Goal: Task Accomplishment & Management: Use online tool/utility

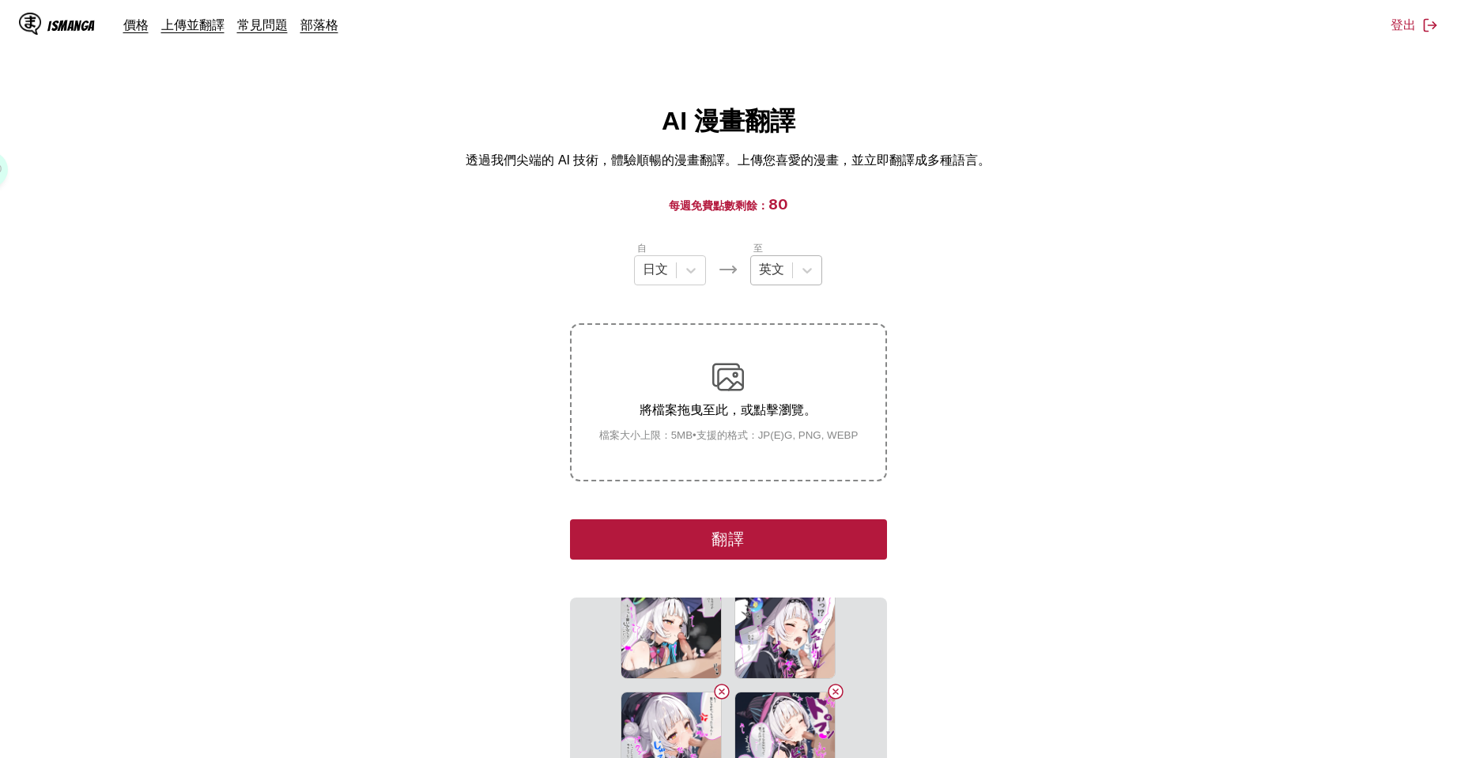
click at [806, 285] on div "英文" at bounding box center [786, 270] width 72 height 30
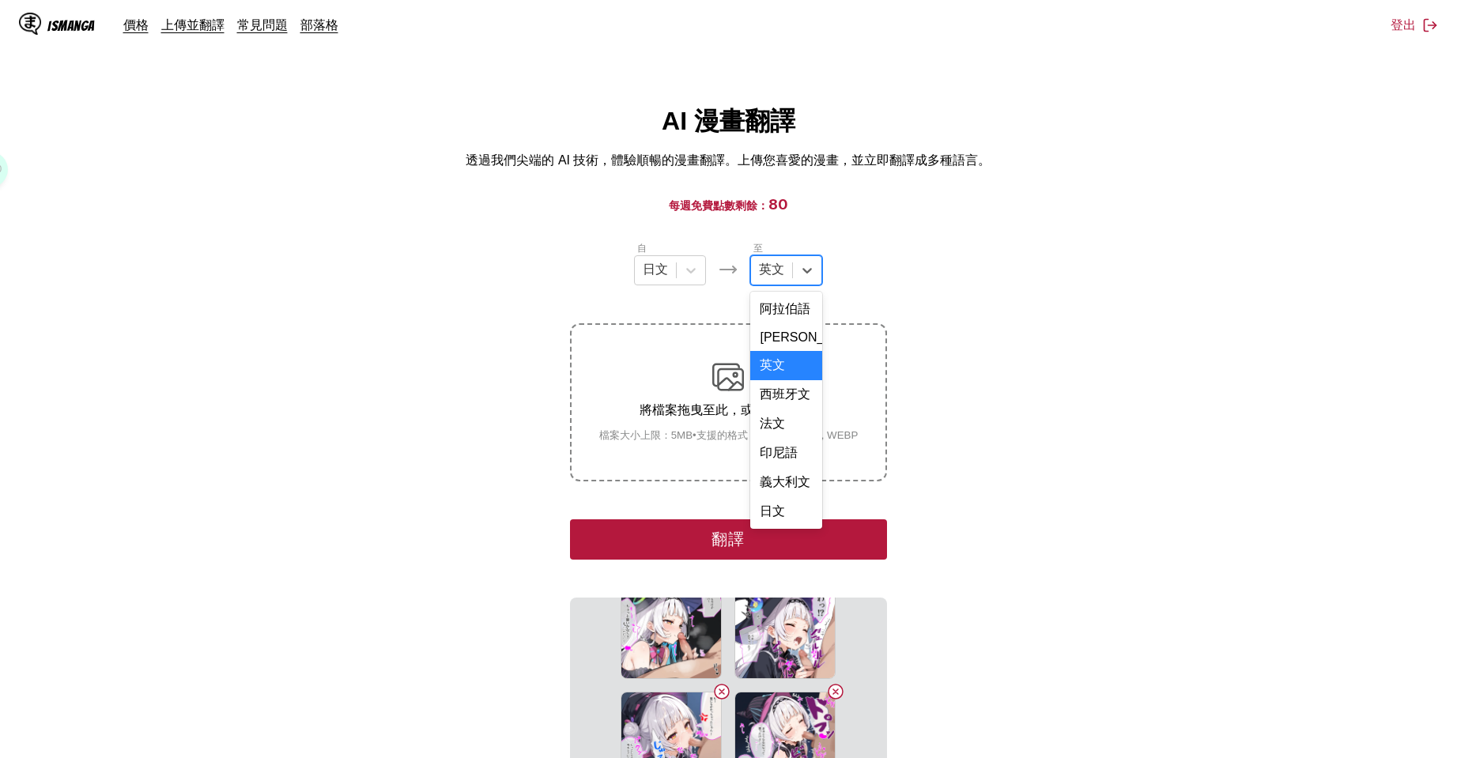
scroll to position [402, 0]
click at [780, 508] on div "中文" at bounding box center [786, 511] width 72 height 29
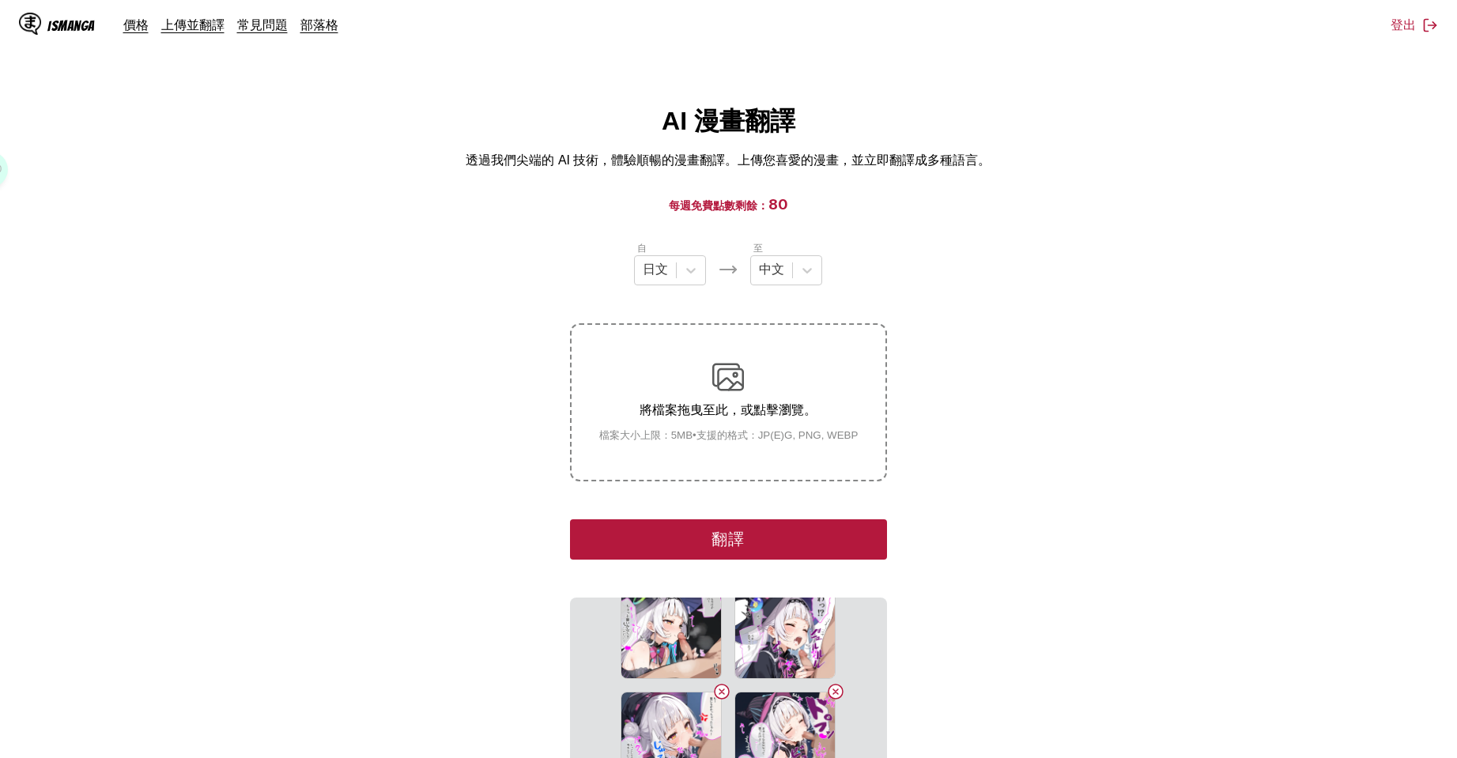
click at [769, 531] on button "翻譯" at bounding box center [728, 539] width 316 height 40
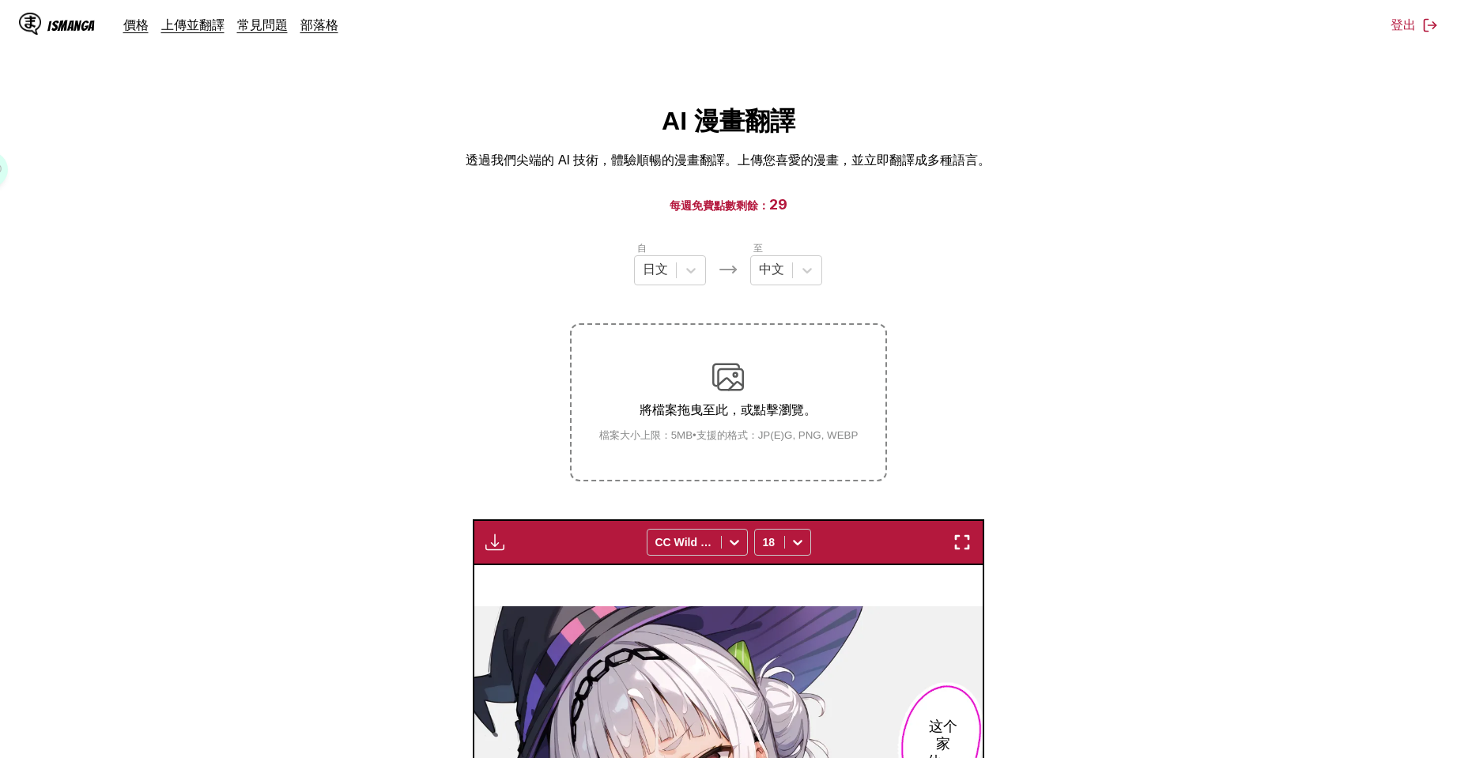
scroll to position [263, 0]
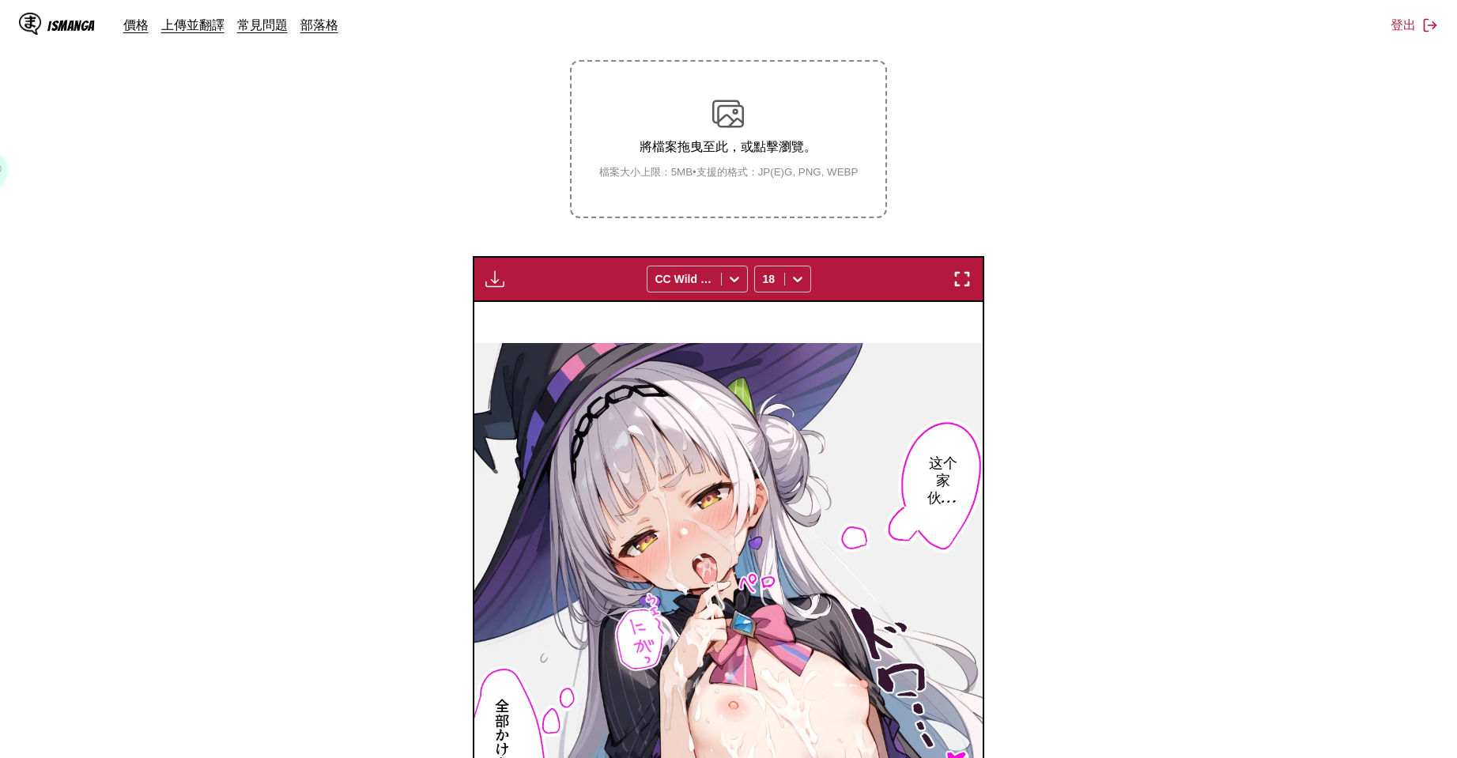
click at [493, 270] on img "button" at bounding box center [494, 279] width 19 height 19
click at [523, 330] on button "下載全部" at bounding box center [537, 332] width 101 height 38
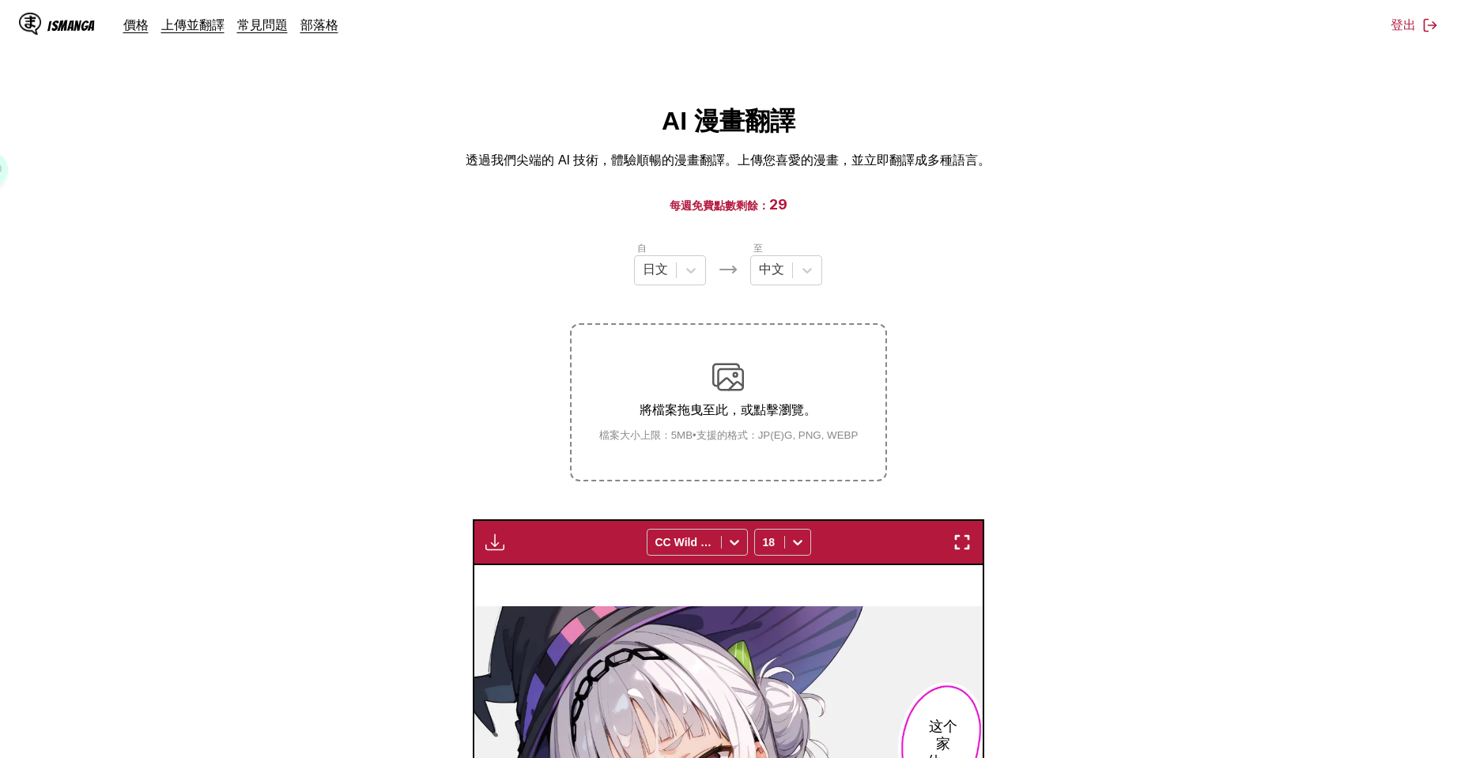
click at [1086, 187] on main "AI 漫畫翻譯 透過我們尖端的 AI 技術，體驗順暢的漫畫翻譯。上傳您喜愛的漫畫，並立即翻譯成多種語言。 每週免費點數剩餘： 29 自 日文 至 中文 將檔案…" at bounding box center [728, 652] width 1457 height 1097
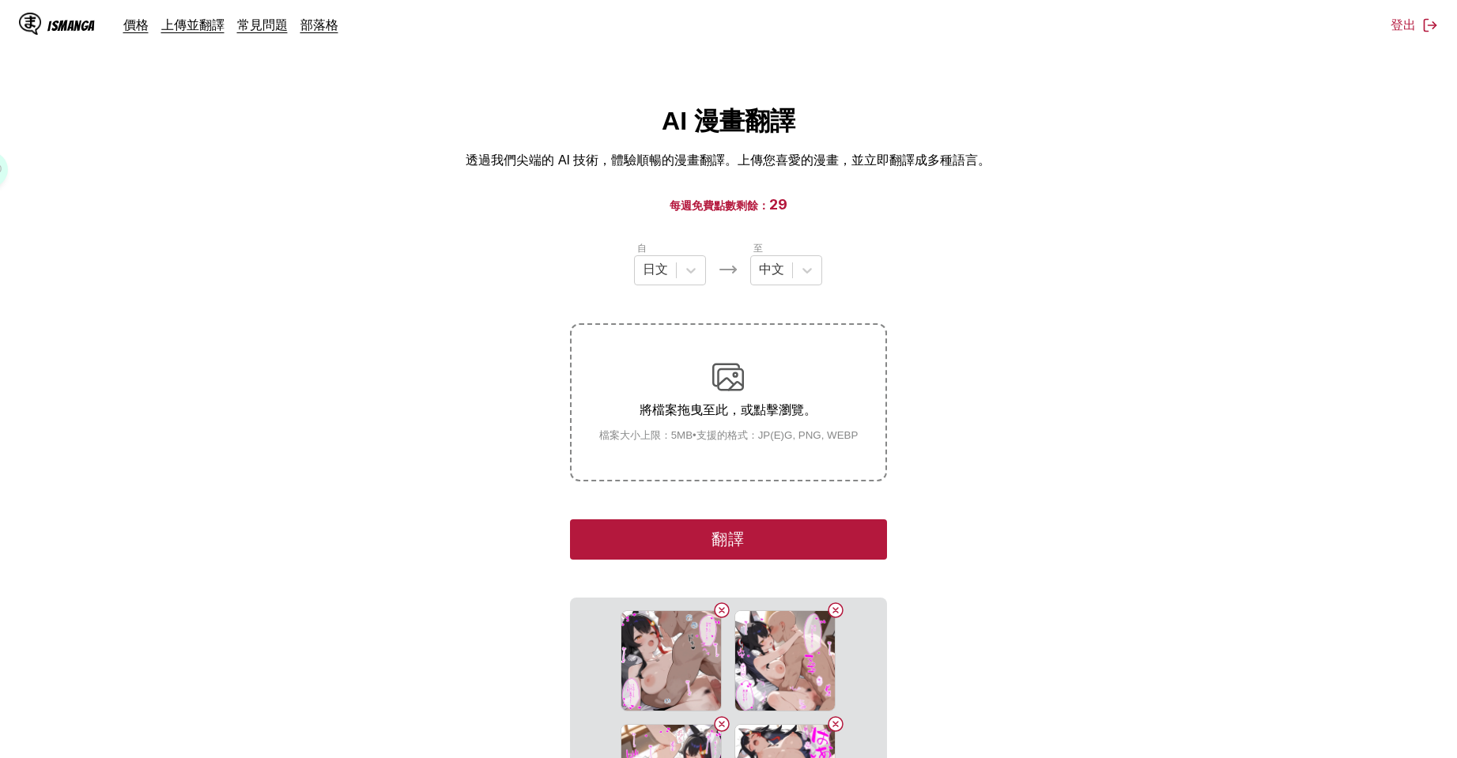
click at [822, 542] on button "翻譯" at bounding box center [728, 539] width 316 height 40
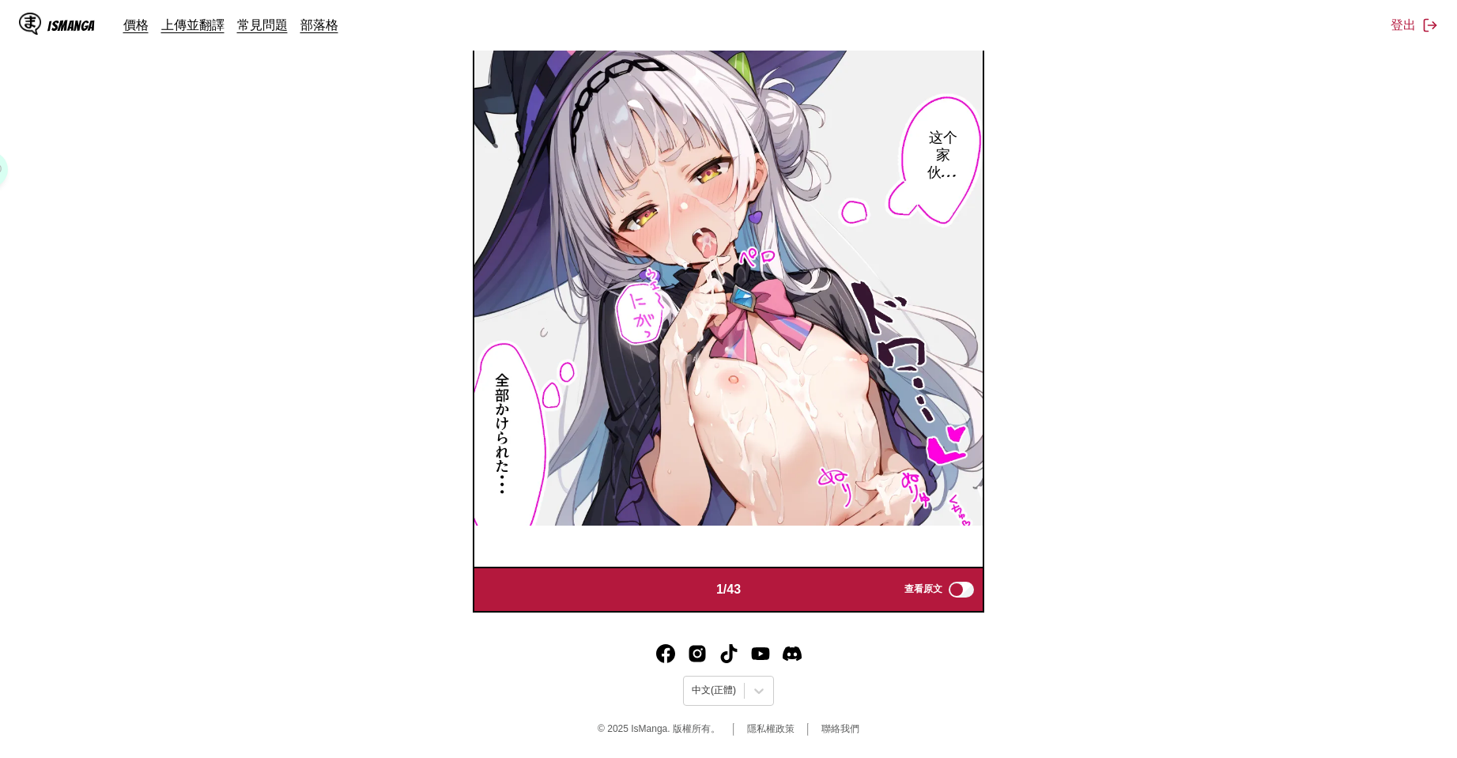
scroll to position [62, 0]
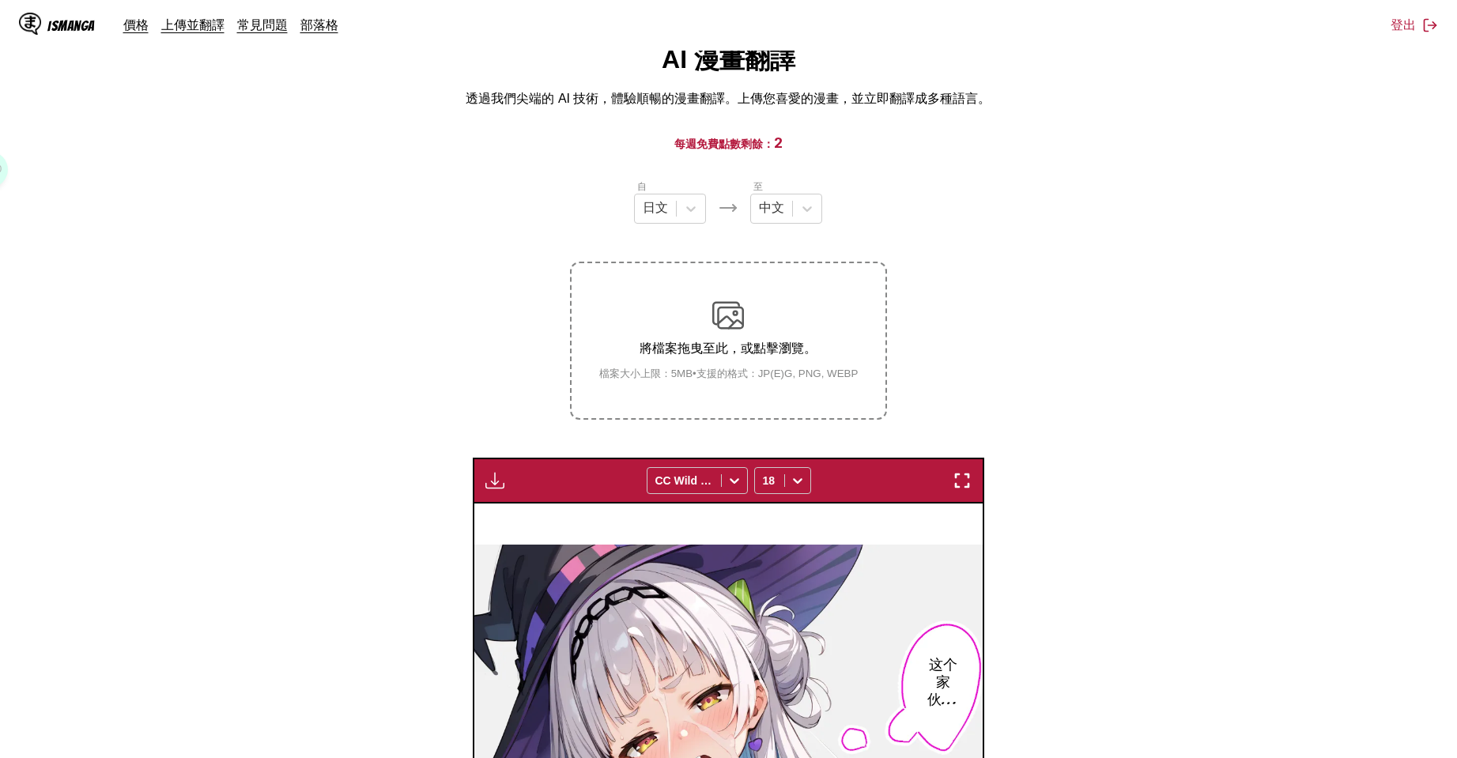
click at [493, 471] on img "button" at bounding box center [494, 480] width 19 height 19
click at [501, 519] on button "下載全部" at bounding box center [537, 534] width 101 height 38
click at [1222, 408] on section "自 日文 至 中文 將檔案拖曳至此，或點擊瀏覽。 檔案大小上限：5MB • 支援的格式：JP(E)G, PNG, WEBP 下載面板 準備中... CC Wi…" at bounding box center [729, 659] width 1432 height 961
click at [1001, 115] on main "AI 漫畫翻譯 透過我們尖端的 AI 技術，體驗順暢的漫畫翻譯。上傳您喜愛的漫畫，並立即翻譯成多種語言。 每週免費點數剩餘： 2 自 日文 至 中文 將檔案拖…" at bounding box center [728, 591] width 1457 height 1097
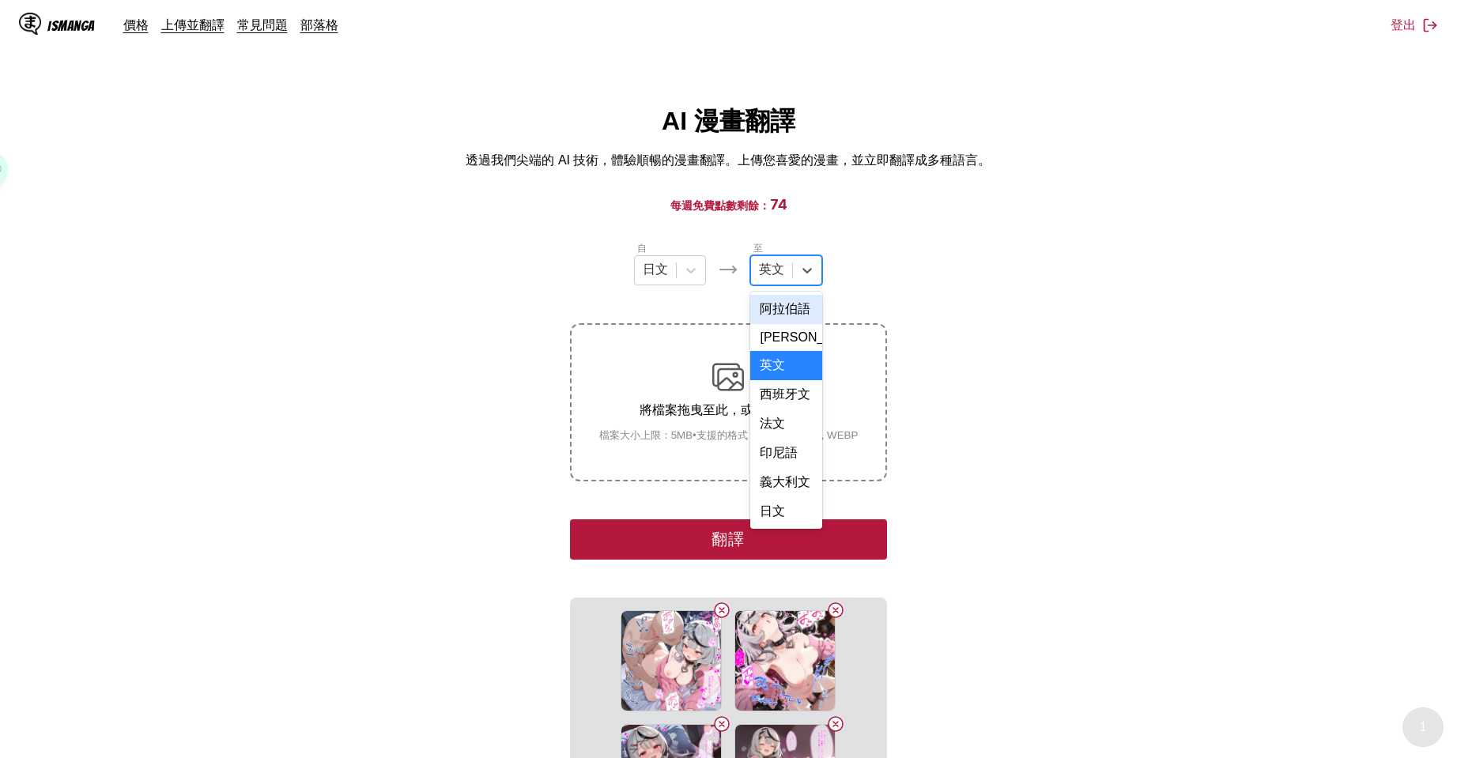
click at [792, 282] on div "英文" at bounding box center [771, 271] width 41 height 24
drag, startPoint x: 773, startPoint y: 510, endPoint x: 814, endPoint y: 503, distance: 41.7
click at [773, 510] on div "中文" at bounding box center [786, 511] width 72 height 29
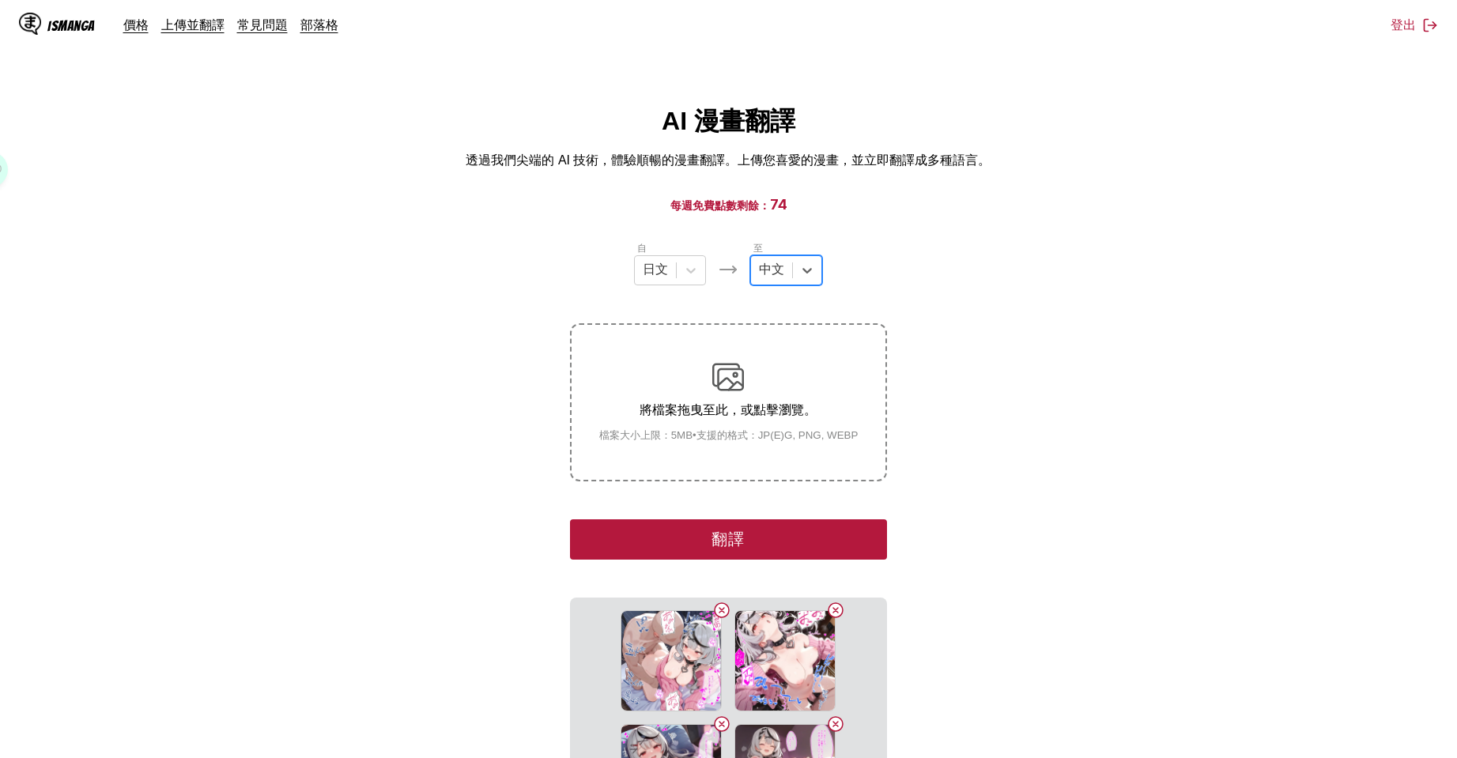
scroll to position [263, 0]
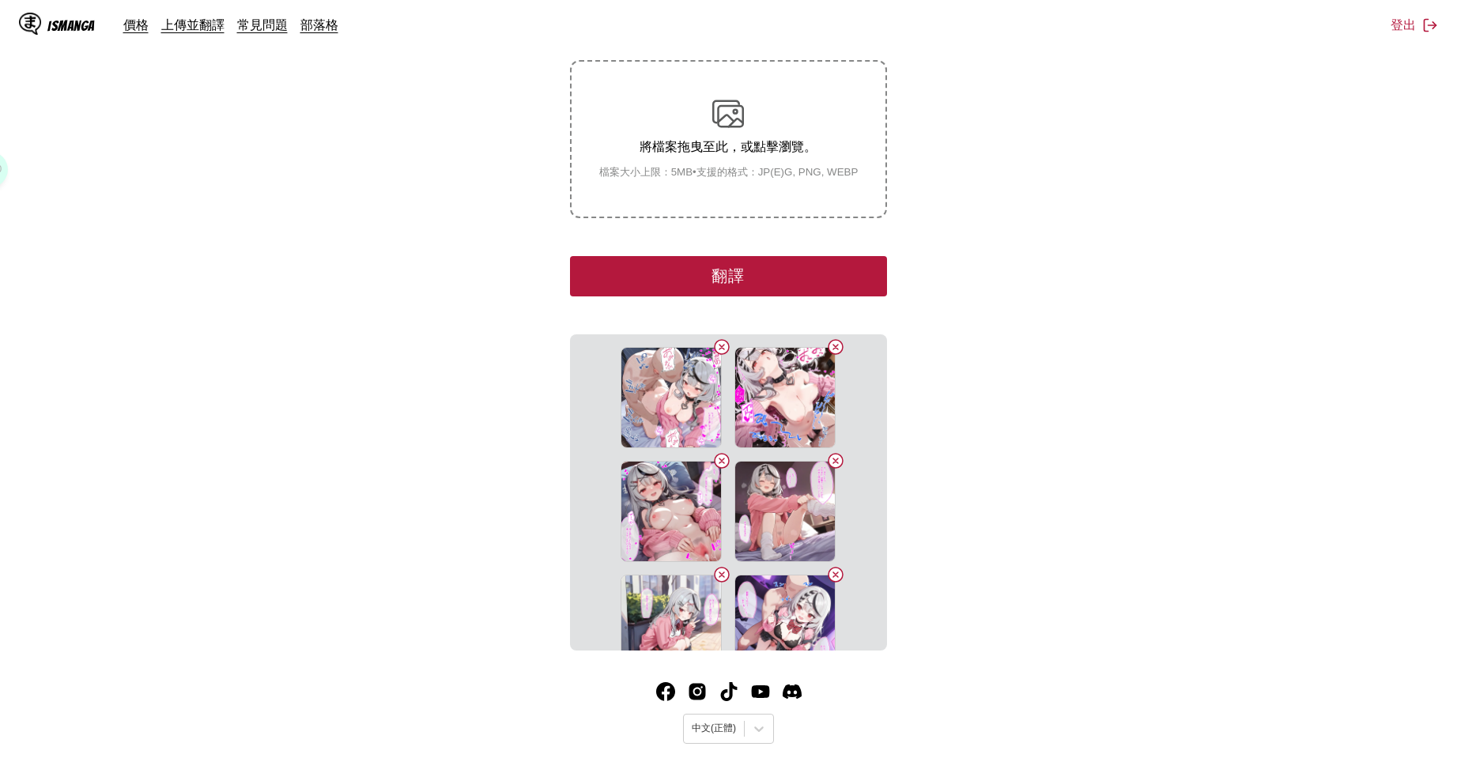
click at [809, 289] on button "翻譯" at bounding box center [728, 276] width 316 height 40
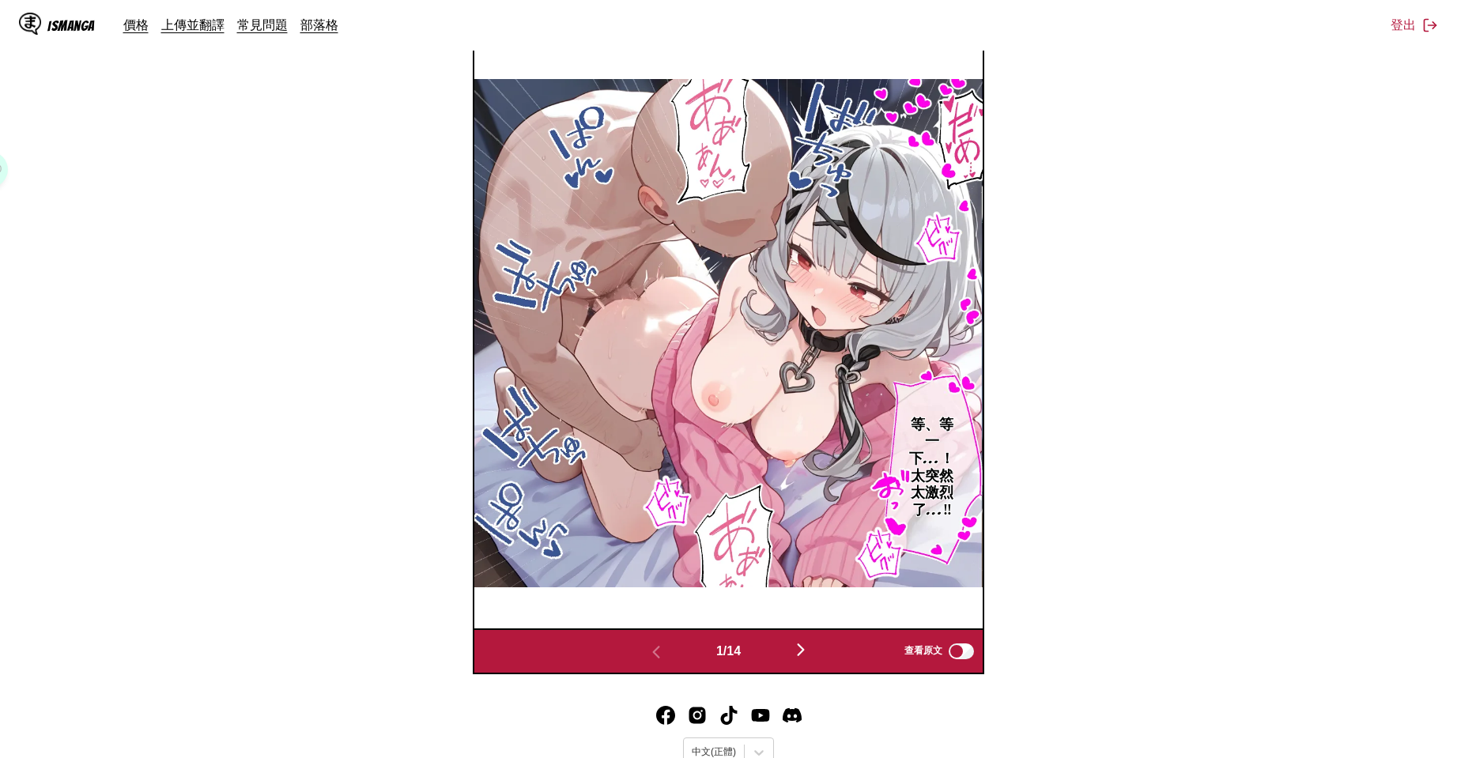
scroll to position [0, 0]
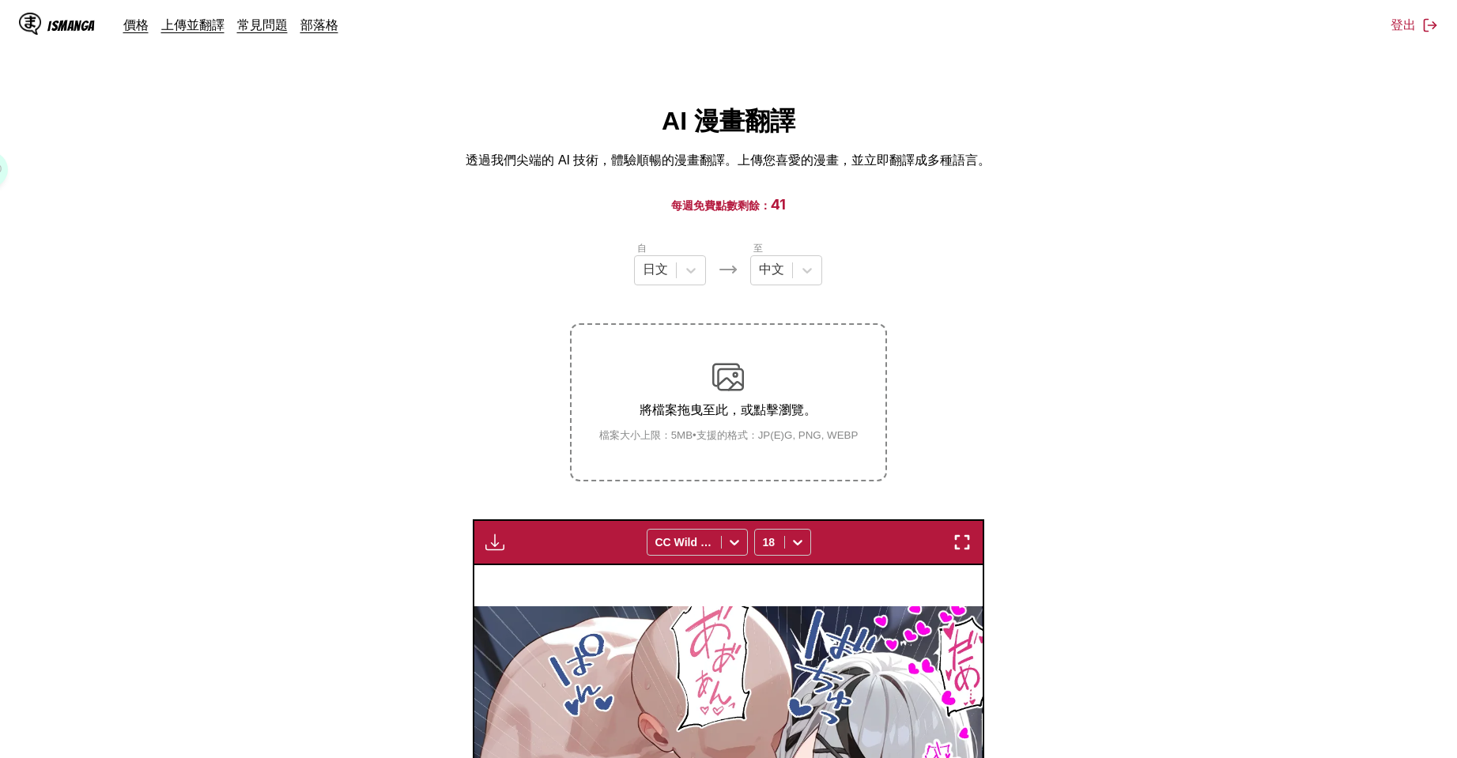
click at [503, 544] on img "button" at bounding box center [494, 542] width 19 height 19
click at [538, 601] on button "下載全部" at bounding box center [537, 595] width 101 height 38
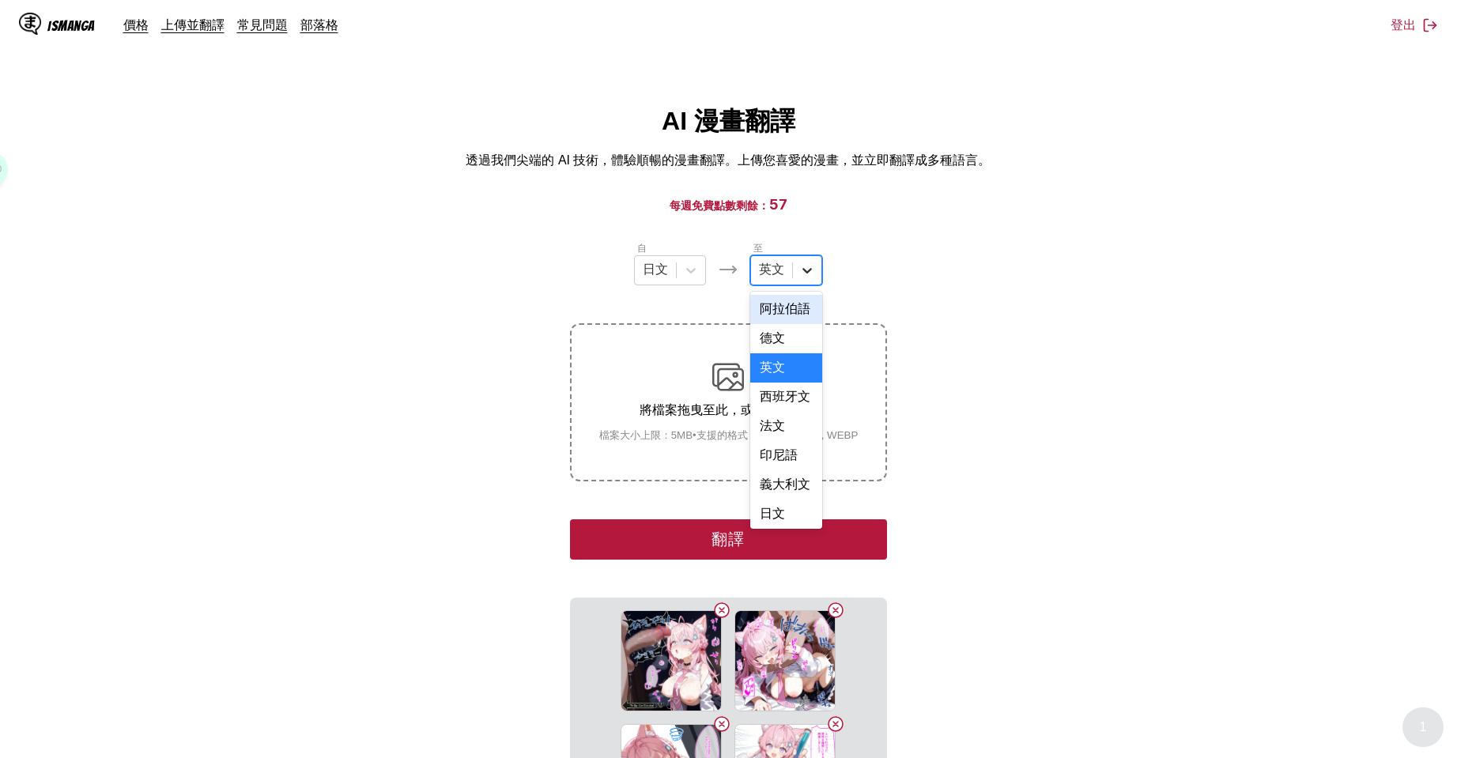
click at [802, 282] on div at bounding box center [807, 270] width 28 height 28
click at [785, 501] on div "中文" at bounding box center [786, 511] width 72 height 29
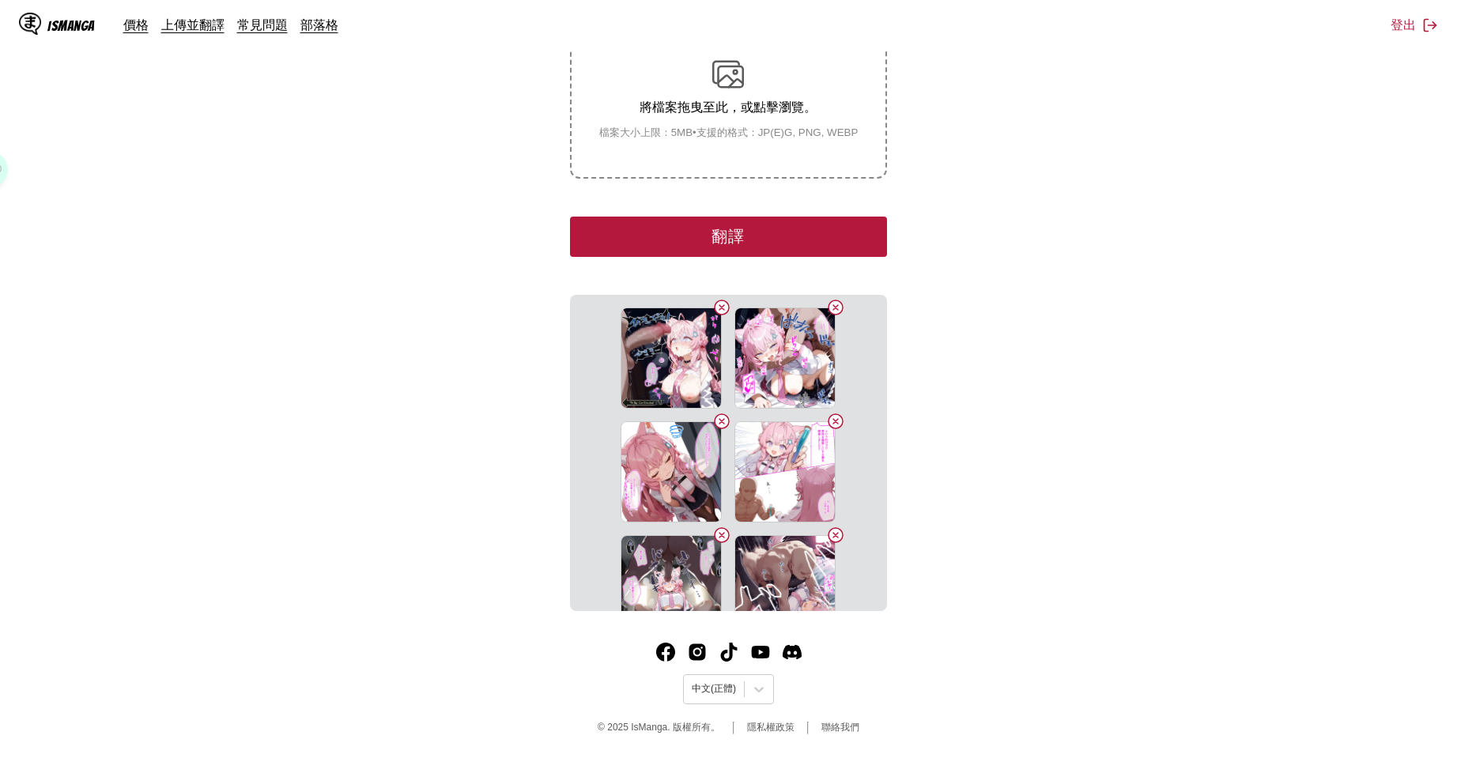
click at [828, 251] on button "翻譯" at bounding box center [728, 237] width 316 height 40
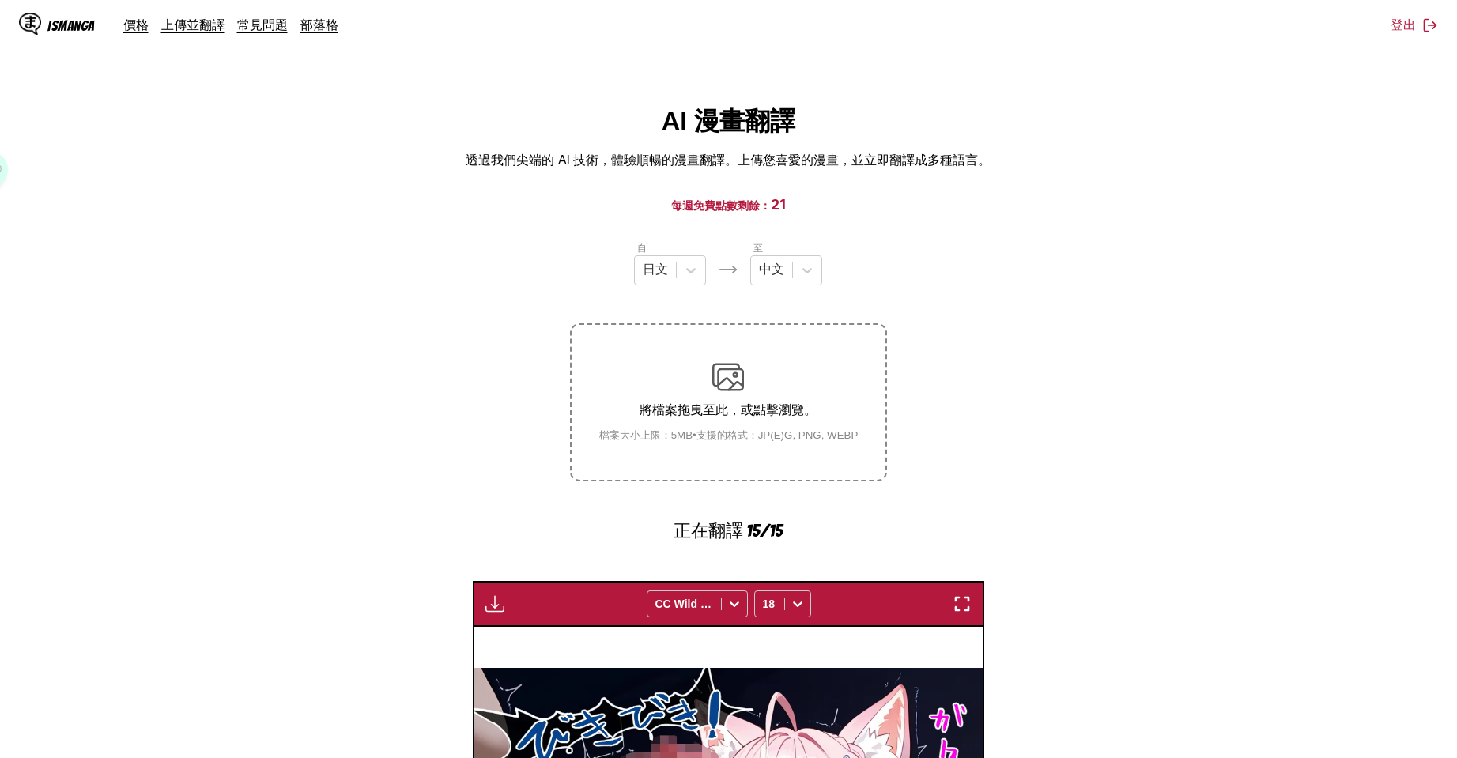
scroll to position [263, 0]
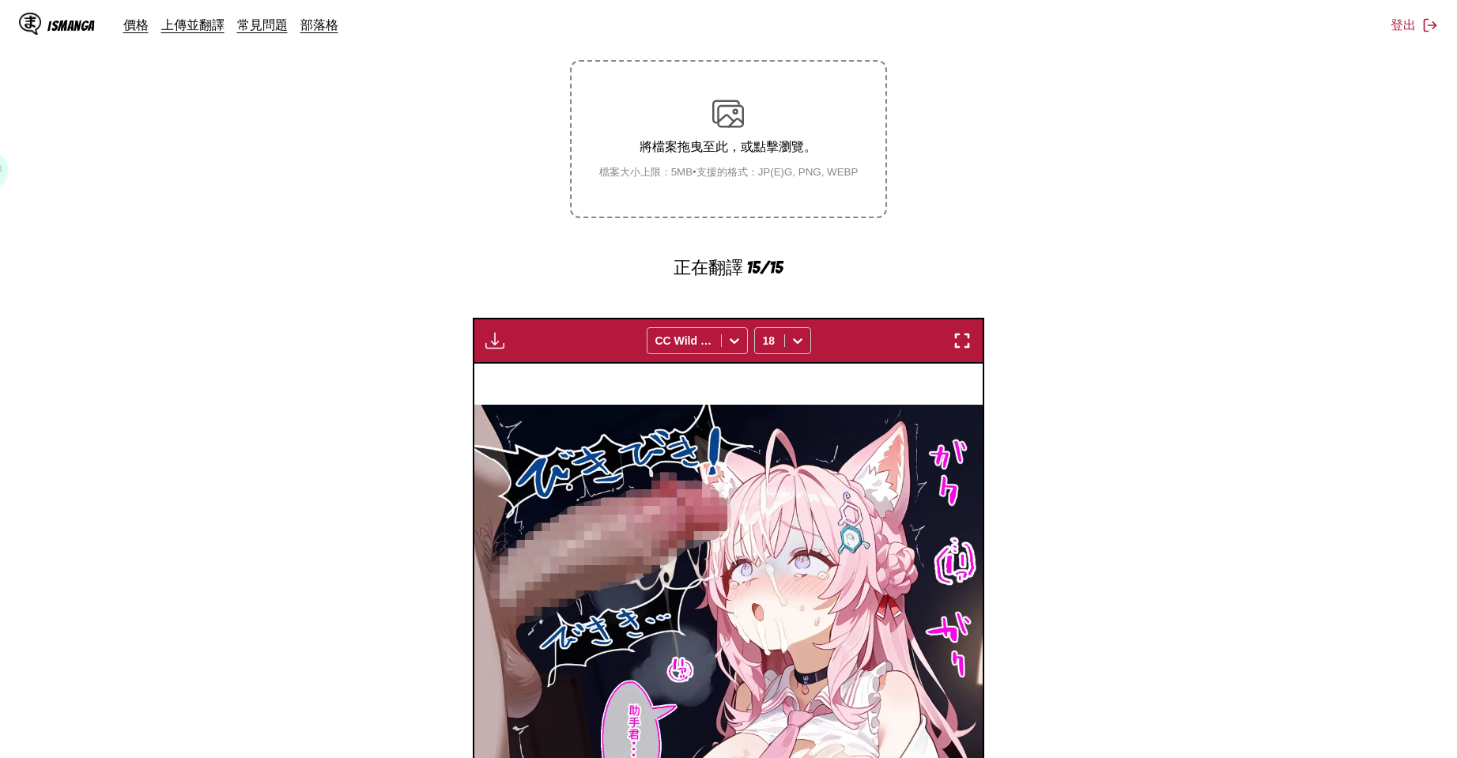
click at [502, 349] on img "button" at bounding box center [494, 340] width 19 height 19
click at [414, 293] on section "自 日文 至 中文 將檔案拖曳至此，或點擊瀏覽。 檔案大小上限：5MB • 支援的格式：JP(E)G, PNG, WEBP 正在翻譯 15/15 等待翻譯完成…" at bounding box center [729, 488] width 1432 height 1023
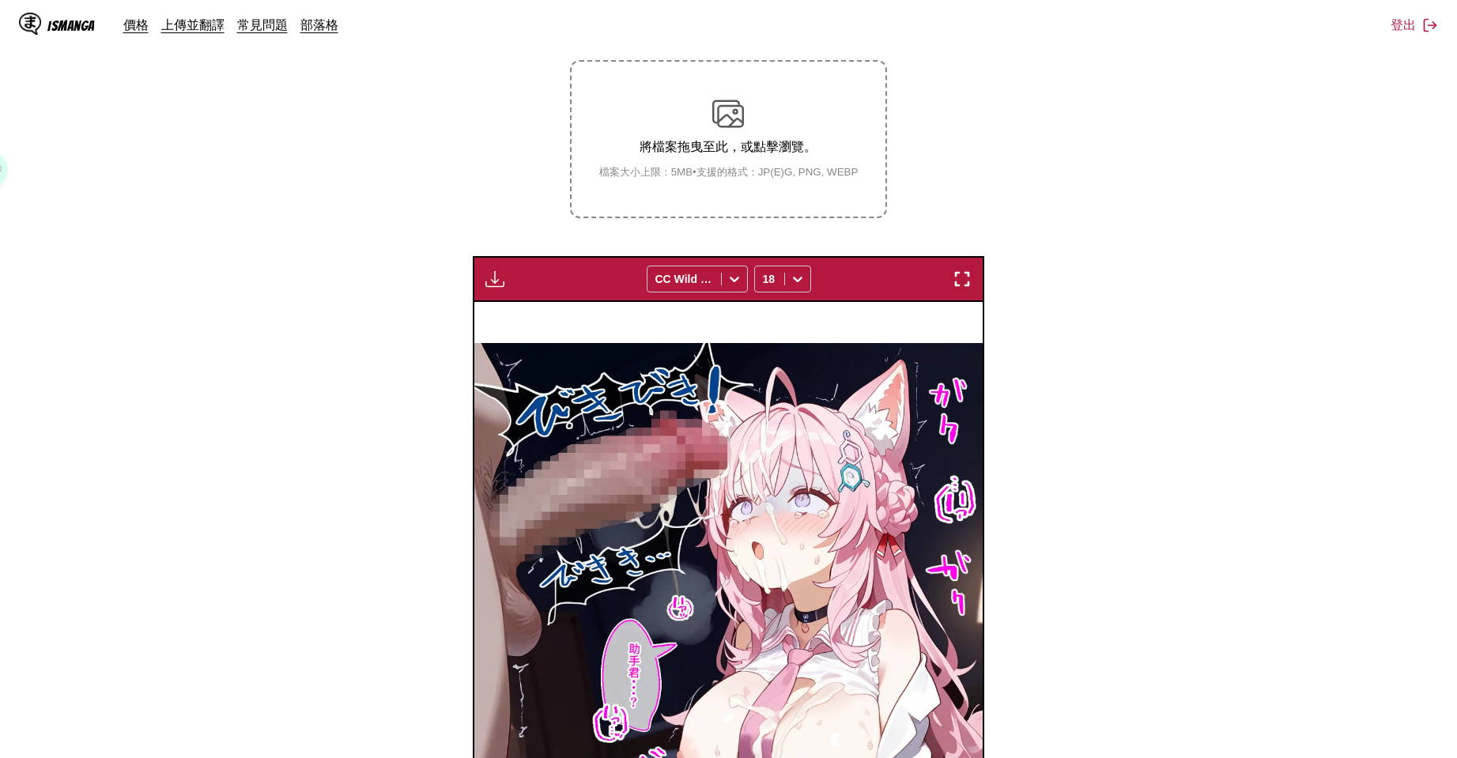
click at [503, 262] on div "下載面板 下載全部 CC Wild Words 18" at bounding box center [729, 279] width 512 height 46
drag, startPoint x: 498, startPoint y: 271, endPoint x: 511, endPoint y: 290, distance: 22.8
click at [498, 272] on img "button" at bounding box center [494, 279] width 19 height 19
click at [539, 333] on button "下載全部" at bounding box center [537, 332] width 101 height 38
click at [1043, 138] on section "自 日文 至 中文 將檔案拖曳至此，或點擊瀏覽。 檔案大小上限：5MB • 支援的格式：JP(E)G, PNG, WEBP 下載面板 準備中... CC Wi…" at bounding box center [729, 457] width 1432 height 961
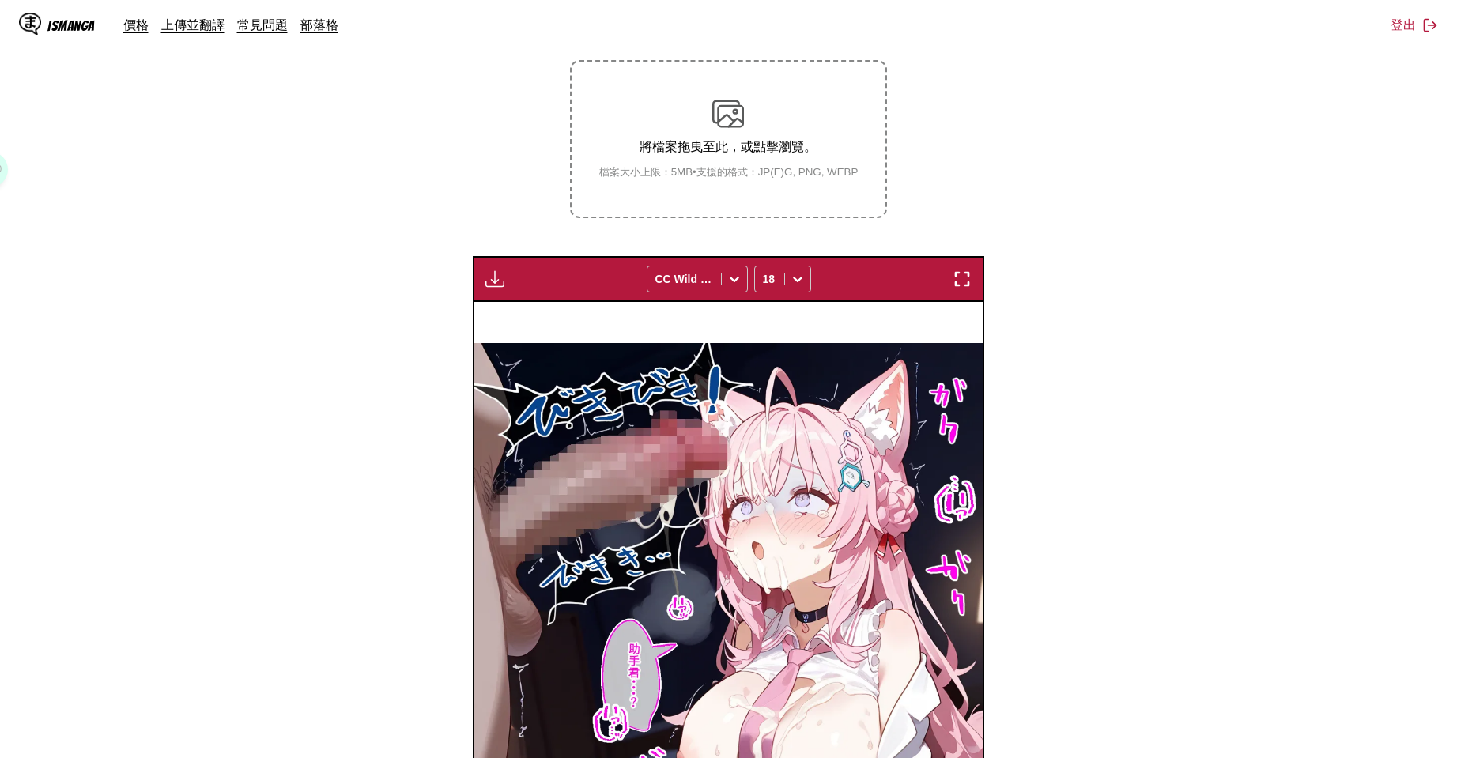
scroll to position [0, 0]
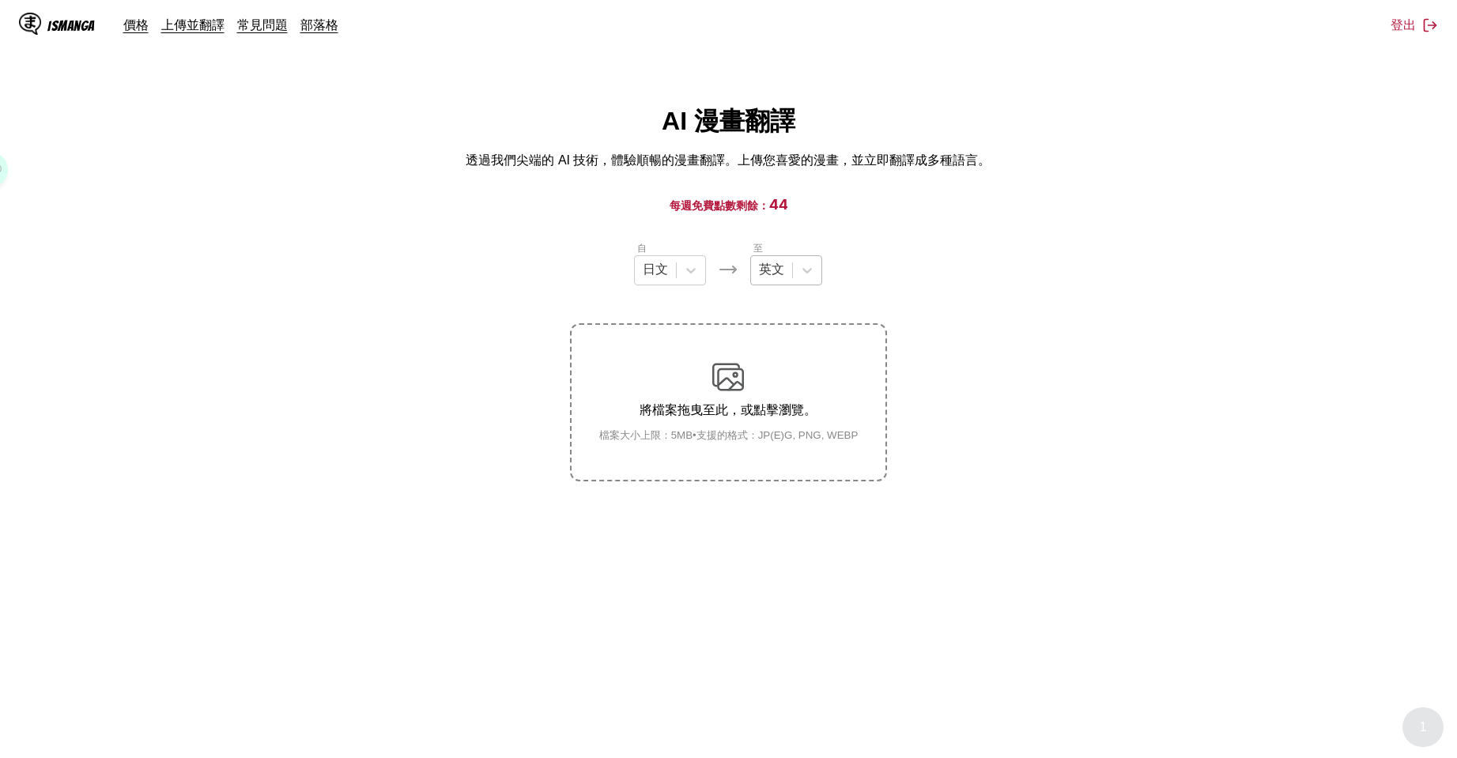
click at [788, 278] on div "英文" at bounding box center [771, 271] width 41 height 24
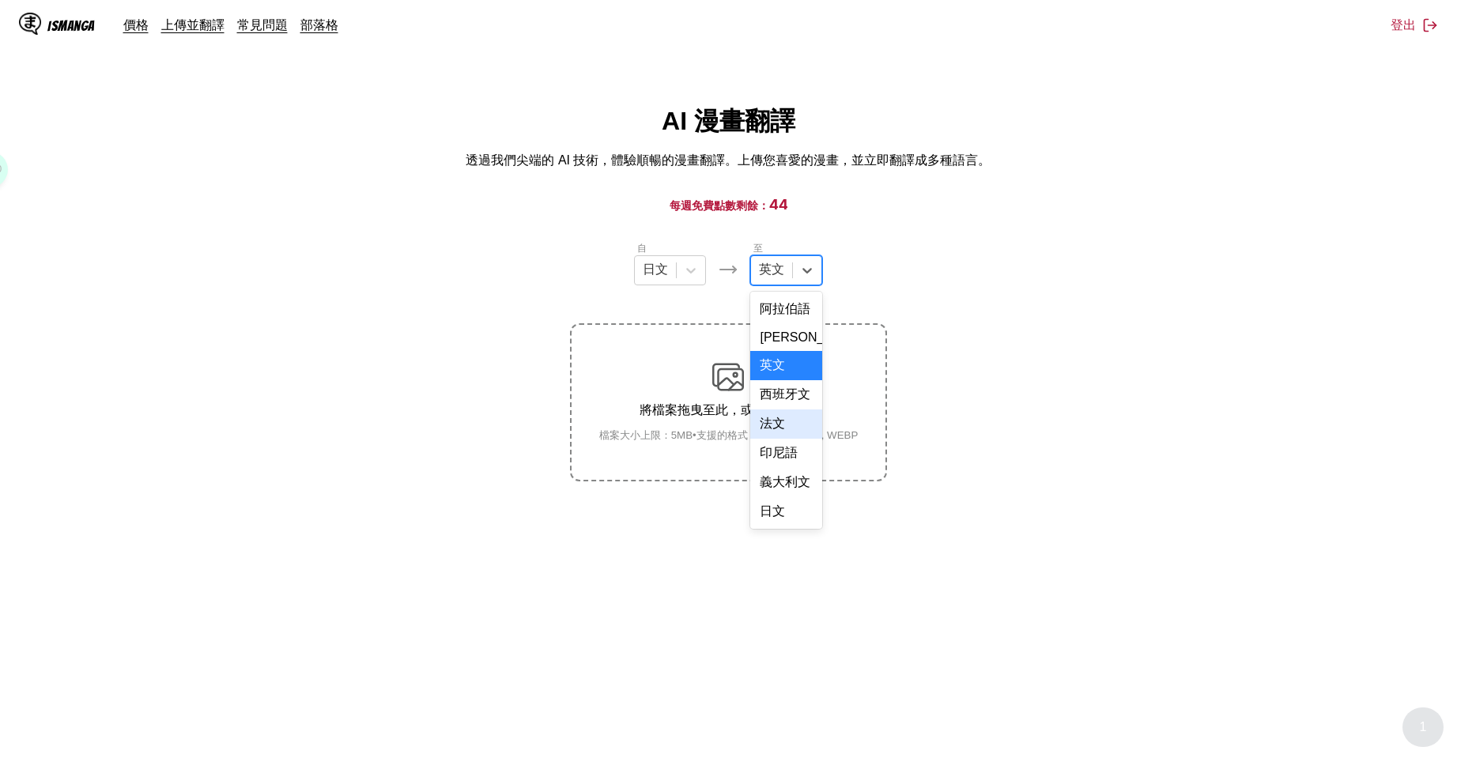
scroll to position [402, 0]
click at [791, 516] on div "中文" at bounding box center [786, 511] width 72 height 29
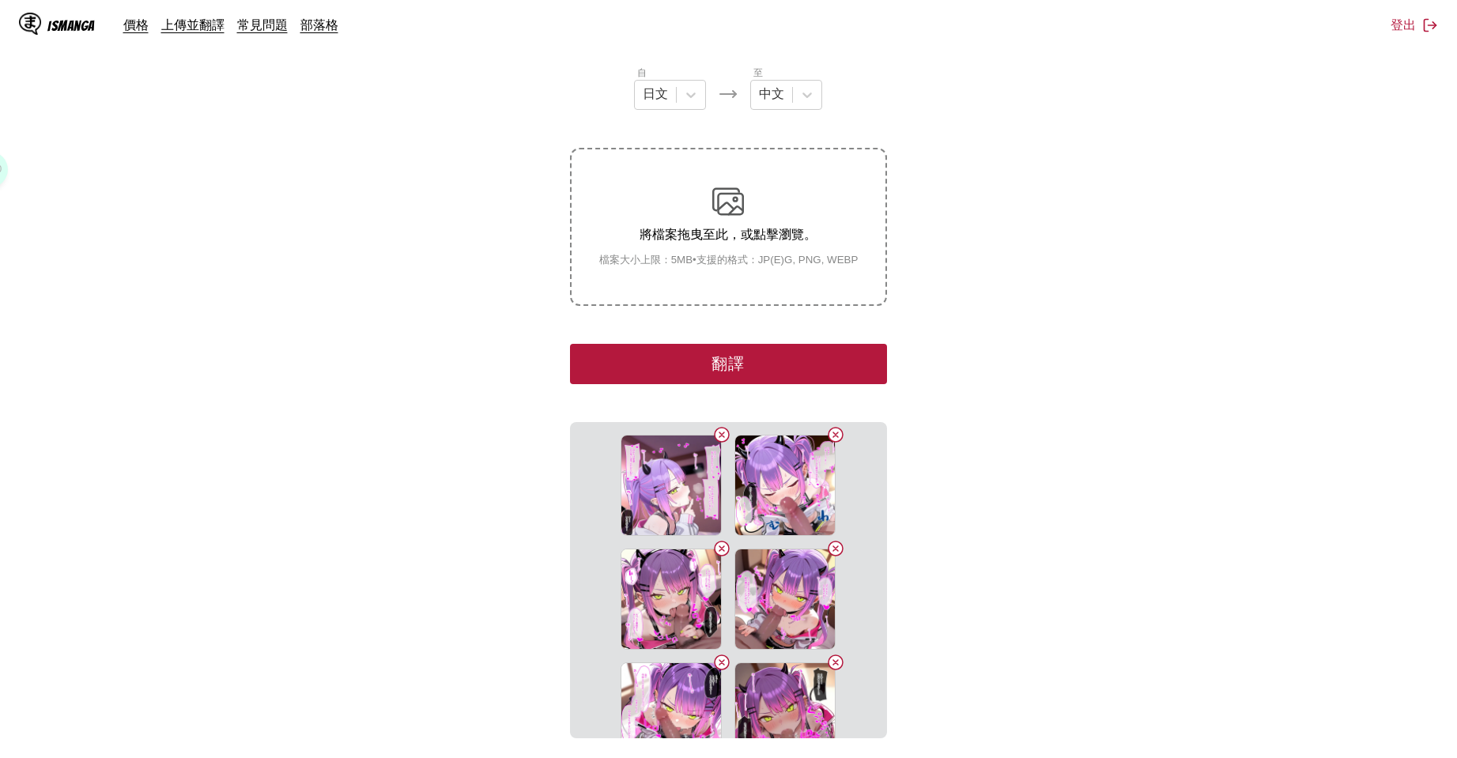
click at [788, 361] on button "翻譯" at bounding box center [728, 364] width 316 height 40
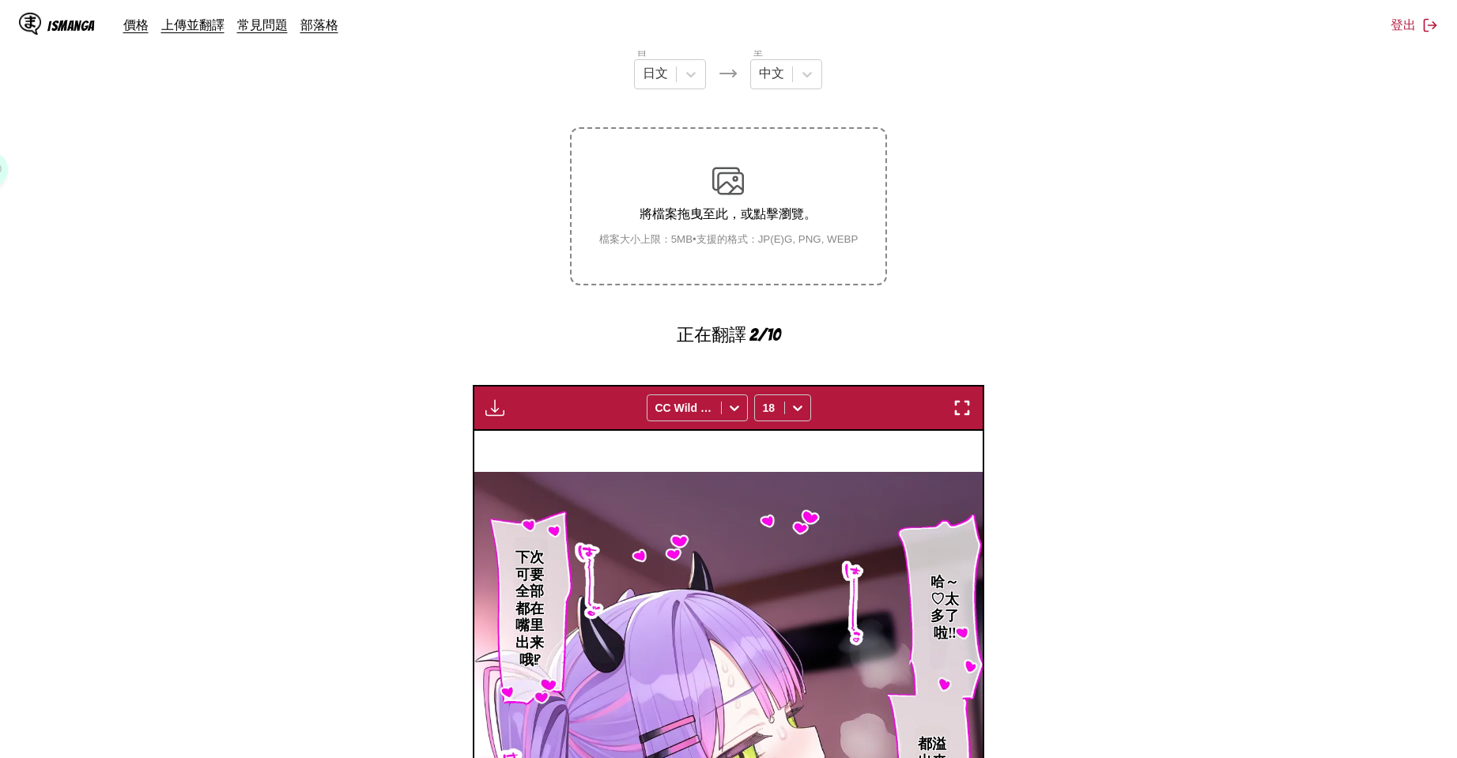
scroll to position [0, 0]
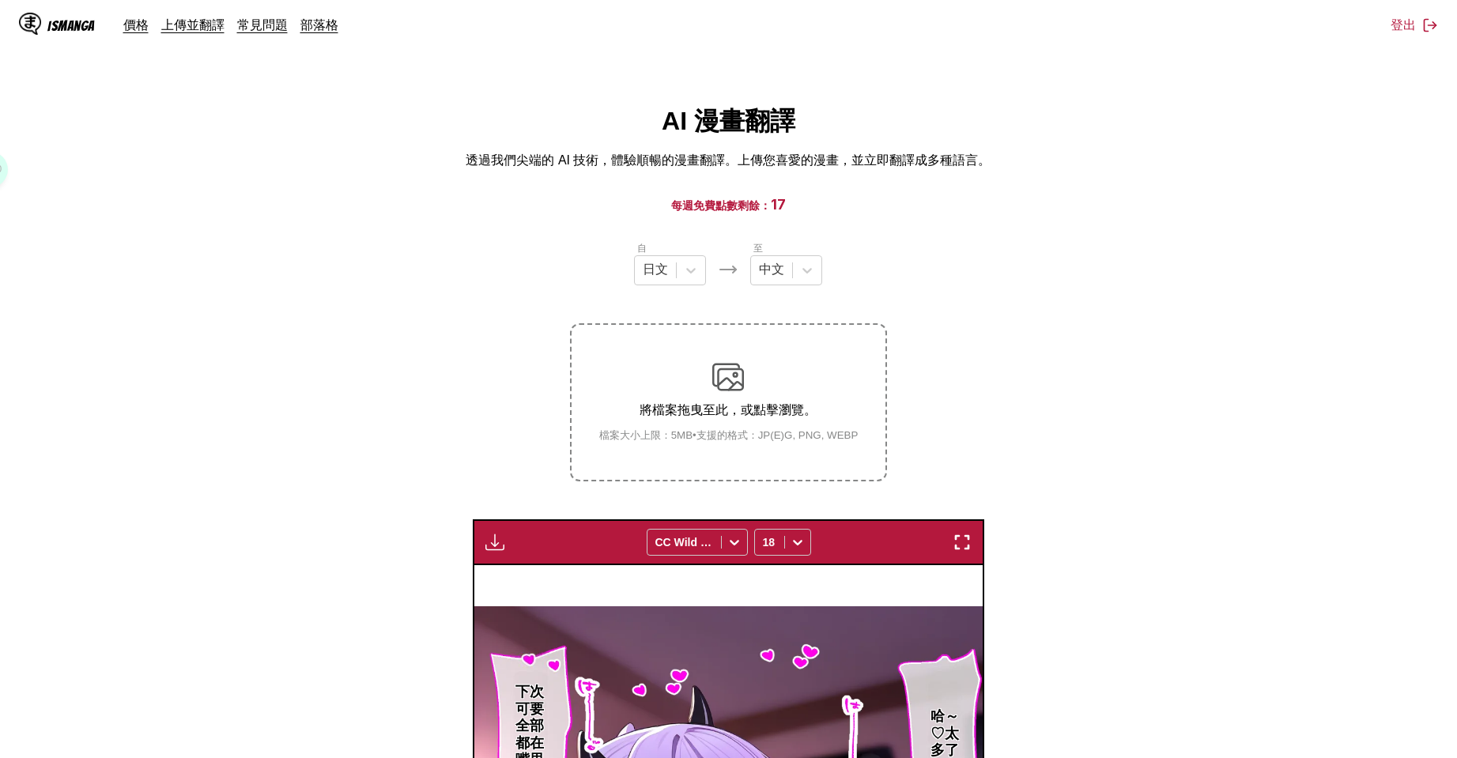
drag, startPoint x: 1075, startPoint y: 312, endPoint x: 1044, endPoint y: 315, distance: 31.0
click at [1075, 312] on section "自 日文 至 中文 將檔案拖曳至此，或點擊瀏覽。 檔案大小上限：5MB • 支援的格式：JP(E)G, PNG, WEBP 下載面板 下載全部 CC Wild…" at bounding box center [729, 720] width 1432 height 961
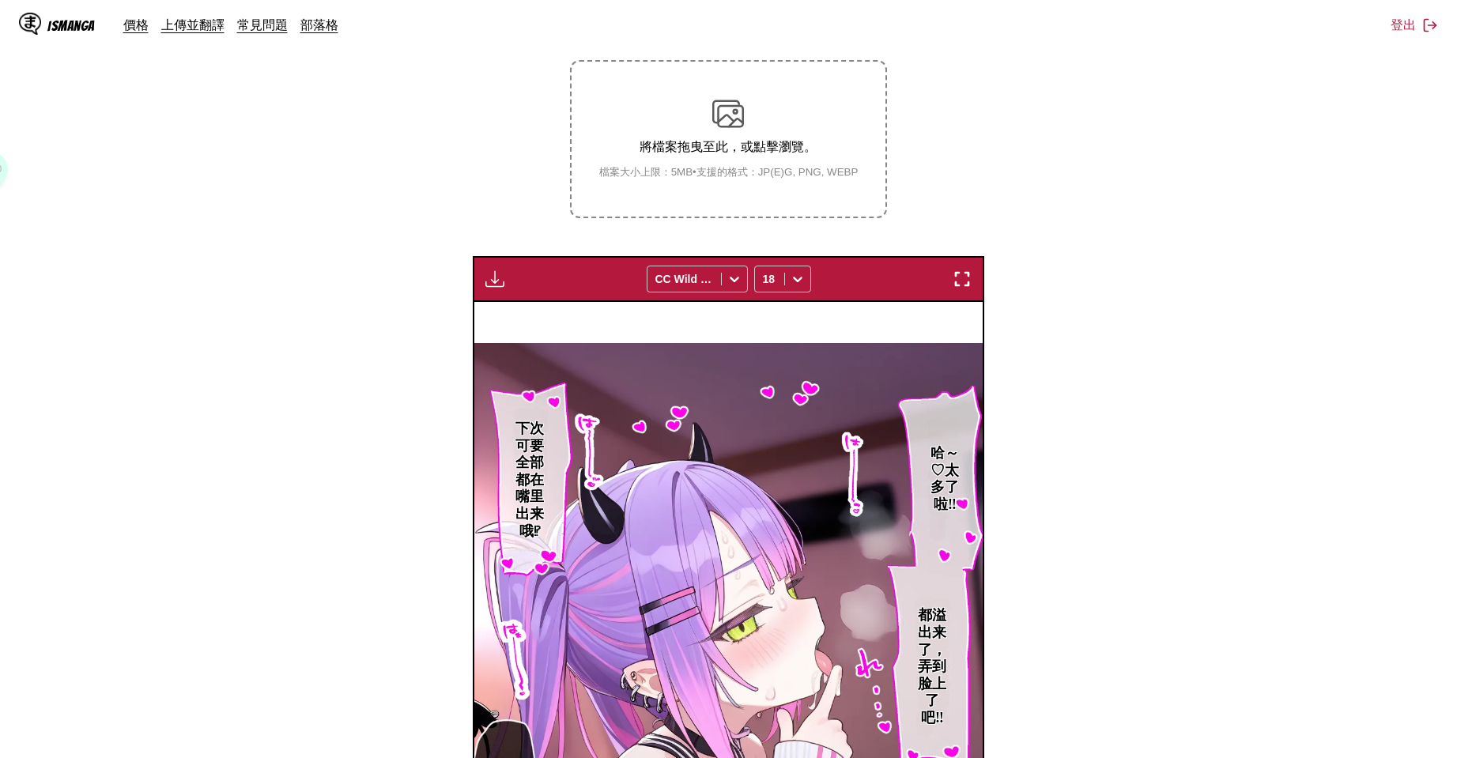
click at [498, 282] on img "button" at bounding box center [494, 279] width 19 height 19
click at [509, 318] on button "下載全部" at bounding box center [537, 332] width 101 height 38
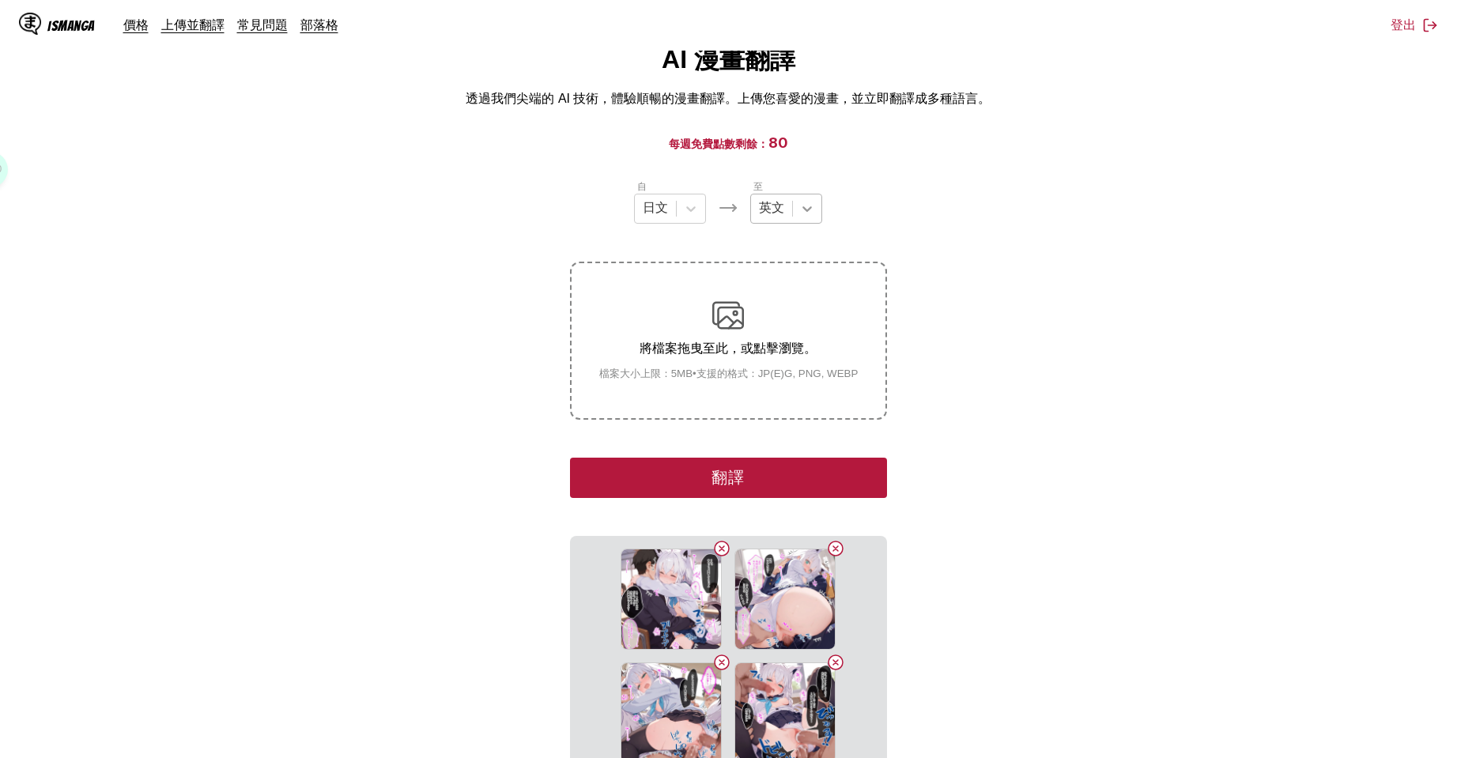
click at [793, 218] on div at bounding box center [807, 209] width 28 height 28
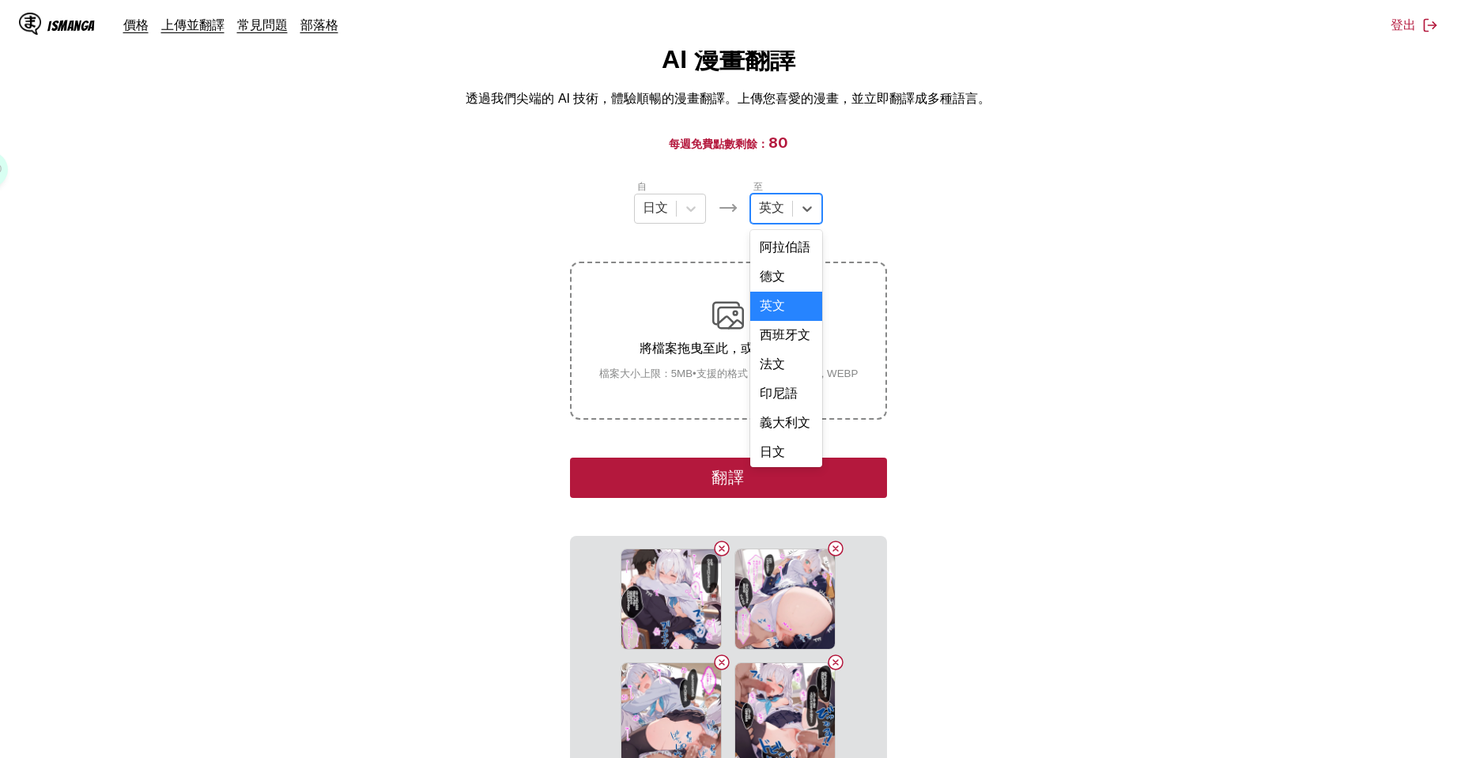
scroll to position [402, 0]
click at [777, 438] on div "中文" at bounding box center [786, 449] width 72 height 29
click at [798, 469] on button "翻譯" at bounding box center [728, 478] width 316 height 40
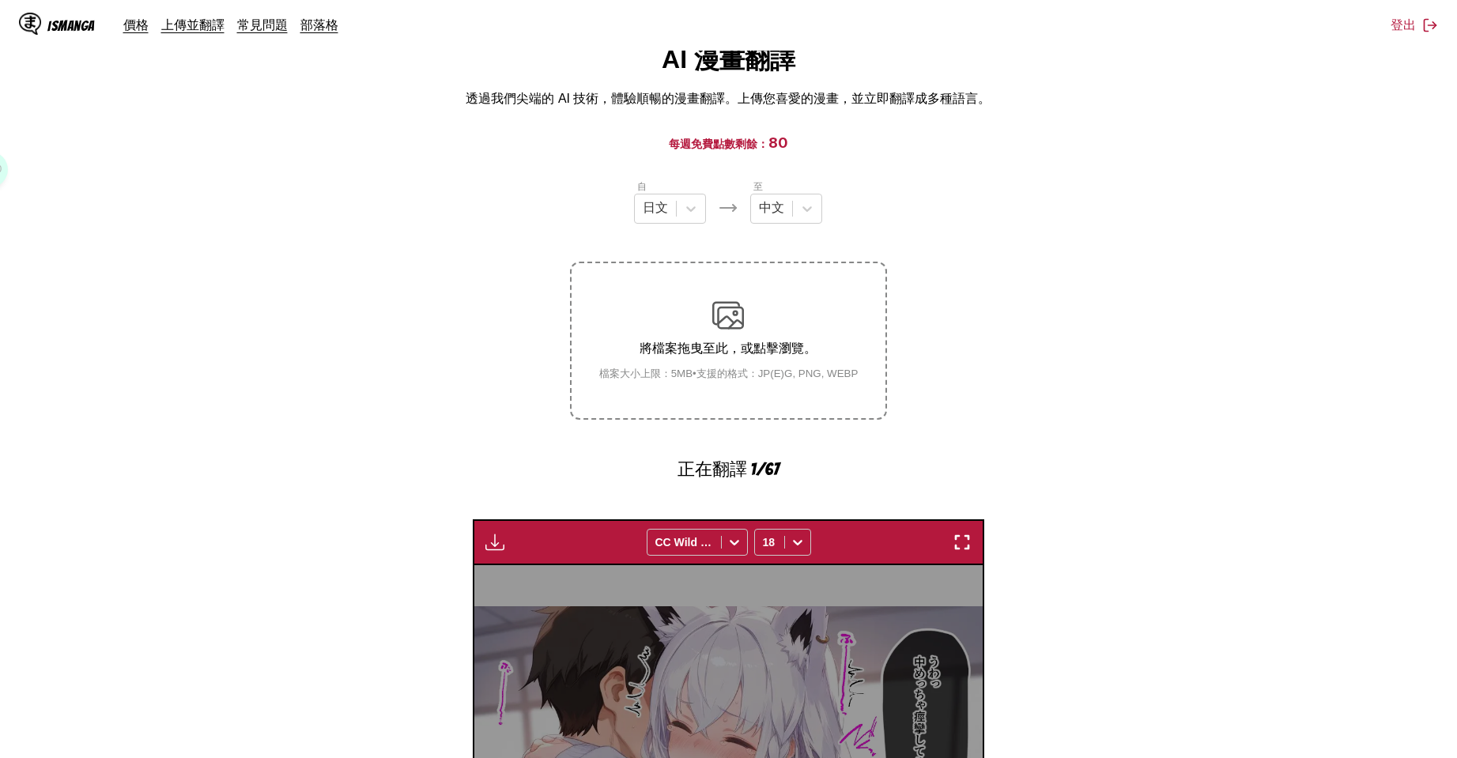
scroll to position [459, 0]
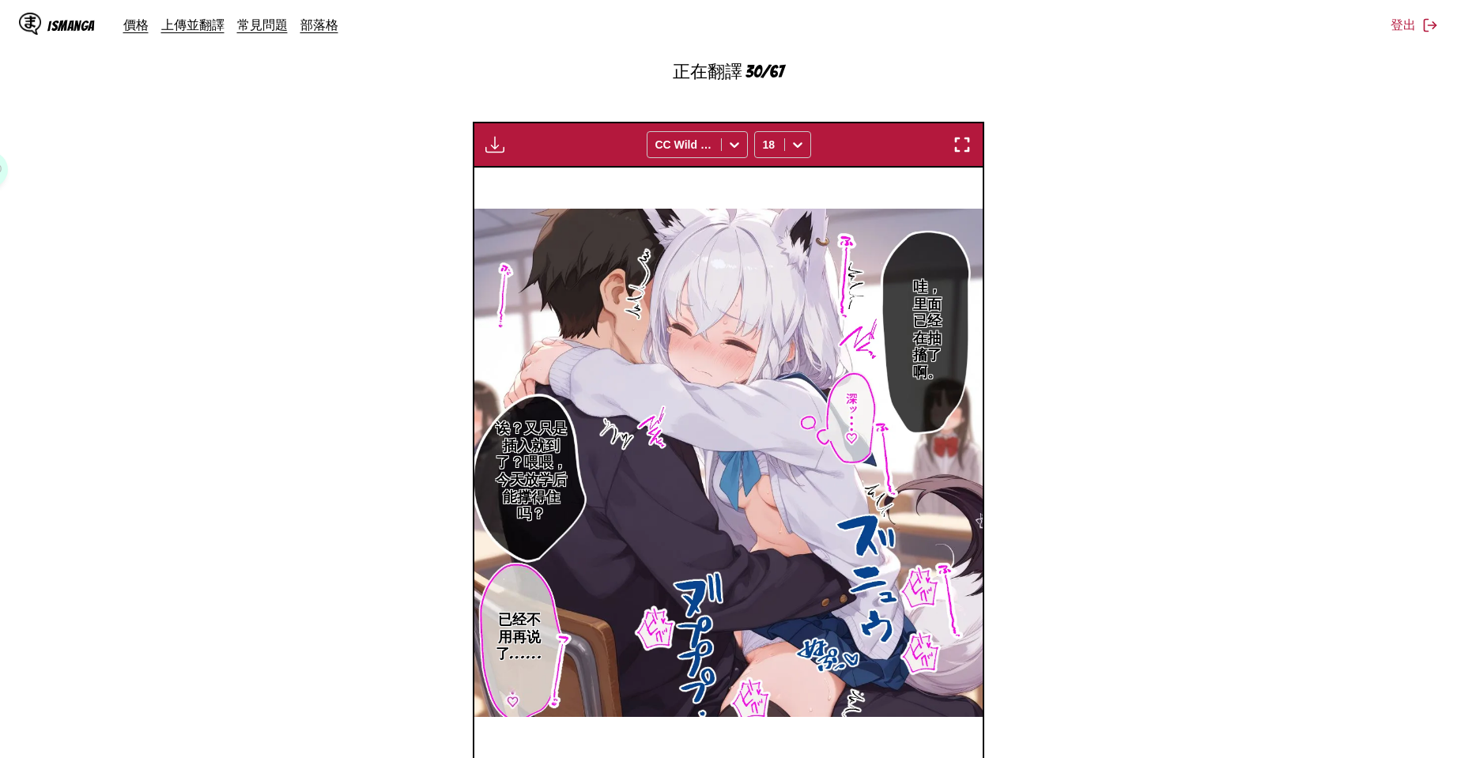
click at [1174, 365] on section "自 日文 至 中文 將檔案拖曳至此，或點擊瀏覽。 檔案大小上限：5MB • 支援的格式：JP(E)G, PNG, WEBP 正在翻譯 30/67 等待翻譯完成…" at bounding box center [729, 292] width 1432 height 1023
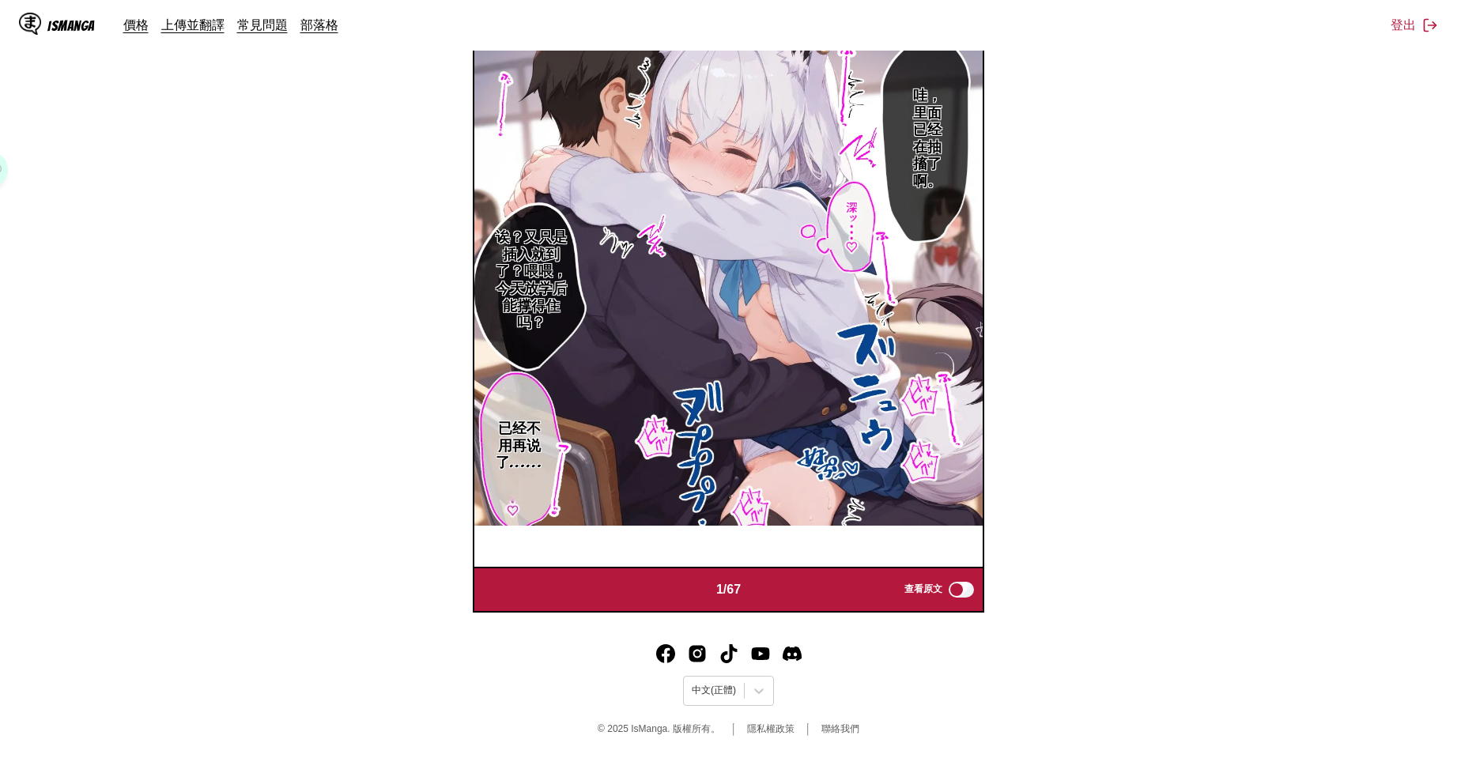
scroll to position [62, 0]
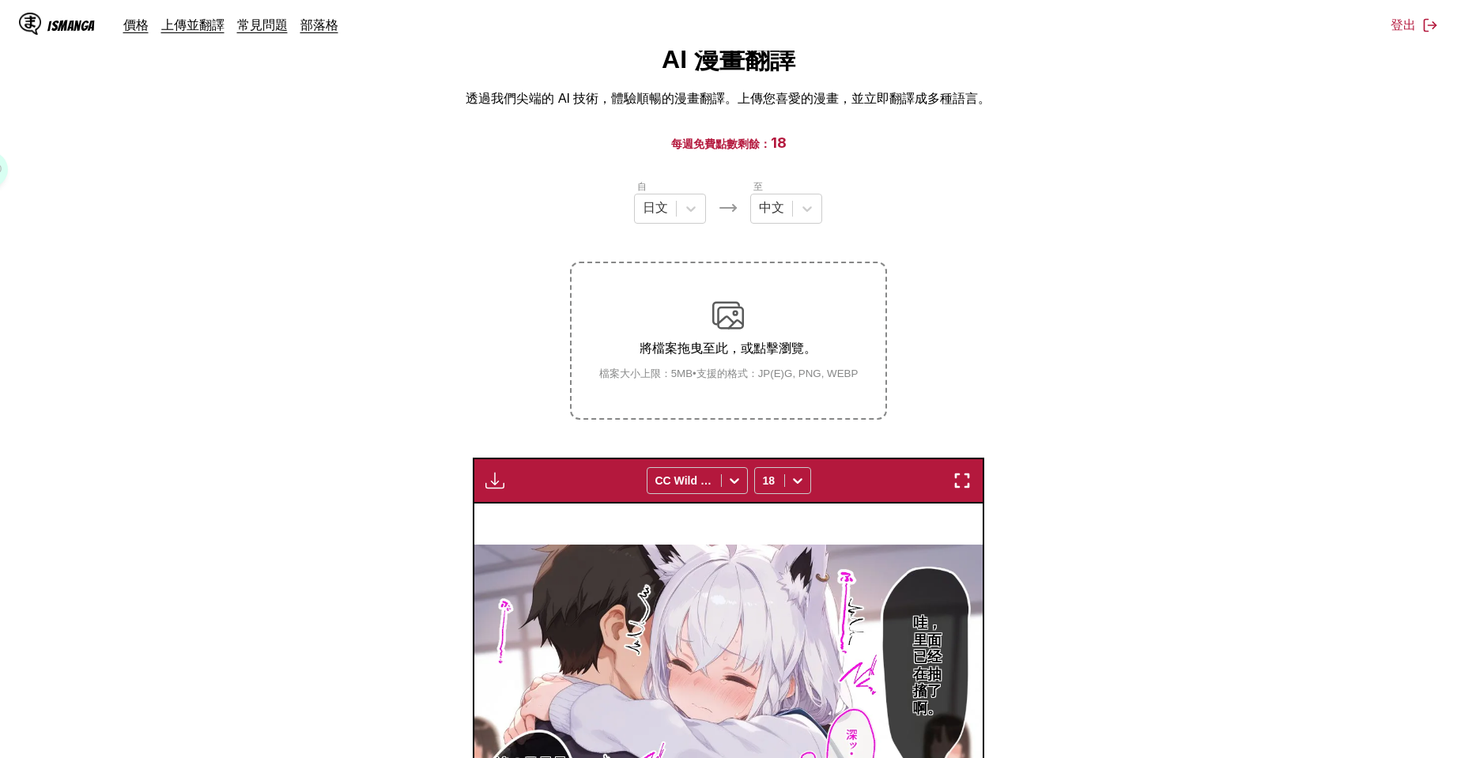
click at [497, 478] on img "button" at bounding box center [494, 480] width 19 height 19
click at [508, 521] on button "下載全部" at bounding box center [537, 534] width 101 height 38
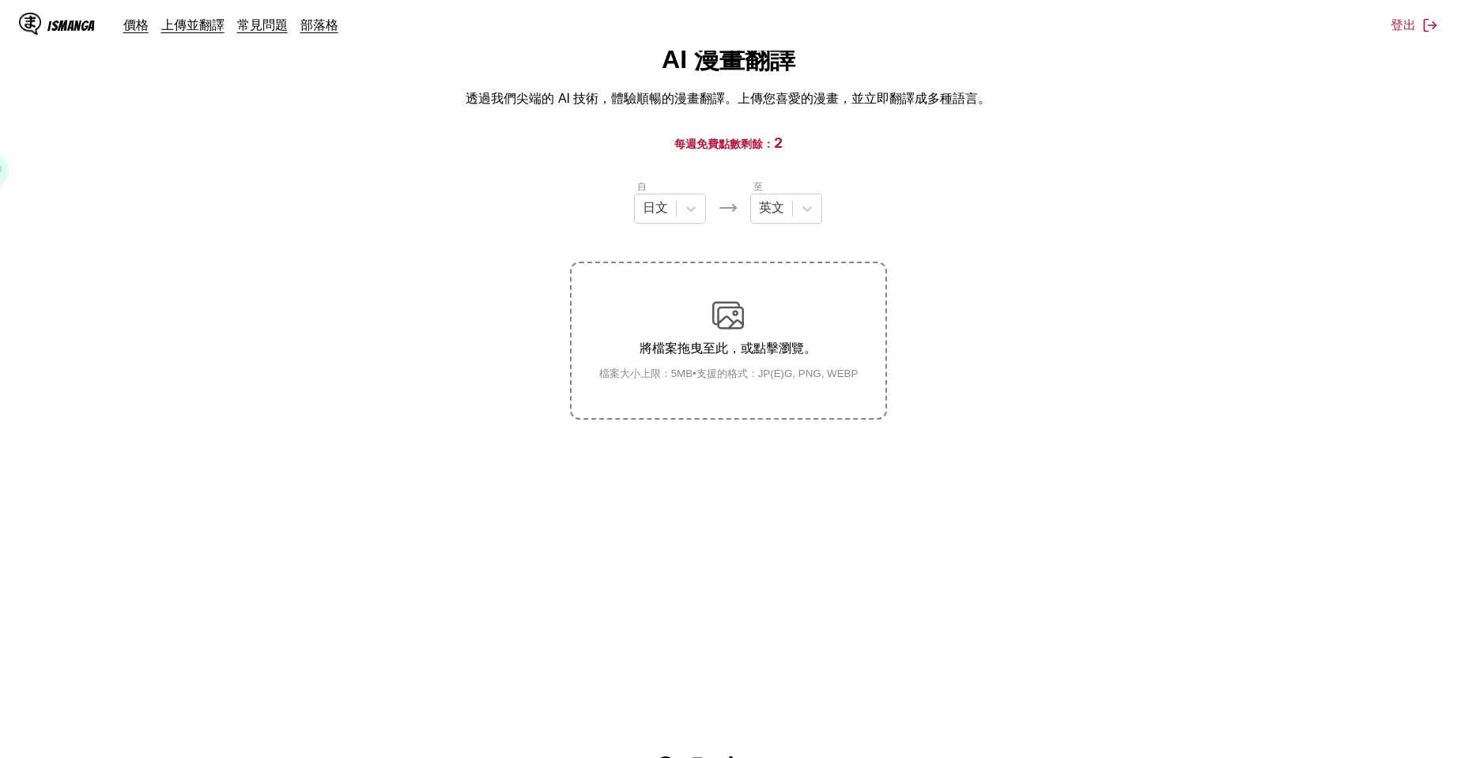
drag, startPoint x: 915, startPoint y: 302, endPoint x: 911, endPoint y: 276, distance: 26.4
click at [915, 302] on section "自 日文 至 英文 將檔案拖曳至此，或點擊瀏覽。 檔案大小上限：5MB • 支援的格式：JP(E)G, PNG, WEBP" at bounding box center [729, 299] width 1432 height 241
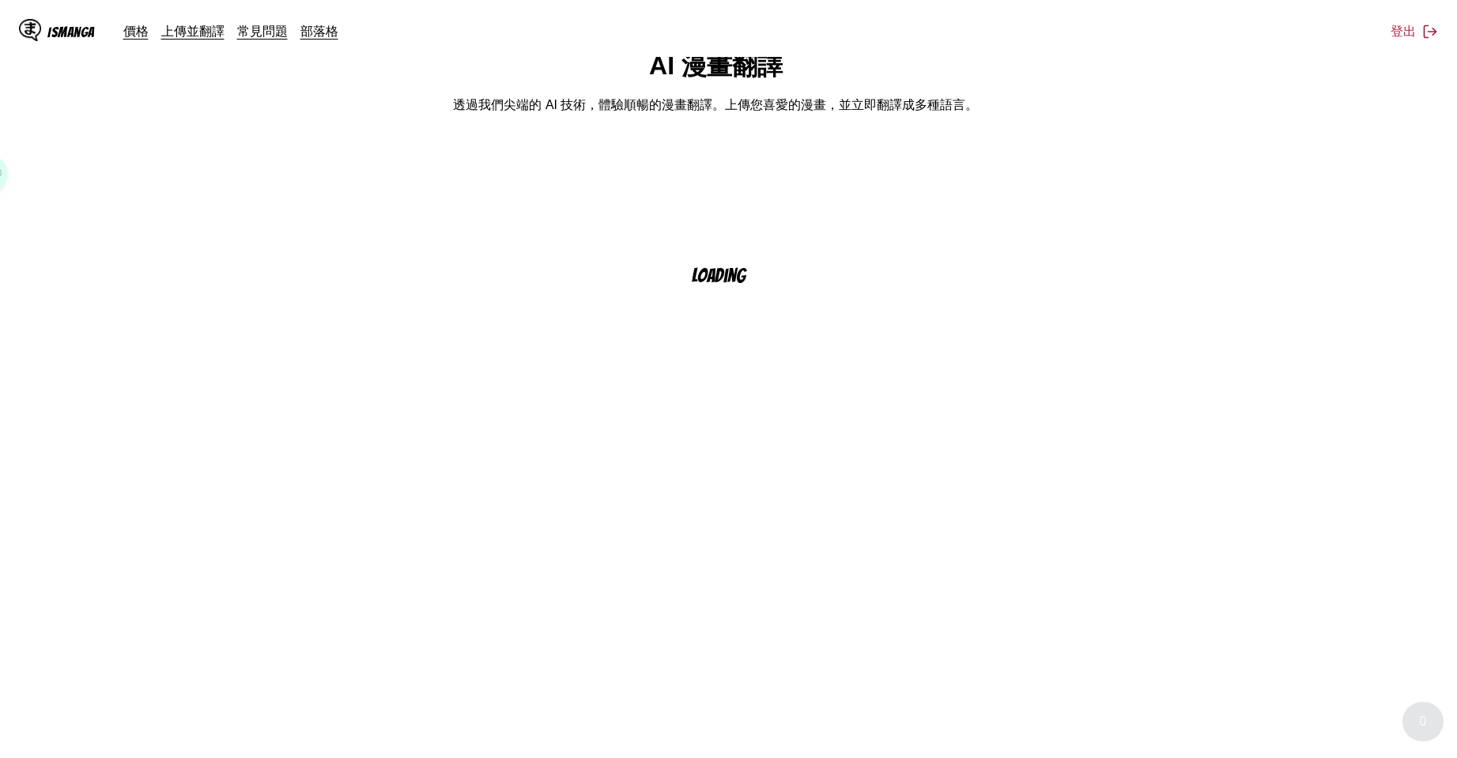
scroll to position [62, 0]
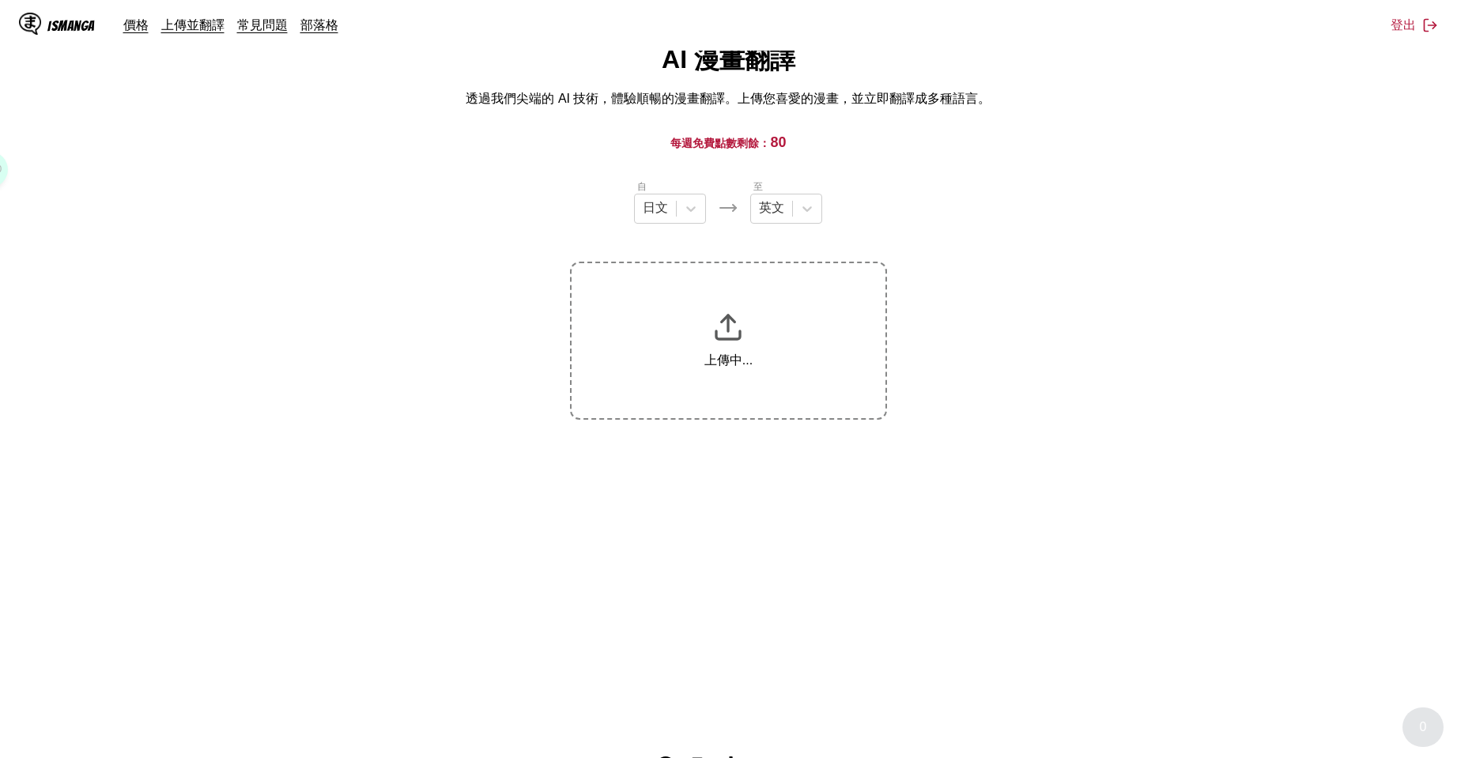
click at [804, 210] on icon at bounding box center [807, 209] width 9 height 6
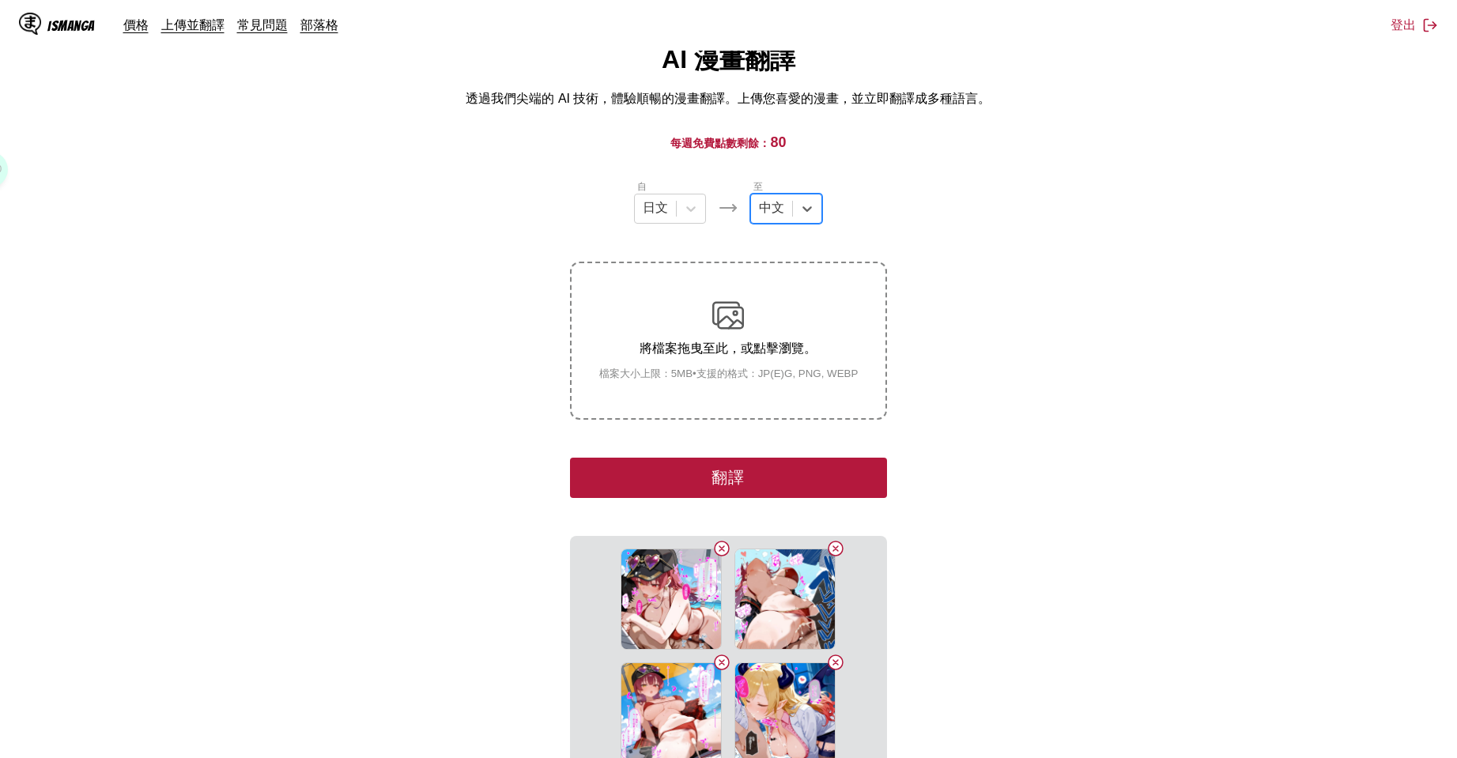
click at [954, 375] on section "自 日文 至 option 中文, selected. Select is focused ,type to refine list, press Down …" at bounding box center [729, 516] width 1432 height 674
click at [827, 488] on button "翻譯" at bounding box center [728, 478] width 316 height 40
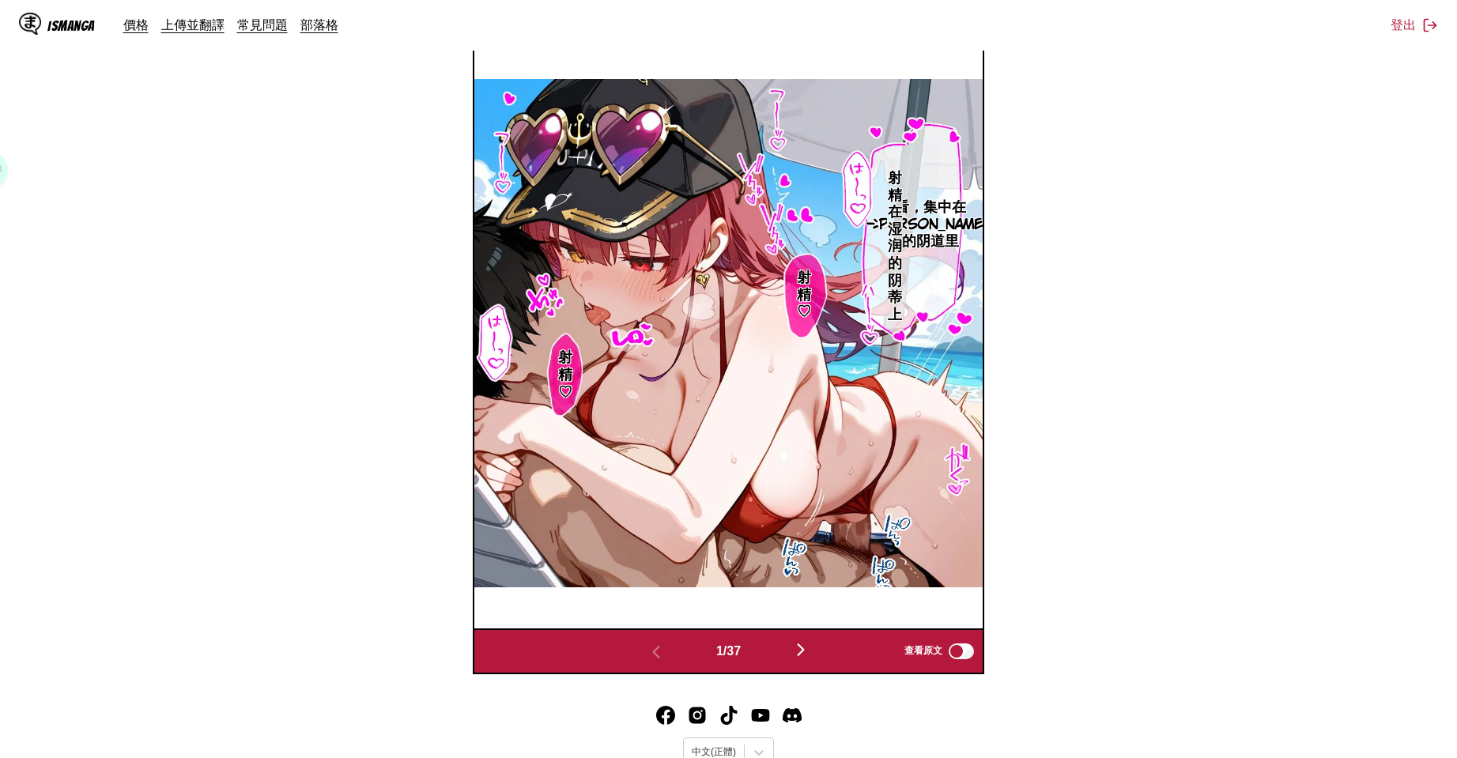
scroll to position [263, 0]
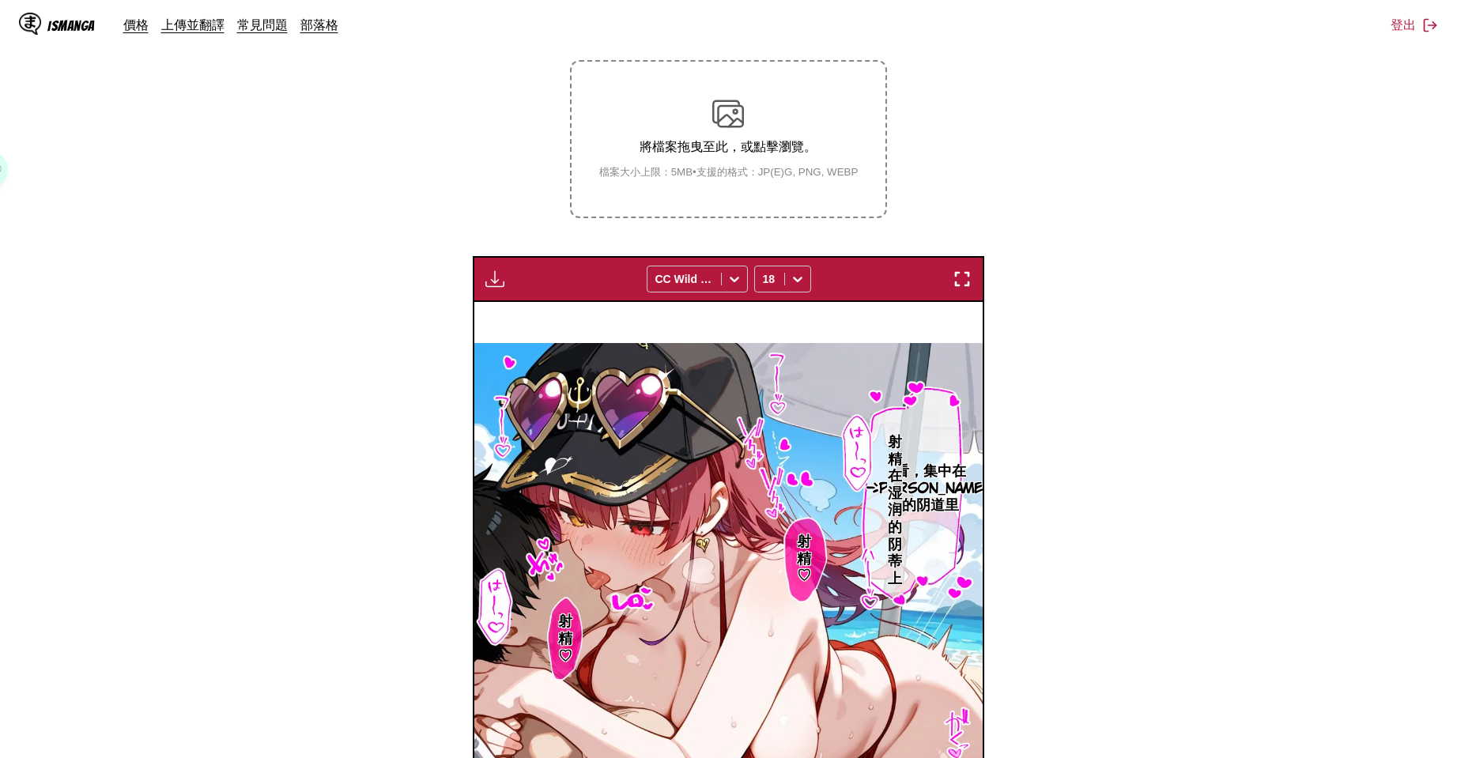
click at [488, 289] on div "下載面板 下載全部 CC Wild Words 18" at bounding box center [729, 279] width 512 height 46
click at [493, 276] on img "button" at bounding box center [494, 279] width 19 height 19
click at [526, 319] on button "下載全部" at bounding box center [537, 332] width 101 height 38
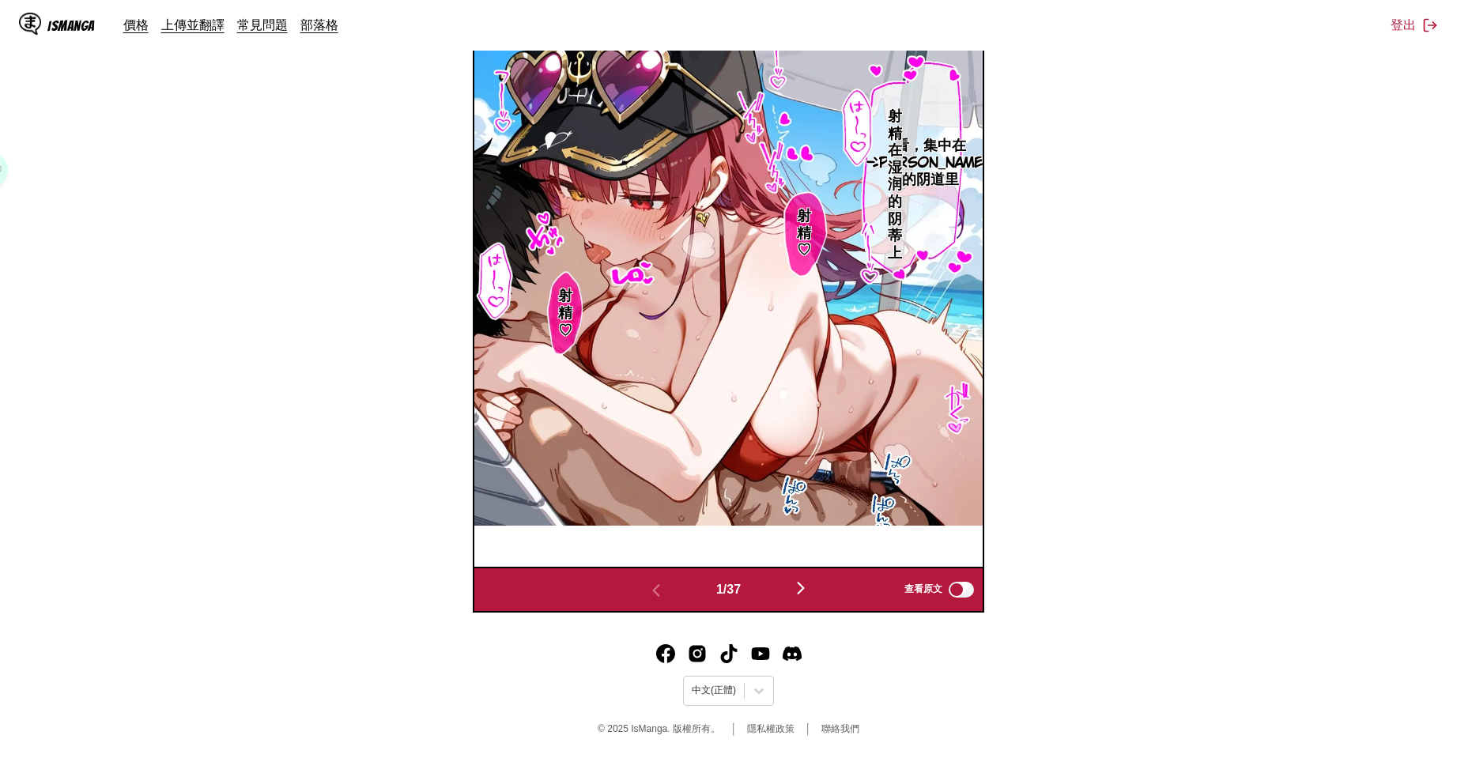
scroll to position [62, 0]
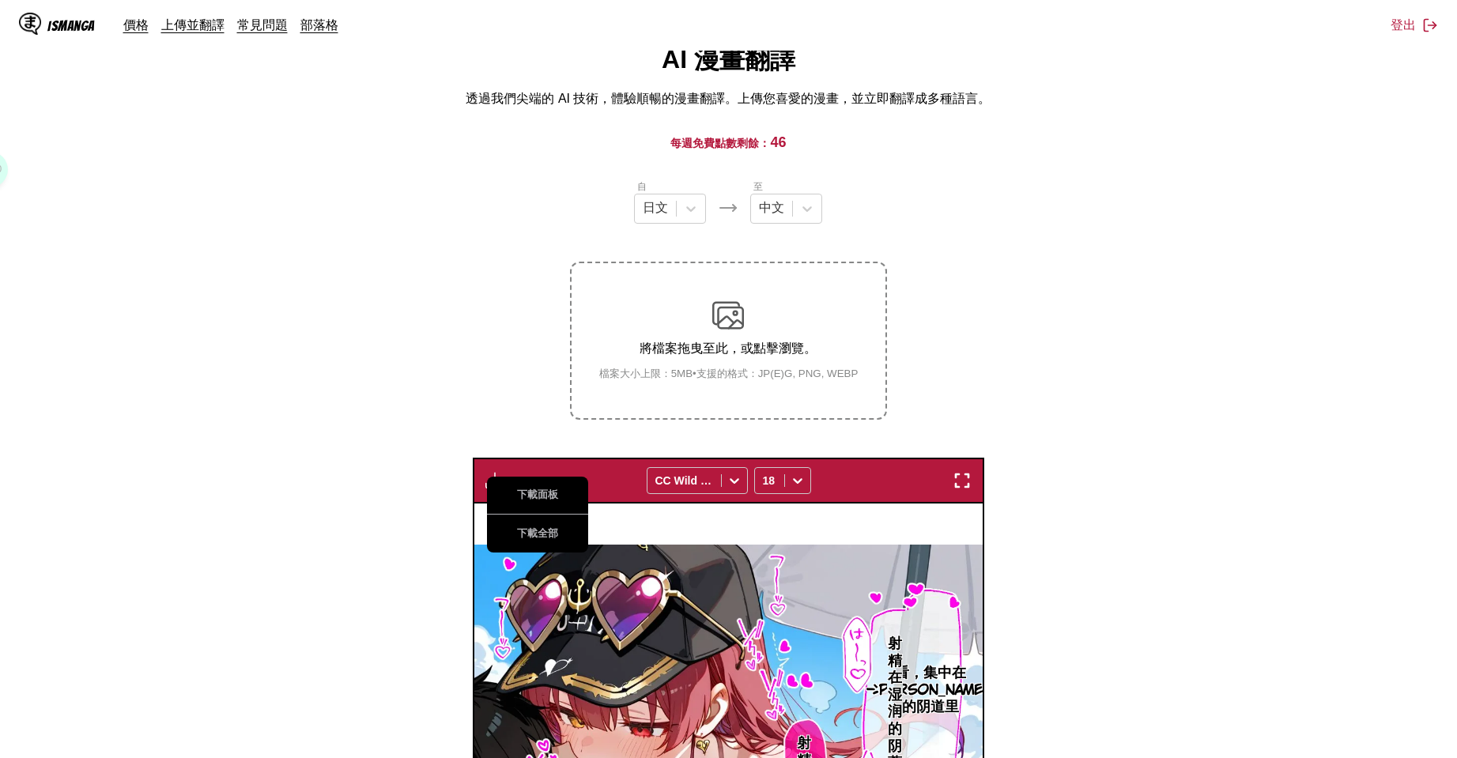
click at [385, 415] on section "自 日文 至 中文 將檔案拖曳至此，或點擊瀏覽。 檔案大小上限：5MB • 支援的格式：JP(E)G, PNG, WEBP 下載面板 下載全部 CC Wild…" at bounding box center [729, 659] width 1432 height 961
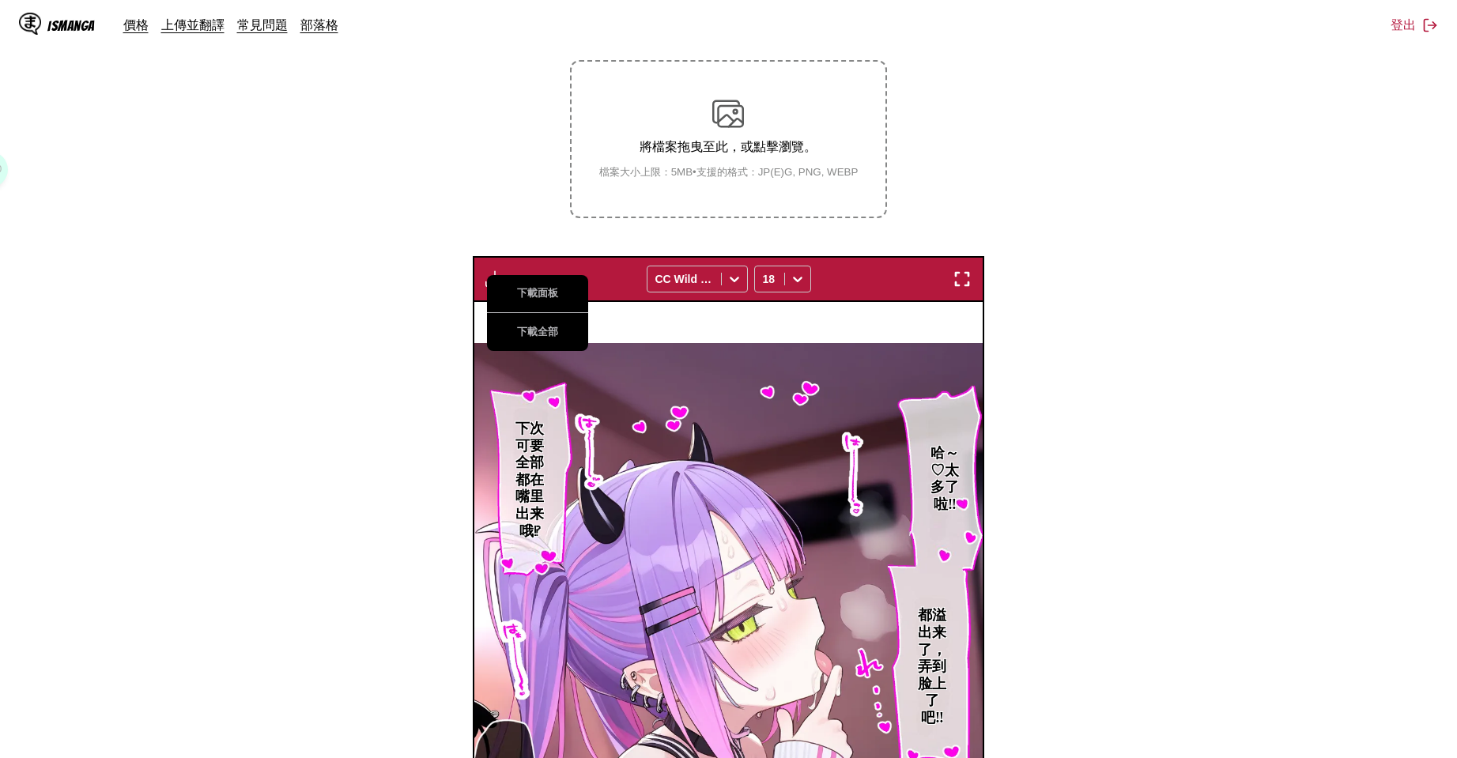
scroll to position [589, 0]
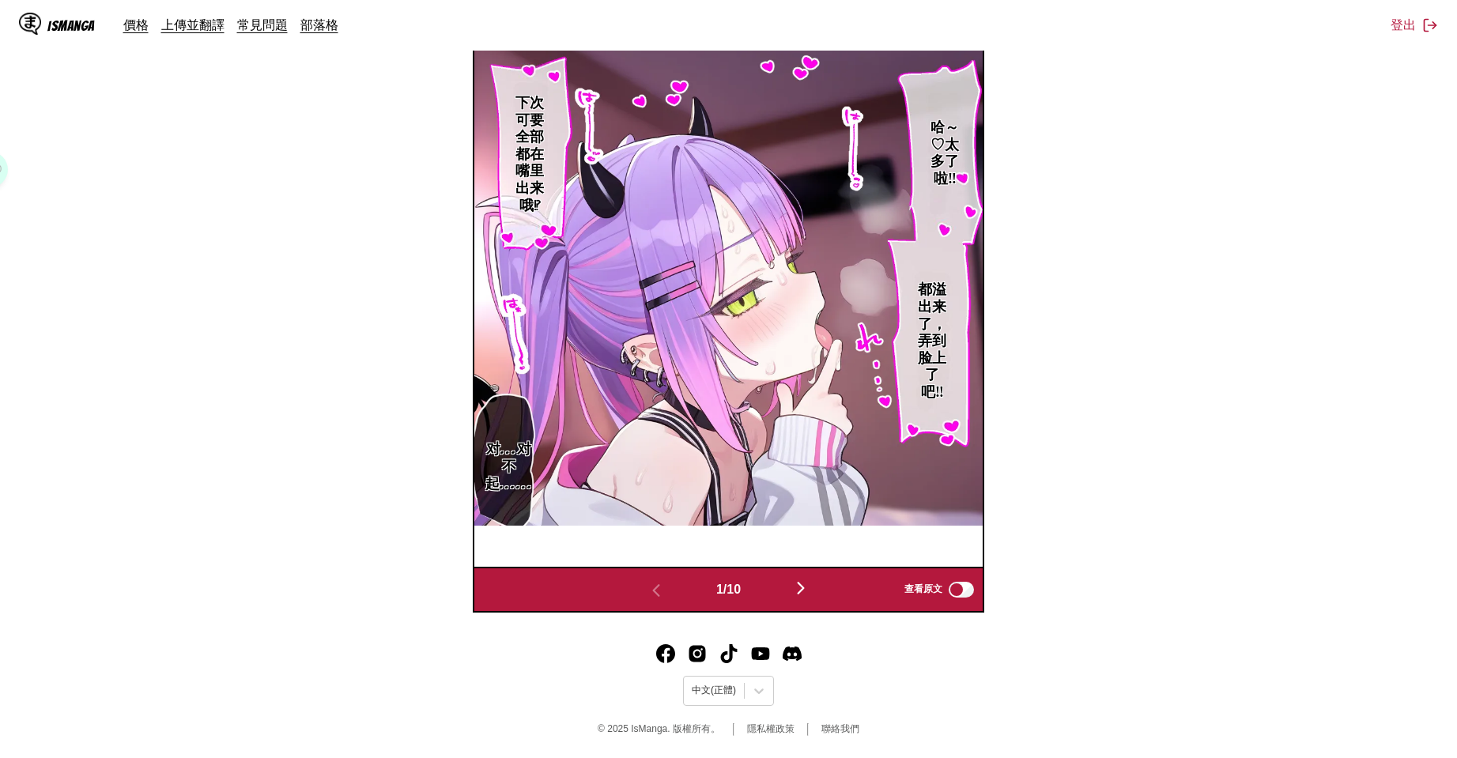
click at [805, 569] on div "1 / 10 查看原文" at bounding box center [729, 590] width 512 height 46
click at [807, 575] on div "1 / 10 查看原文" at bounding box center [729, 590] width 512 height 46
click at [807, 580] on img "button" at bounding box center [800, 588] width 19 height 19
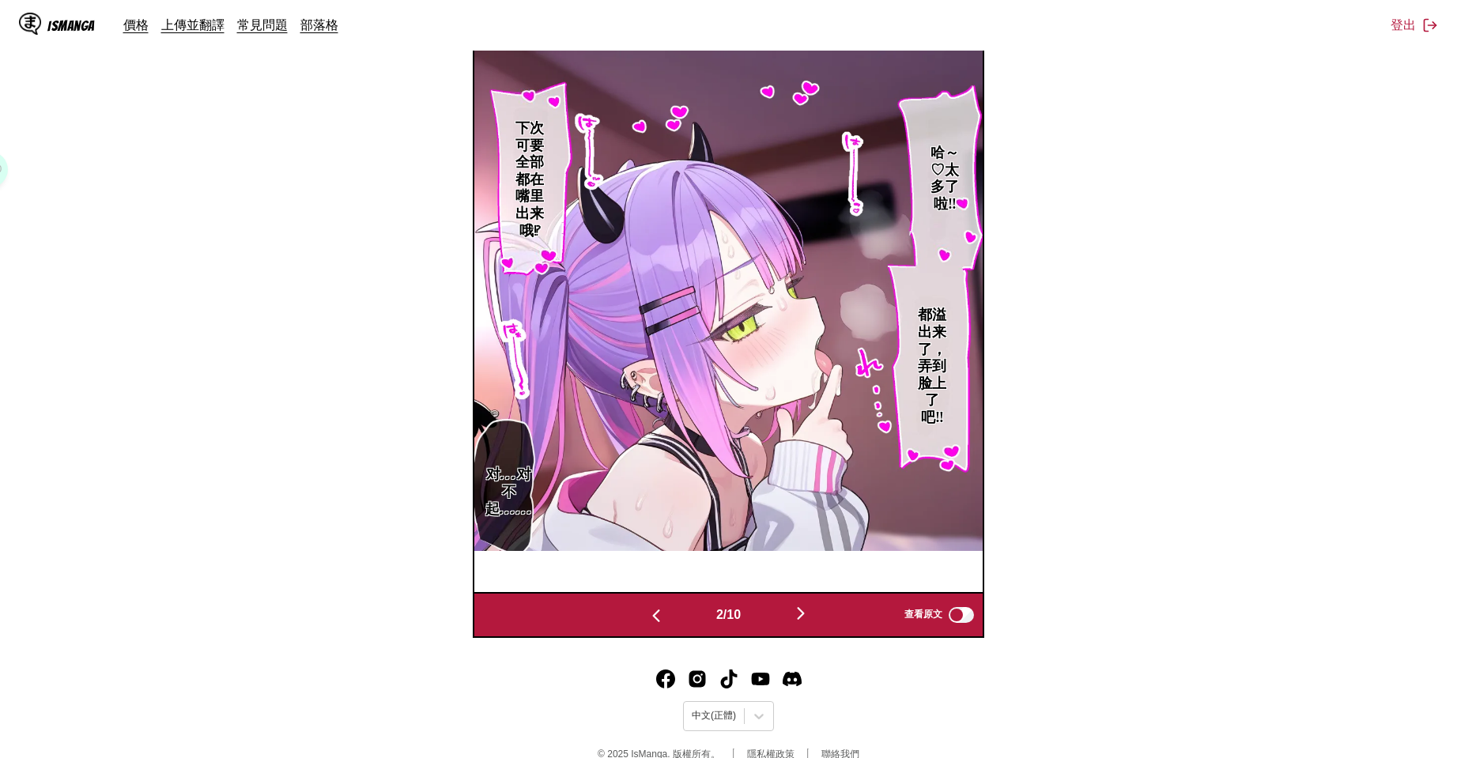
scroll to position [0, 508]
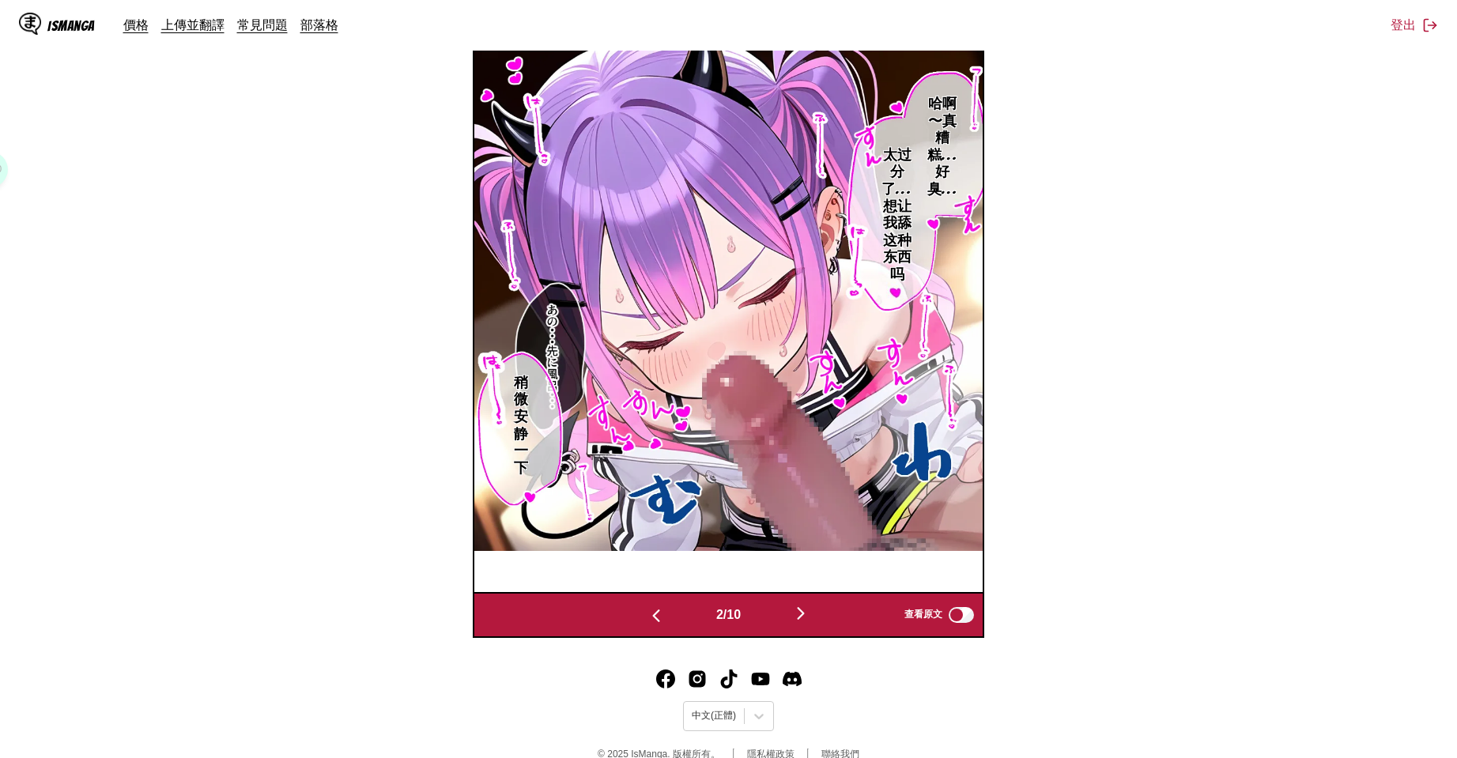
click at [805, 614] on img "button" at bounding box center [800, 613] width 19 height 19
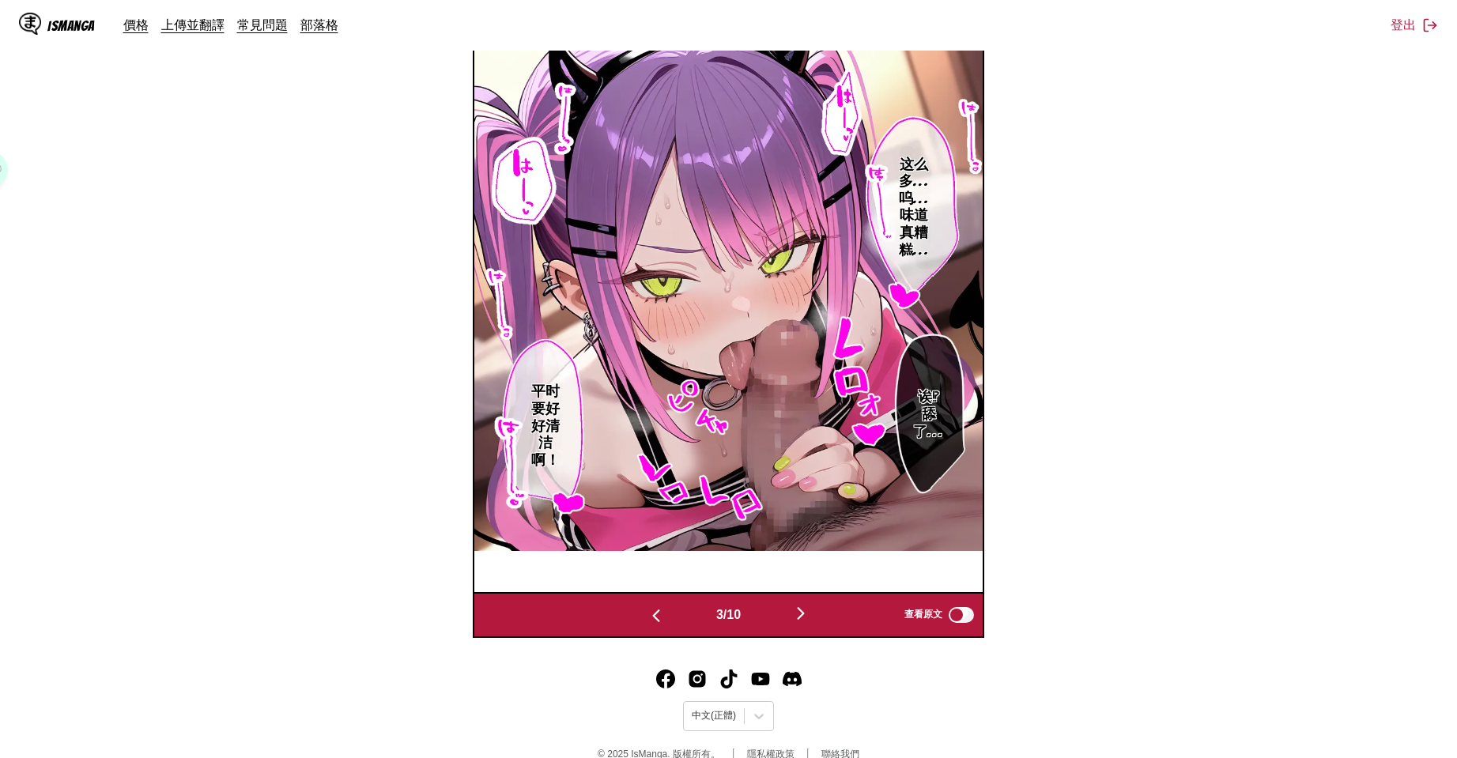
click at [805, 614] on img "button" at bounding box center [800, 613] width 19 height 19
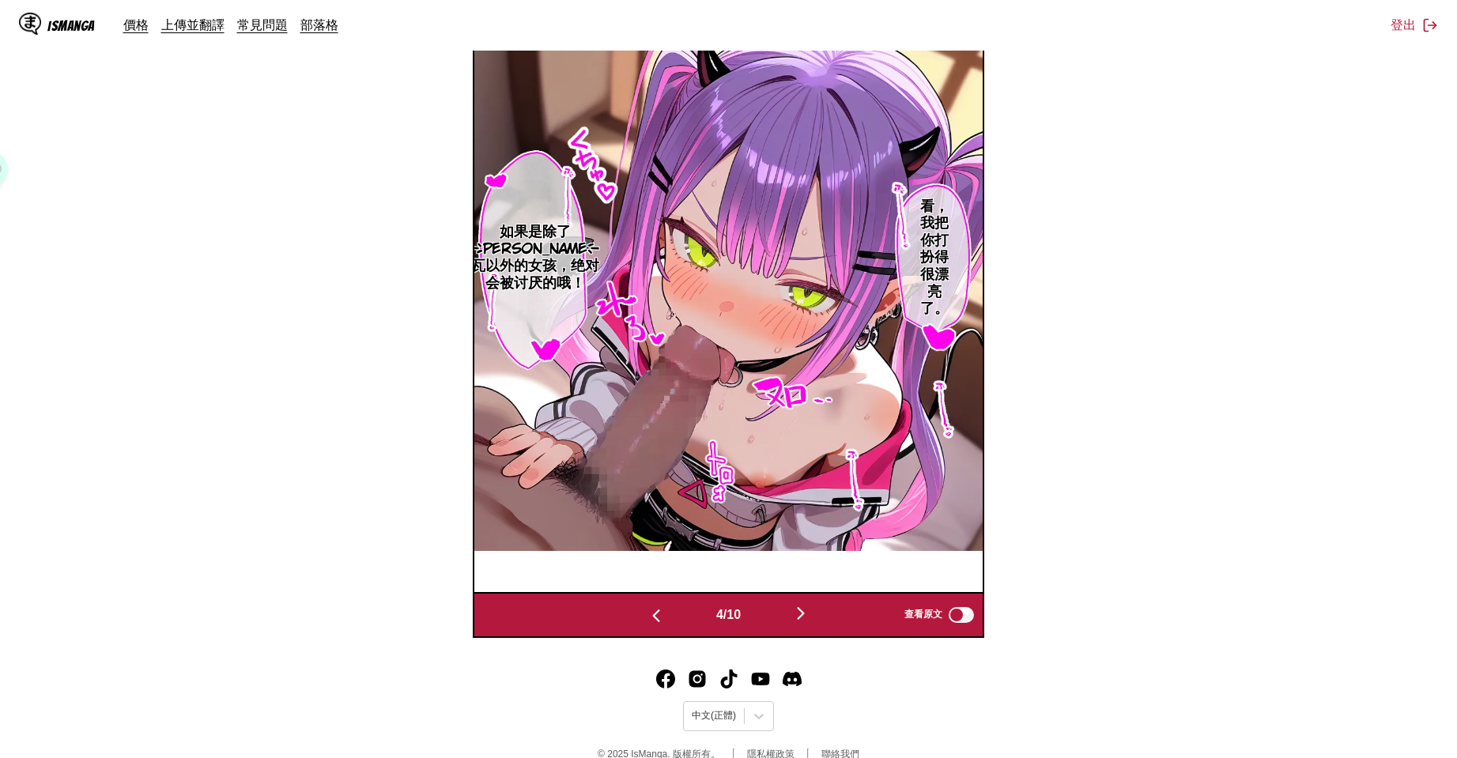
click at [805, 614] on img "button" at bounding box center [800, 613] width 19 height 19
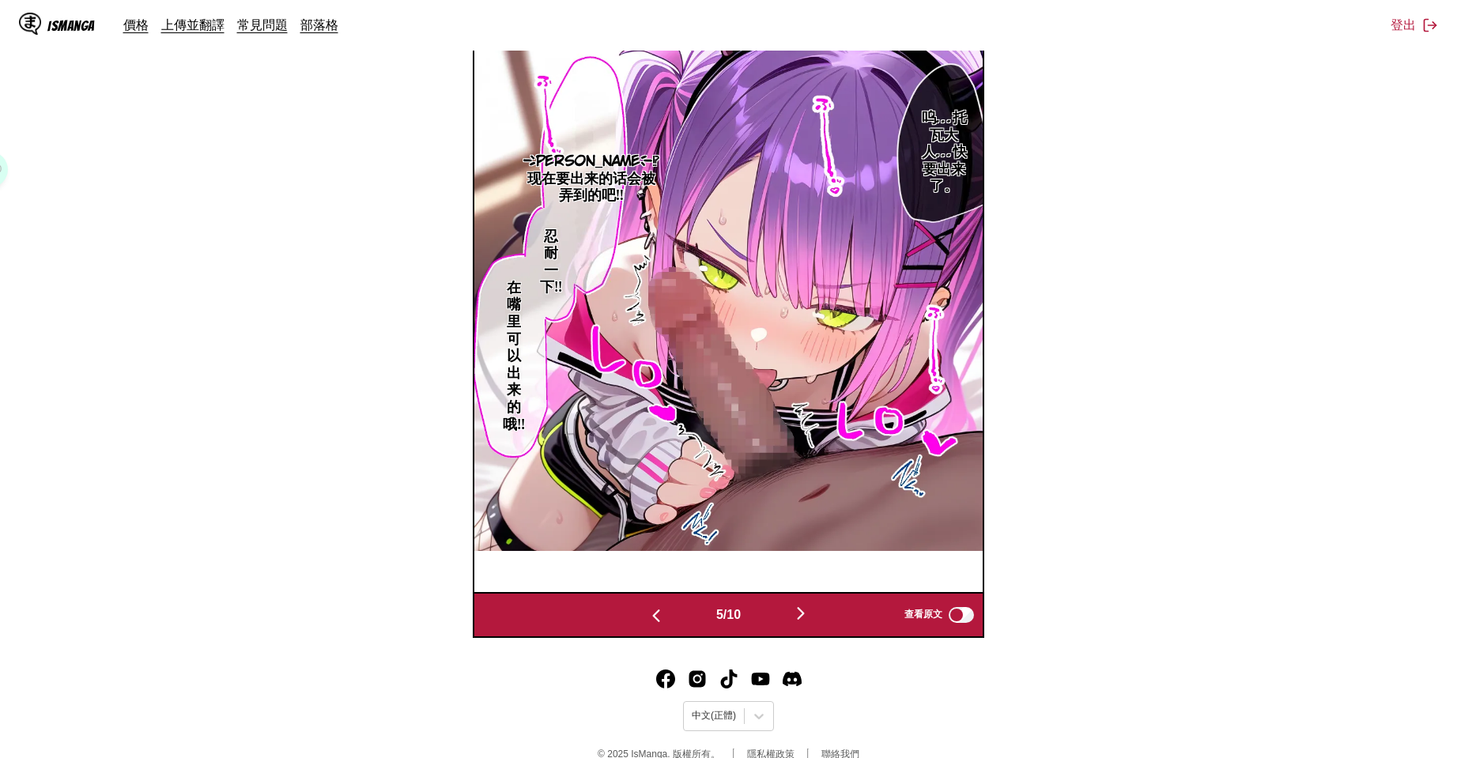
click at [805, 614] on img "button" at bounding box center [800, 613] width 19 height 19
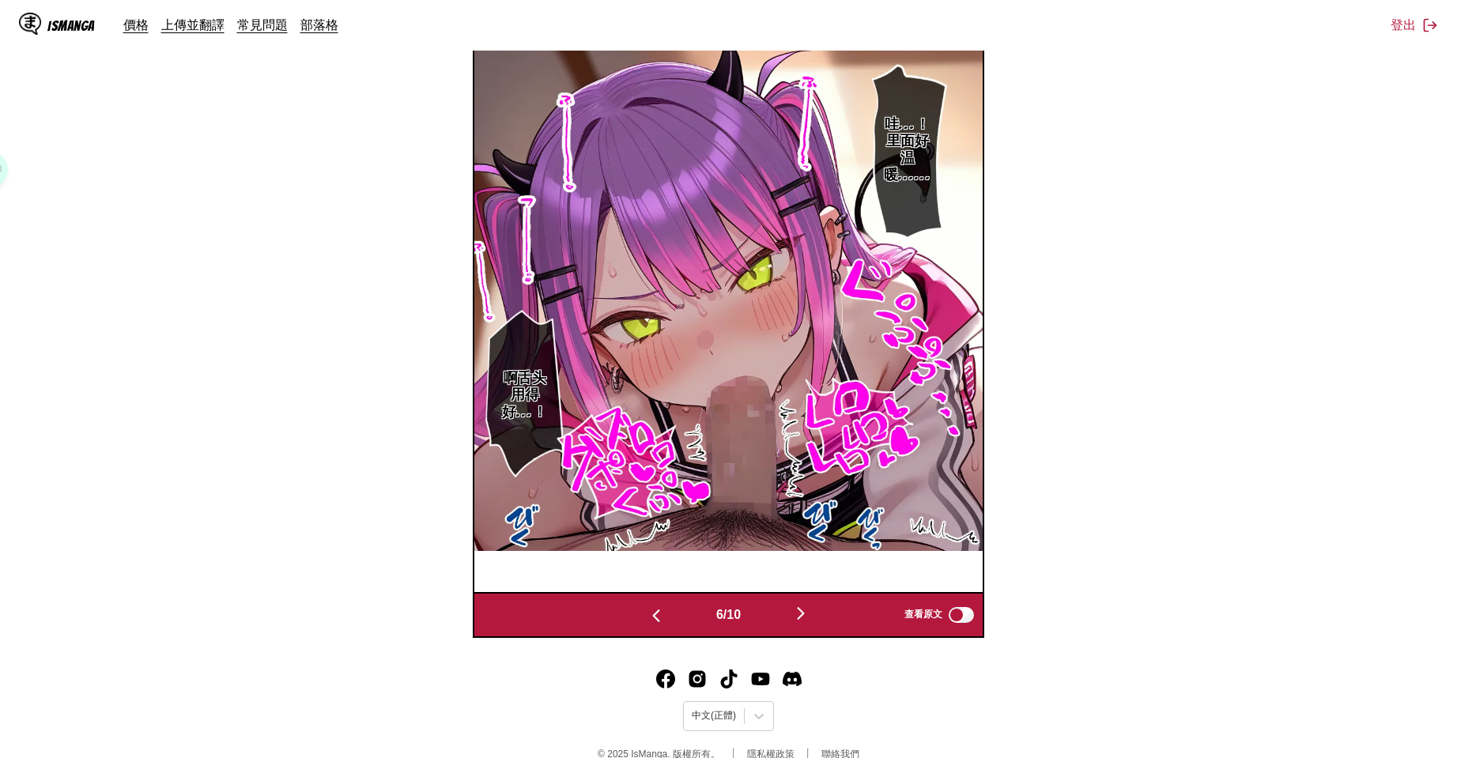
click at [805, 614] on img "button" at bounding box center [800, 613] width 19 height 19
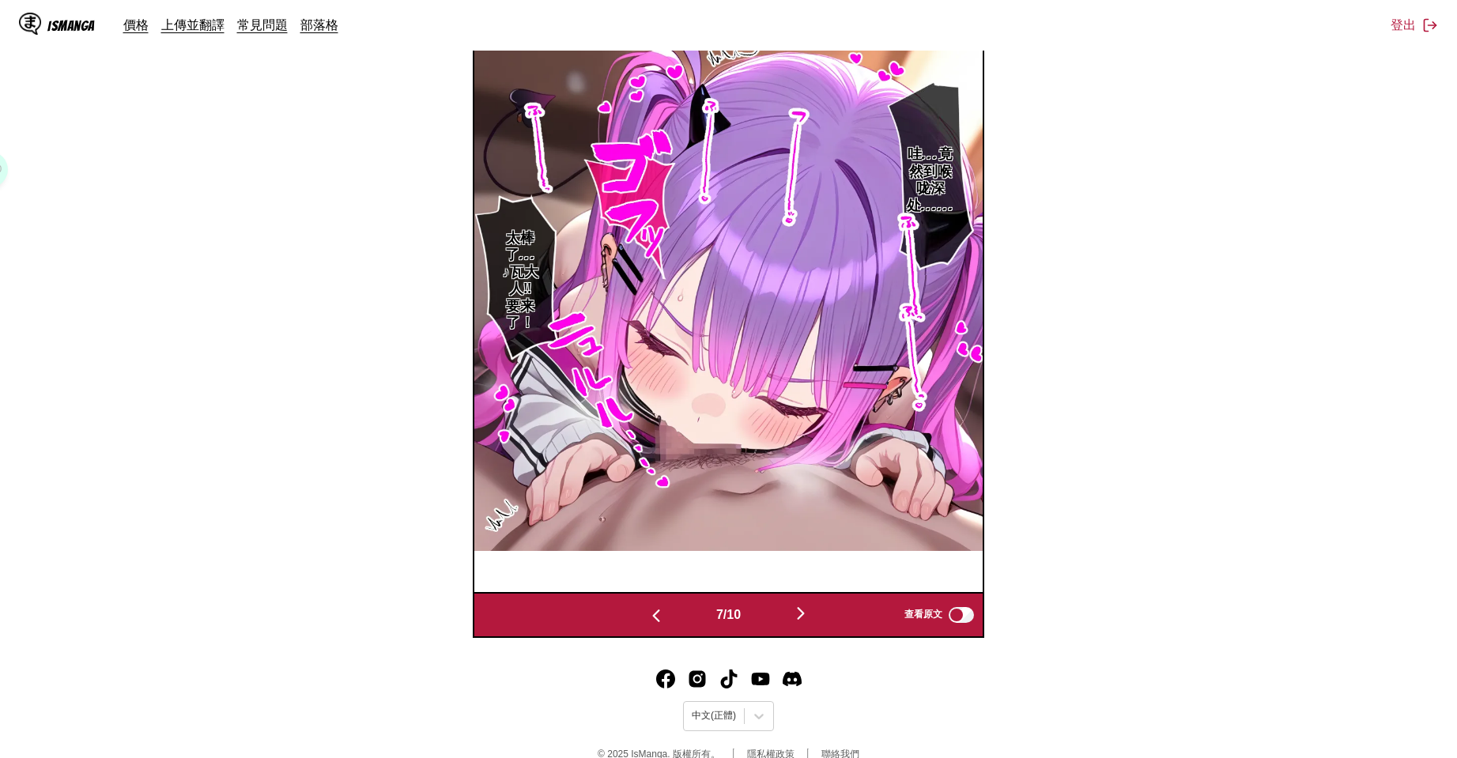
click at [805, 614] on img "button" at bounding box center [800, 613] width 19 height 19
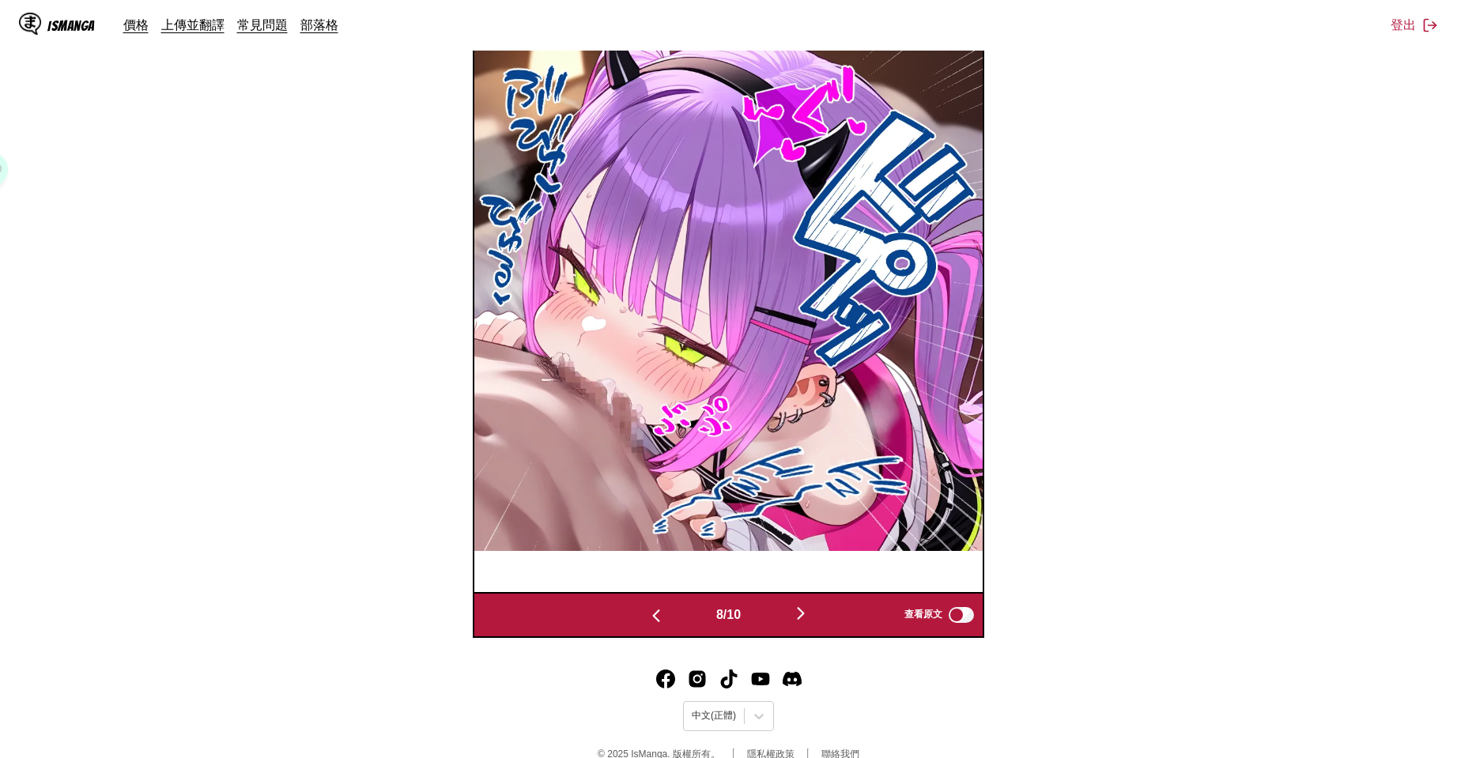
click at [805, 614] on img "button" at bounding box center [800, 613] width 19 height 19
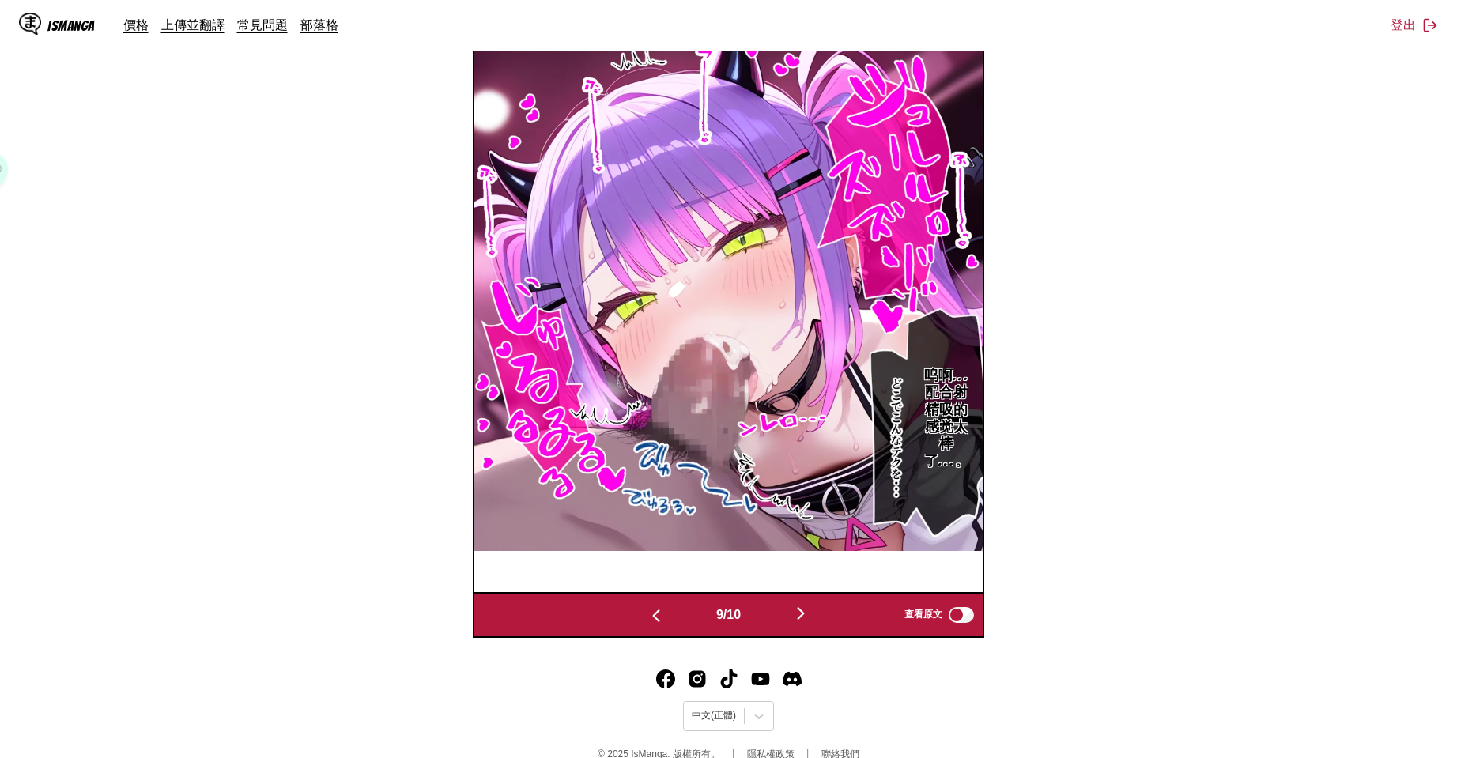
click at [805, 614] on img "button" at bounding box center [800, 613] width 19 height 19
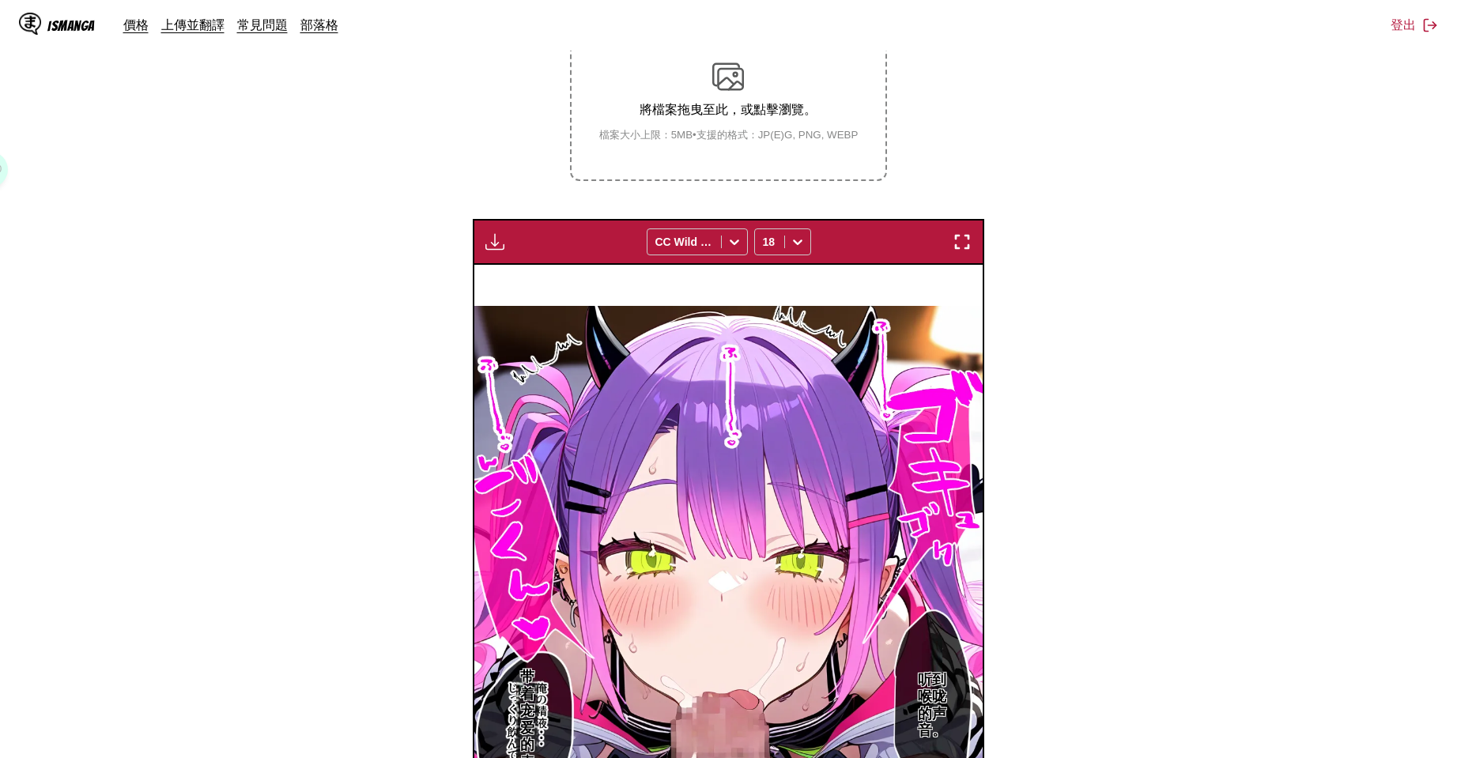
scroll to position [0, 0]
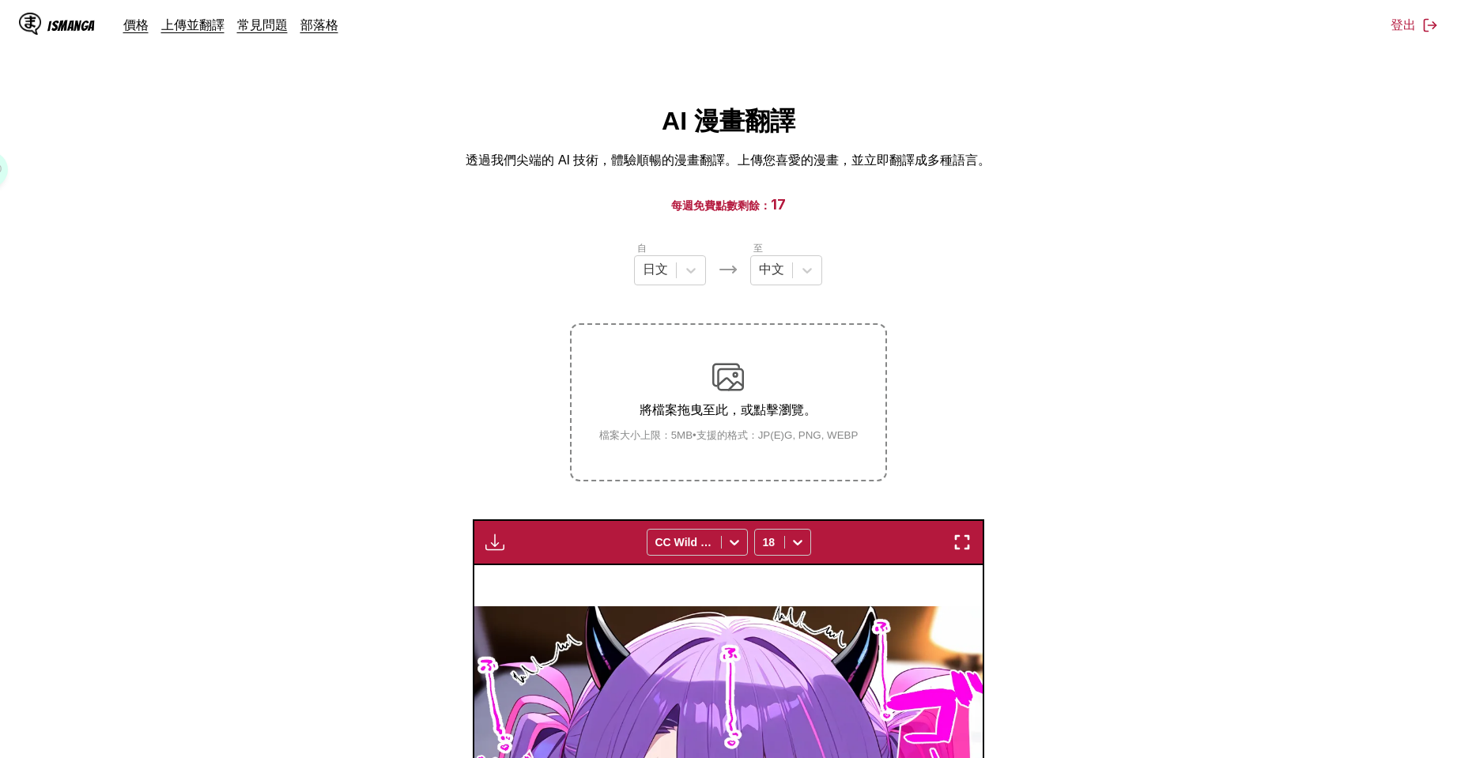
click at [1078, 499] on section "自 日文 至 中文 將檔案拖曳至此，或點擊瀏覽。 檔案大小上限：5MB • 支援的格式：JP(E)G, PNG, WEBP 下載面板 下載全部 CC Wild…" at bounding box center [729, 720] width 1432 height 961
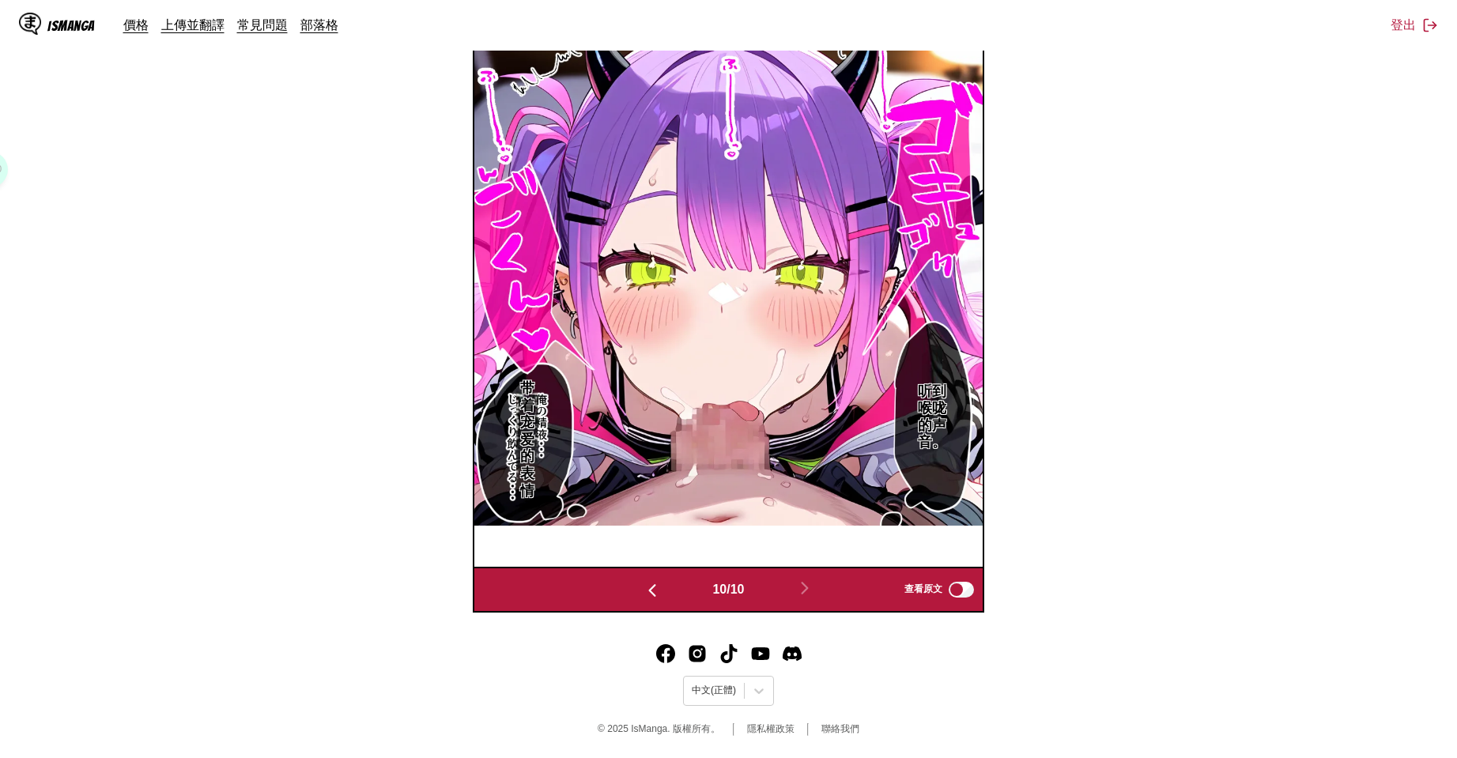
click at [643, 592] on img "button" at bounding box center [652, 590] width 19 height 19
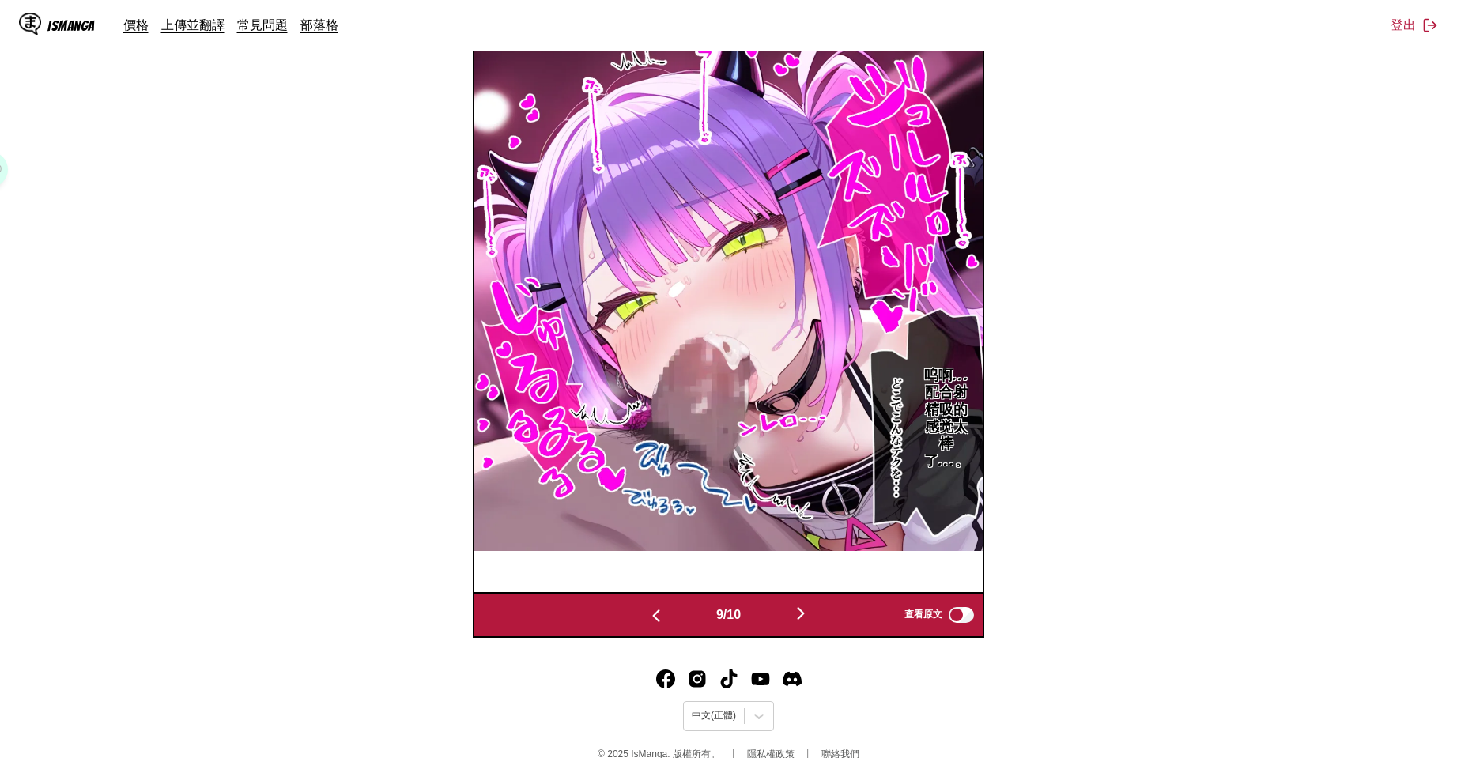
click at [641, 592] on div "9 / 10 查看原文" at bounding box center [729, 615] width 512 height 46
click at [665, 614] on button "button" at bounding box center [656, 614] width 95 height 23
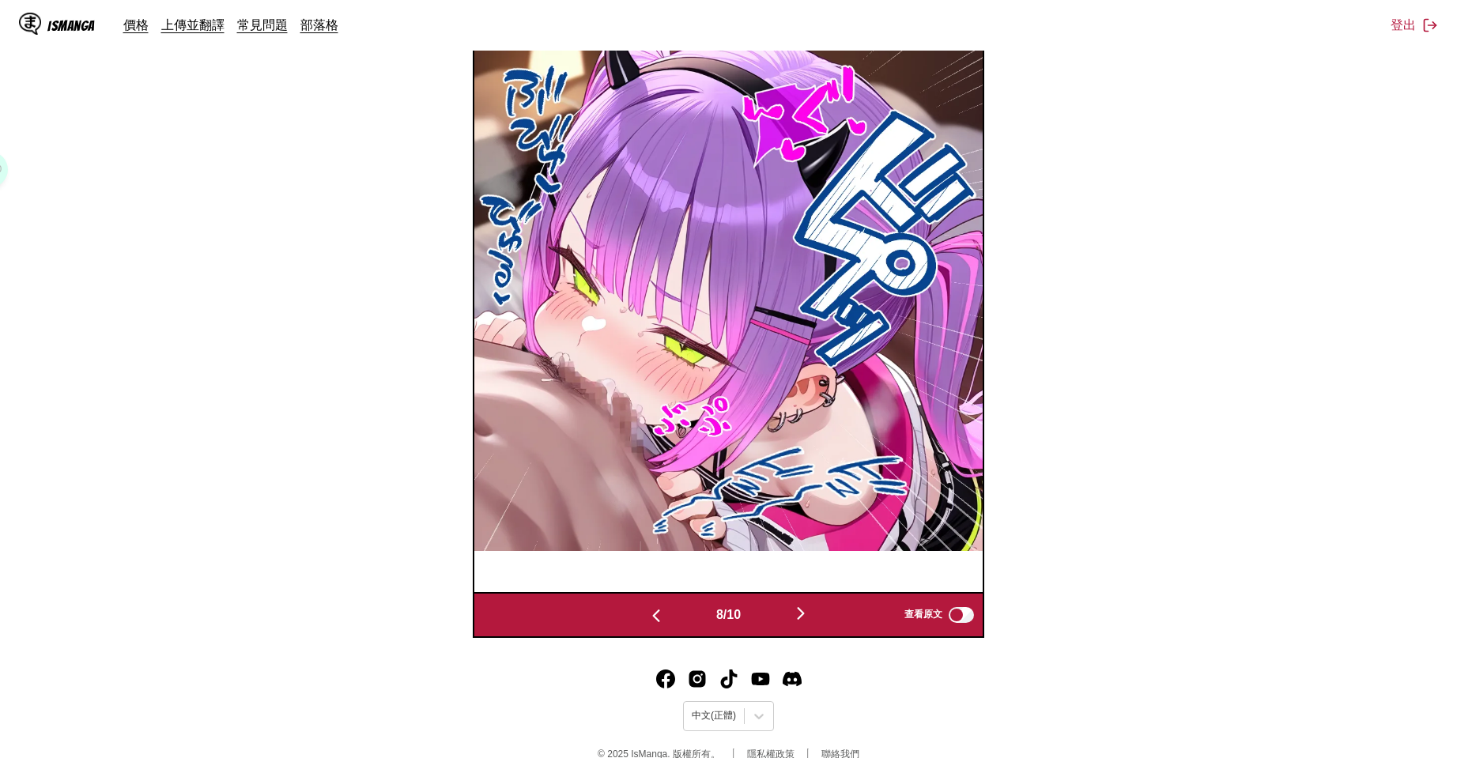
click at [660, 618] on img "button" at bounding box center [656, 615] width 19 height 19
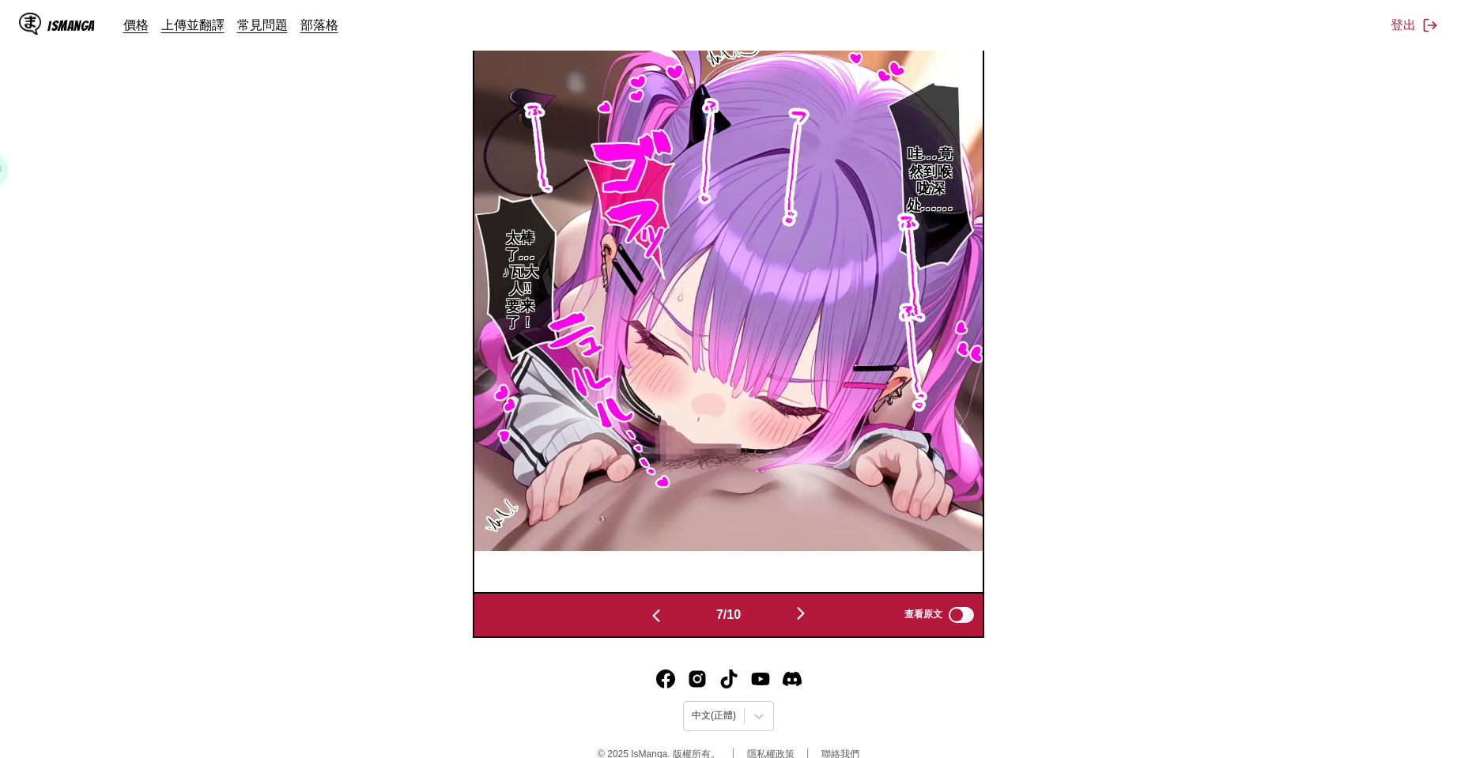
click at [561, 663] on footer "中文(正體) © 2025 IsManga. 版權所有。 隱私權政策 聯絡我們" at bounding box center [728, 718] width 1457 height 134
click at [647, 628] on div "7 / 10 查看原文" at bounding box center [729, 615] width 512 height 46
click at [648, 625] on div "7 / 10" at bounding box center [729, 614] width 240 height 23
click at [655, 620] on img "button" at bounding box center [656, 615] width 19 height 19
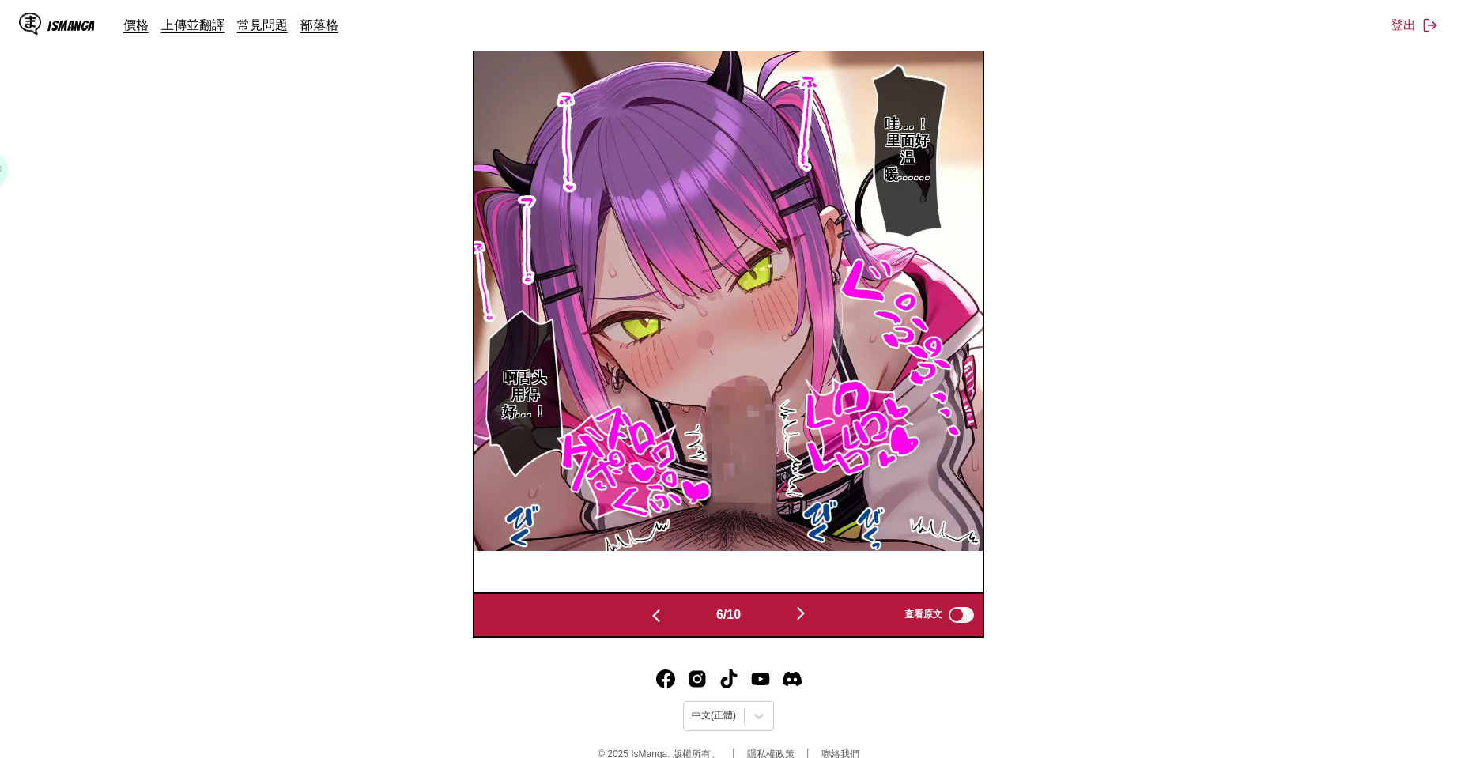
click at [655, 620] on img "button" at bounding box center [656, 615] width 19 height 19
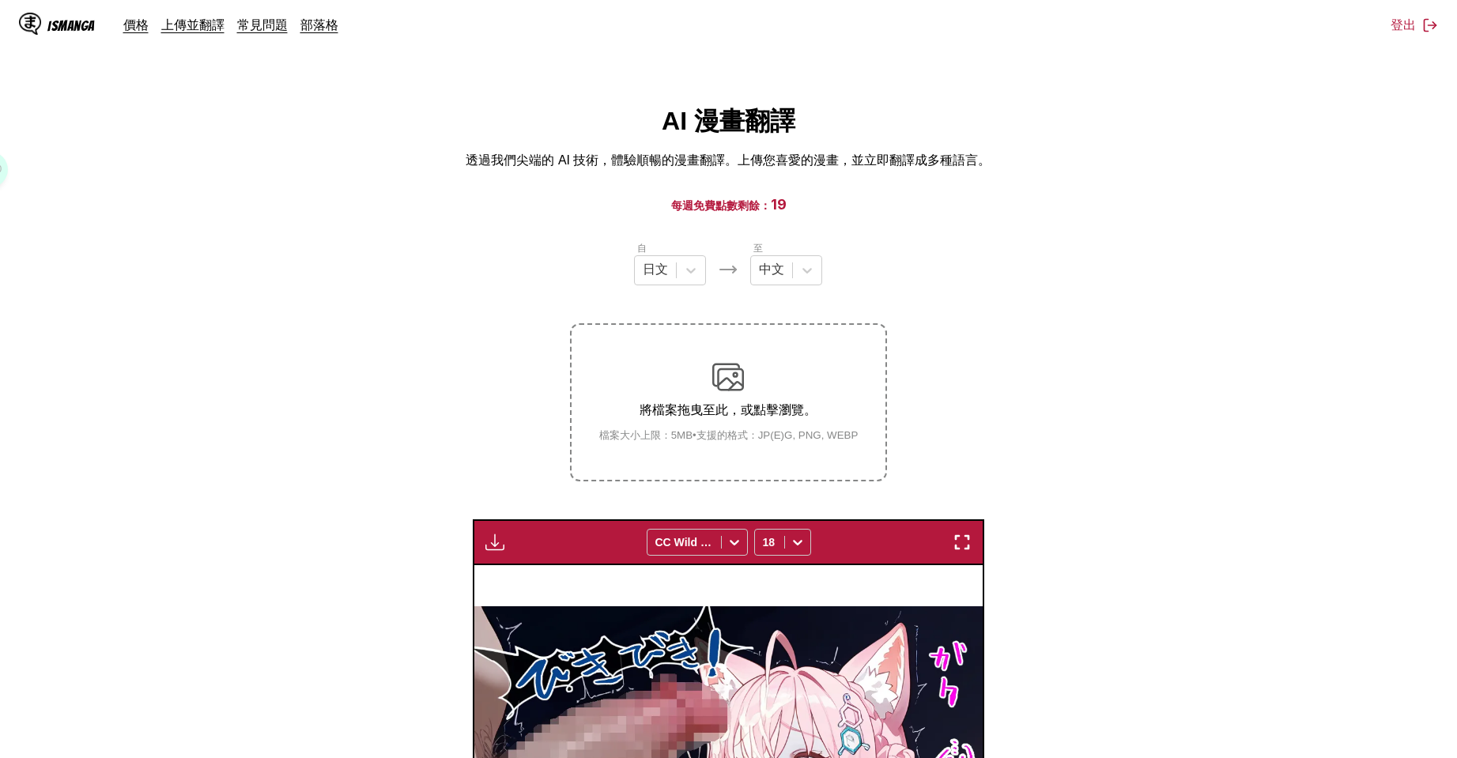
scroll to position [589, 0]
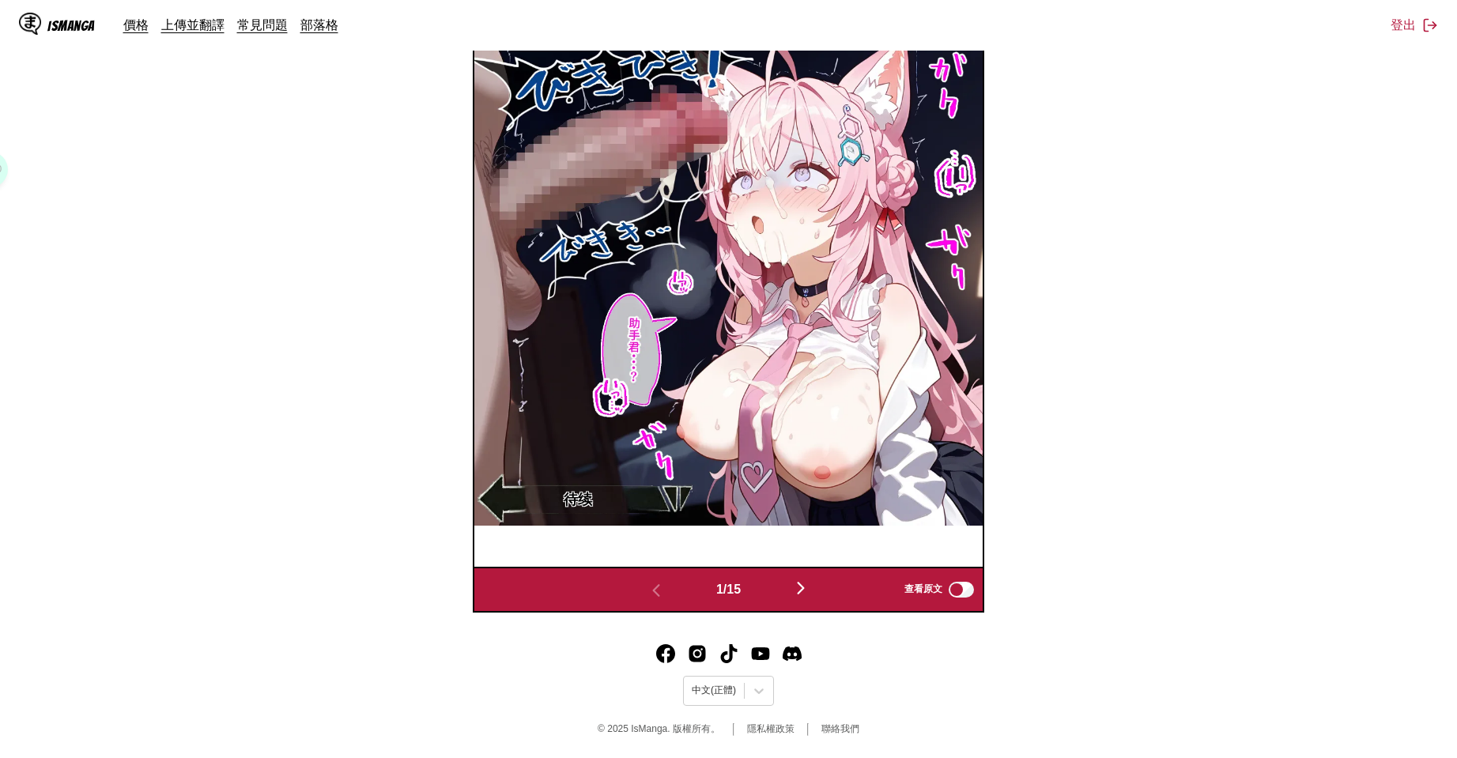
click at [816, 576] on div "1 / 15 查看原文" at bounding box center [729, 590] width 512 height 46
click at [810, 587] on img "button" at bounding box center [800, 588] width 19 height 19
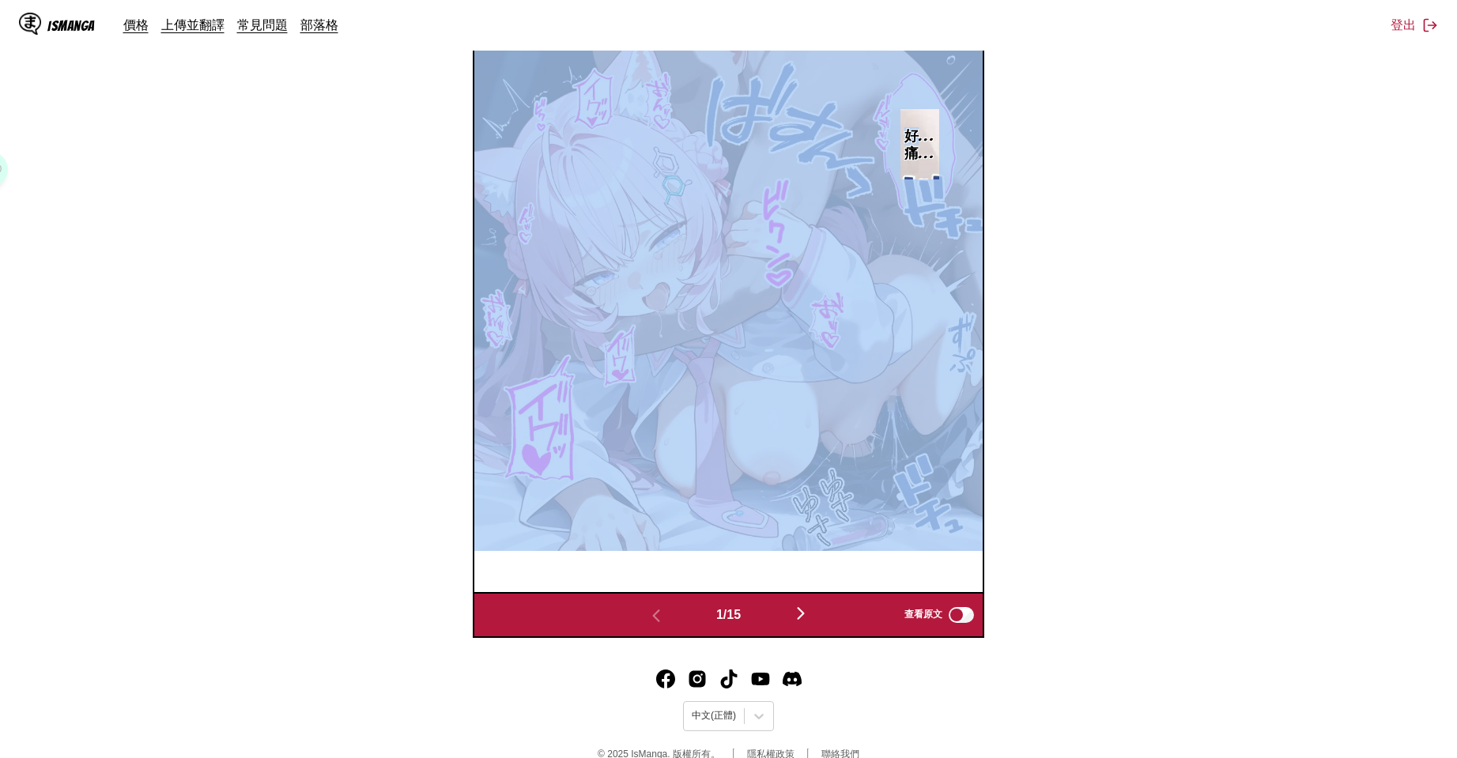
click at [814, 587] on div "好…痛…" at bounding box center [728, 297] width 508 height 591
drag, startPoint x: 814, startPoint y: 587, endPoint x: 805, endPoint y: 603, distance: 18.4
click at [814, 587] on div "好…痛…" at bounding box center [728, 297] width 508 height 591
click at [804, 613] on img "button" at bounding box center [800, 613] width 19 height 19
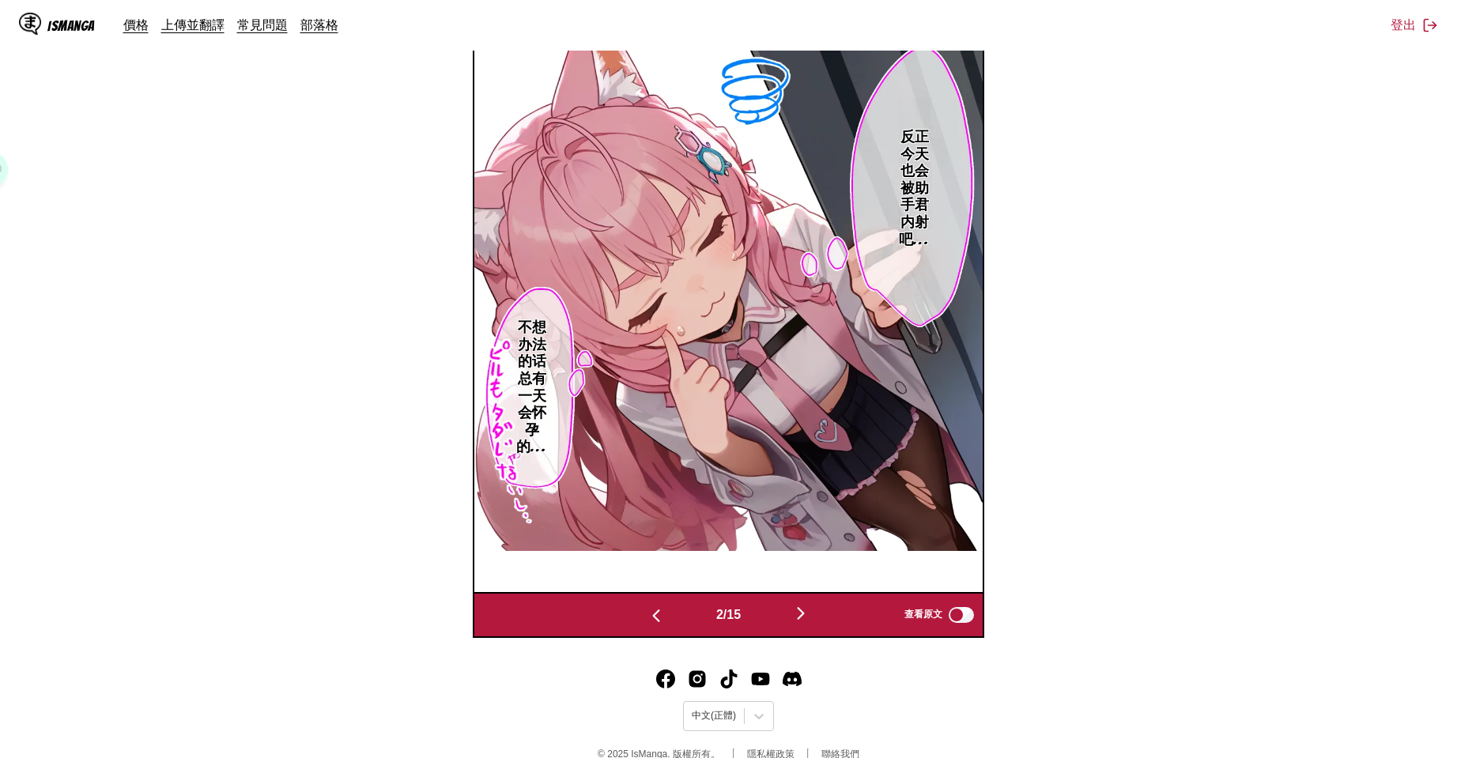
click at [804, 613] on img "button" at bounding box center [800, 613] width 19 height 19
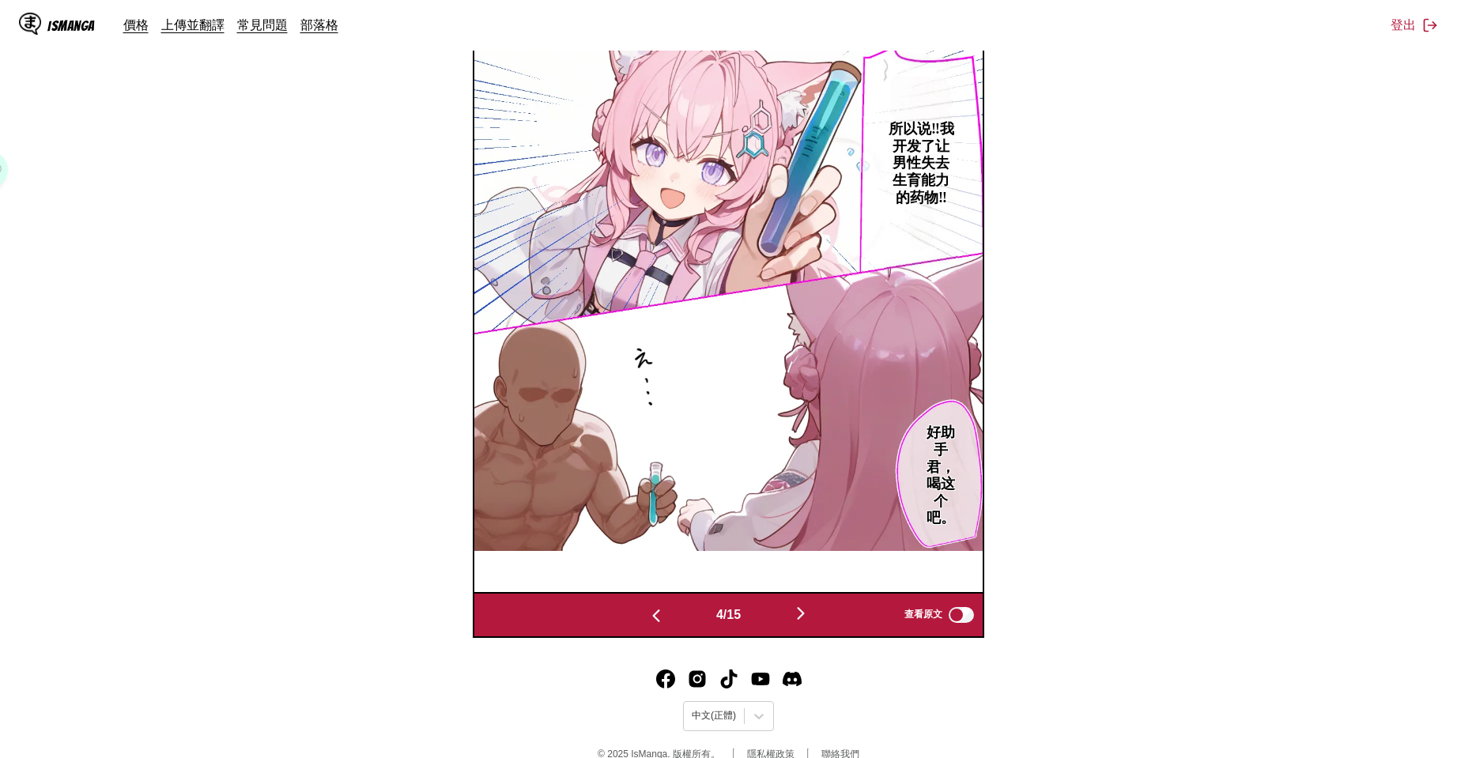
click at [805, 614] on img "button" at bounding box center [800, 613] width 19 height 19
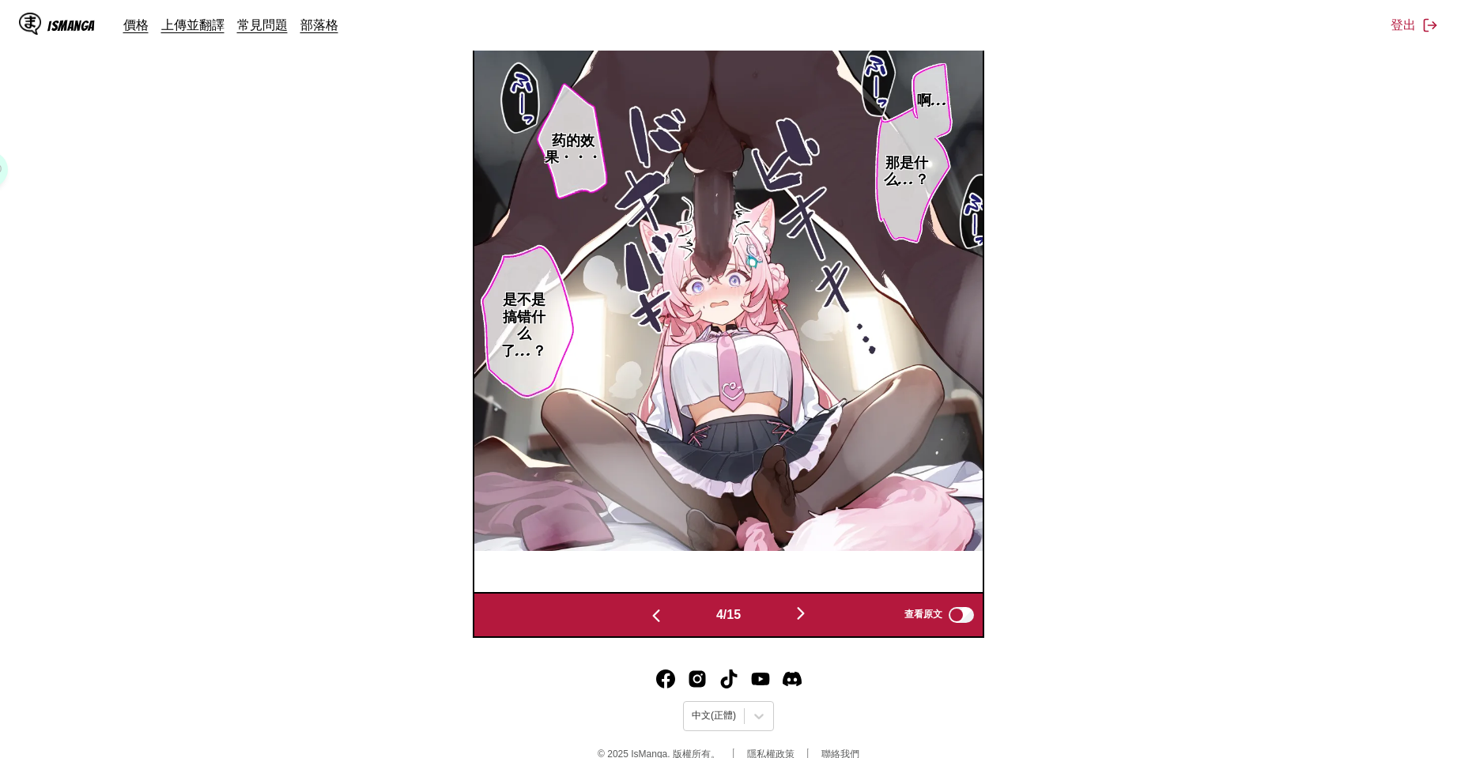
click at [805, 614] on img "button" at bounding box center [800, 613] width 19 height 19
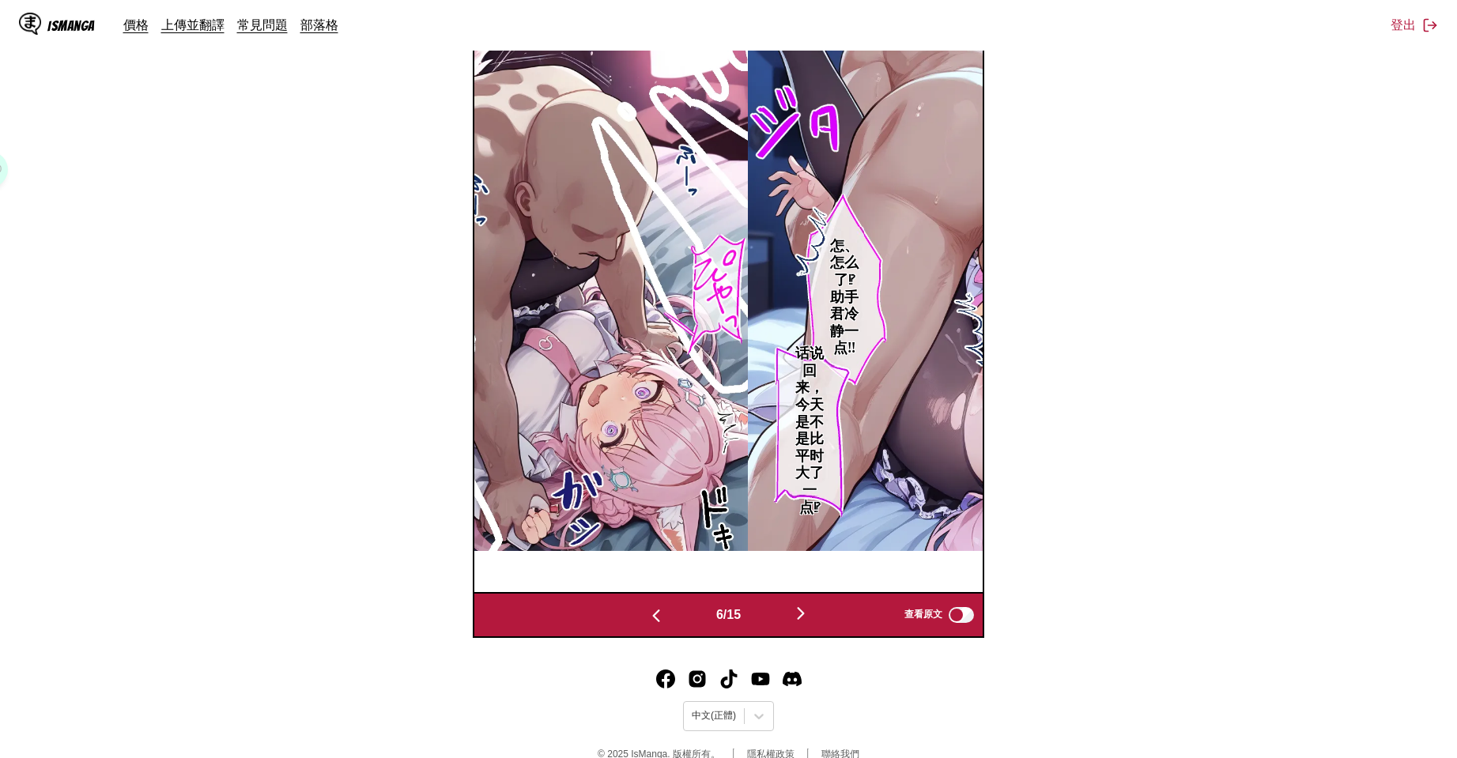
click at [805, 614] on img "button" at bounding box center [800, 613] width 19 height 19
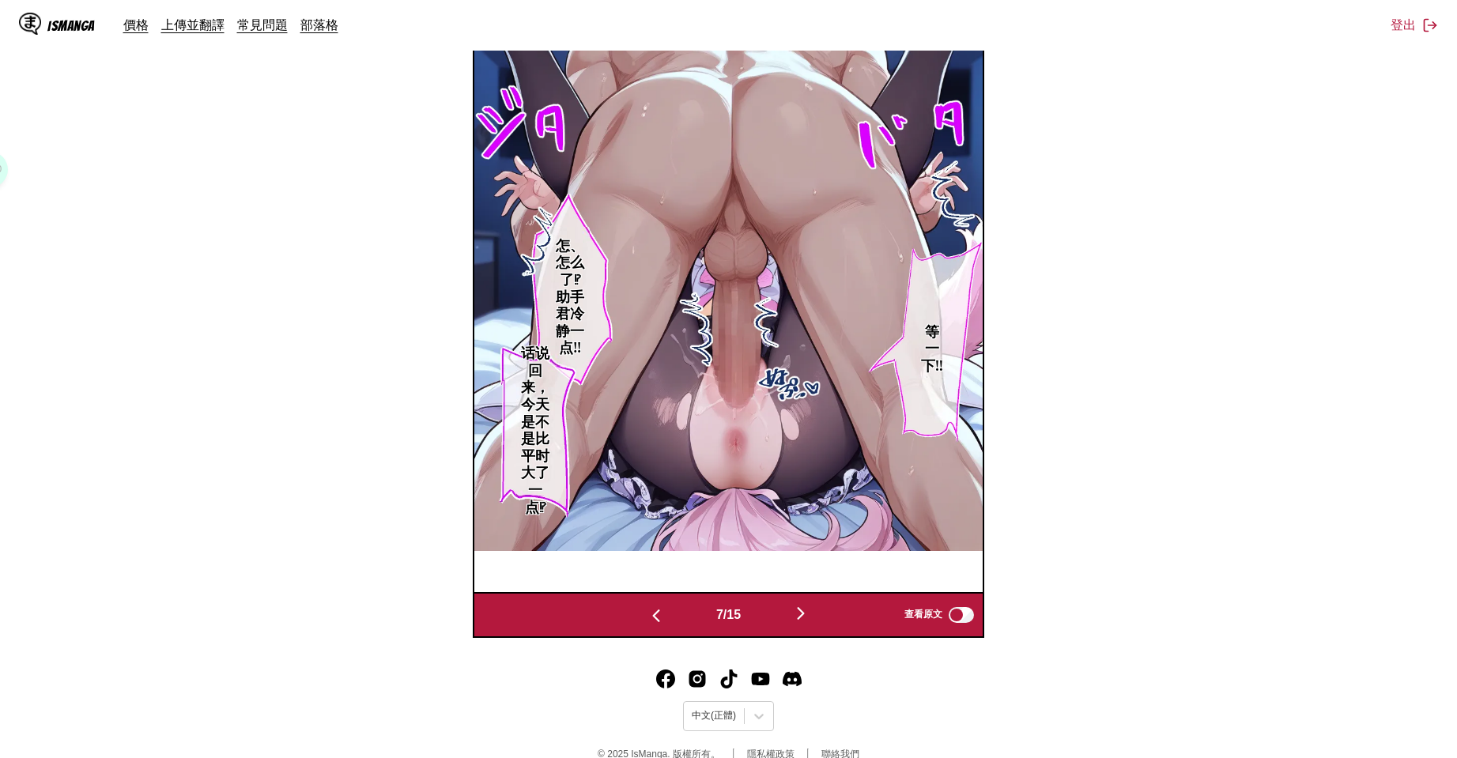
click at [805, 614] on img "button" at bounding box center [800, 613] width 19 height 19
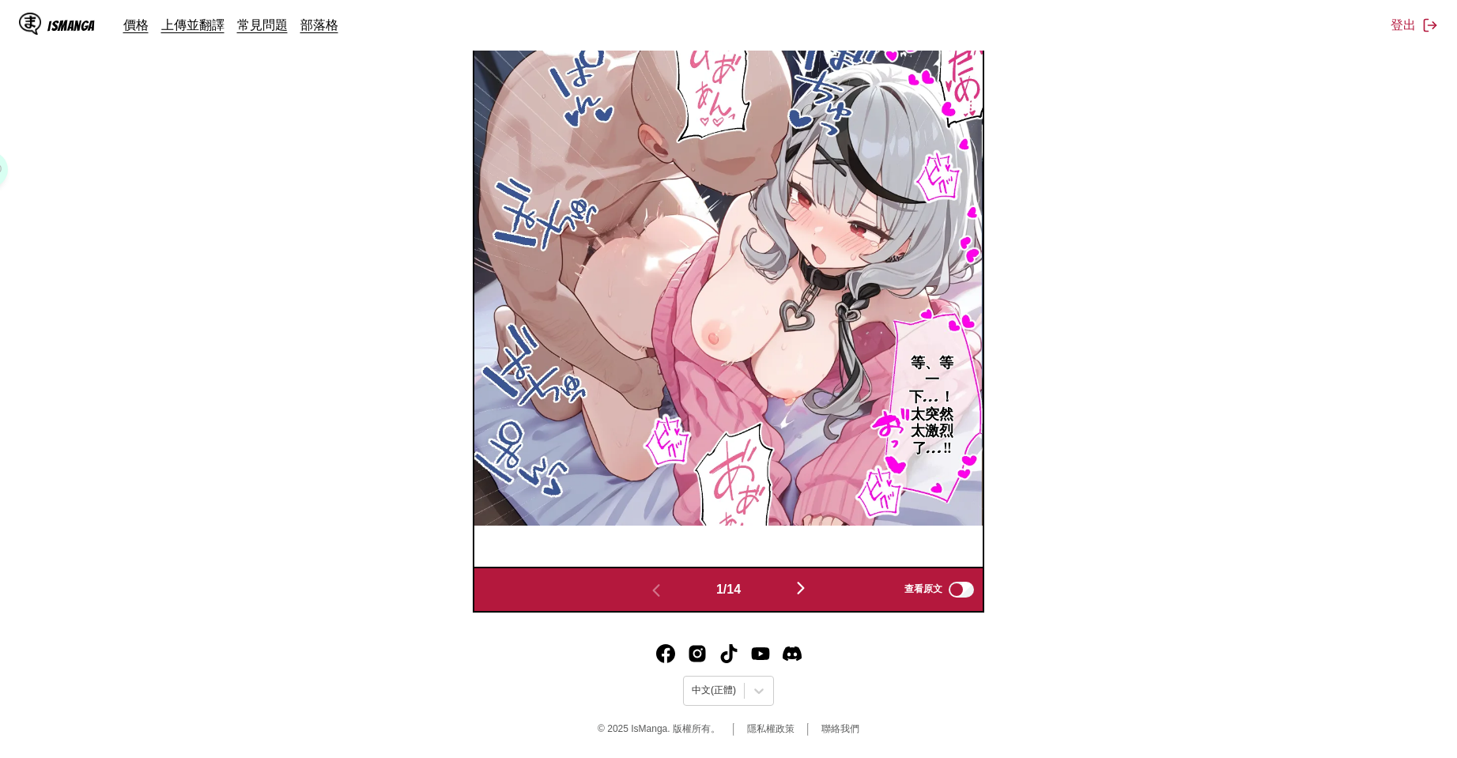
click at [808, 581] on img "button" at bounding box center [800, 588] width 19 height 19
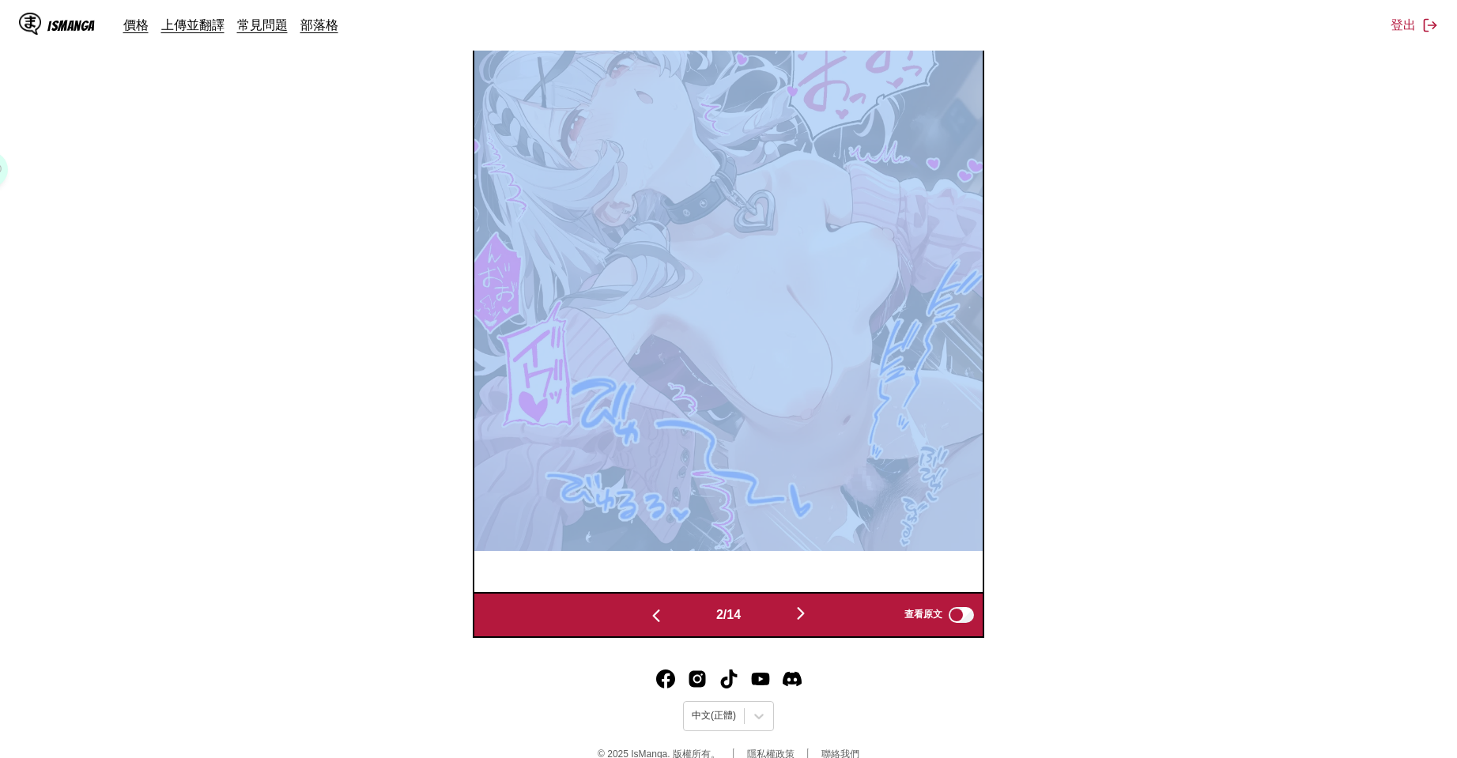
click at [808, 581] on div at bounding box center [728, 297] width 508 height 591
click at [808, 584] on div at bounding box center [728, 297] width 508 height 591
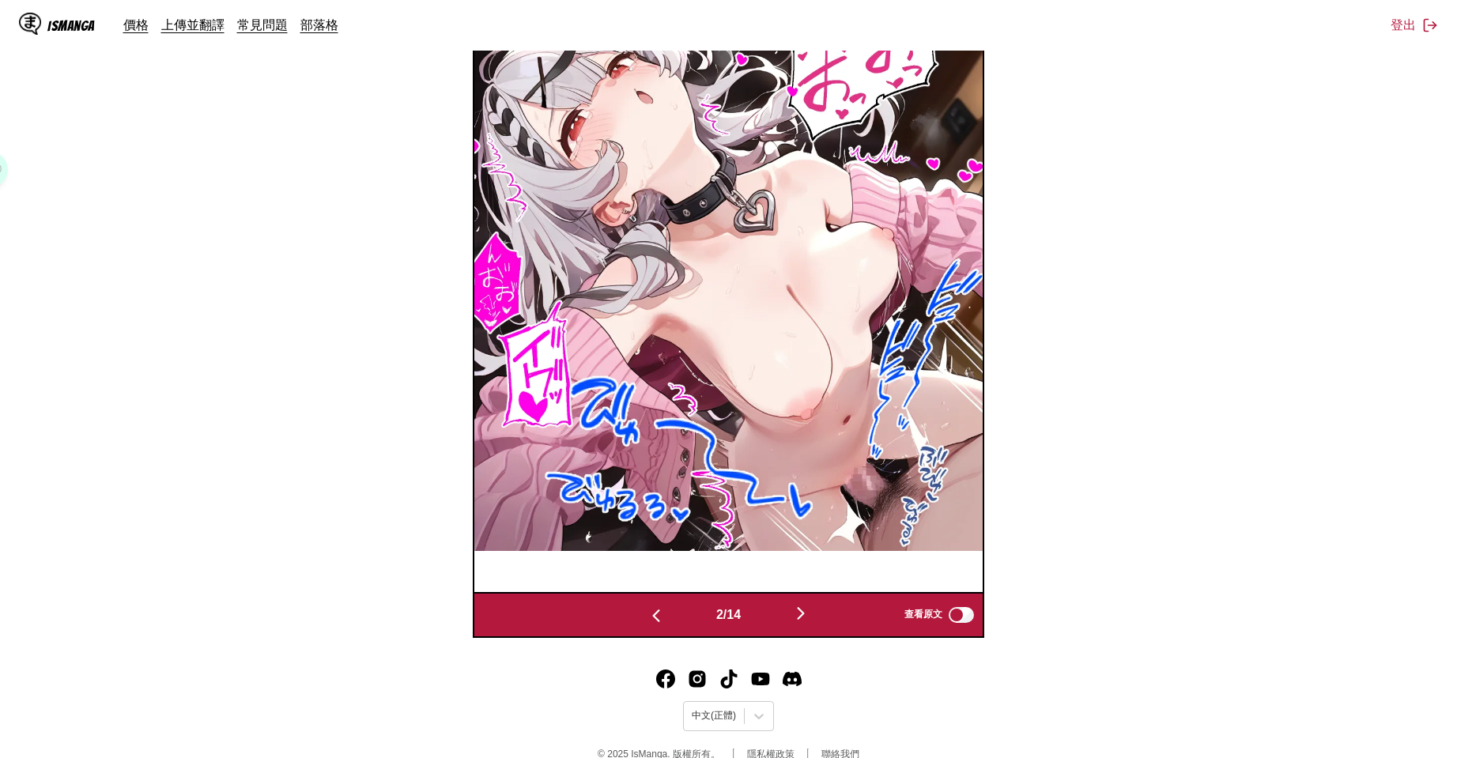
click at [809, 592] on div "2 / 14 查看原文" at bounding box center [729, 615] width 512 height 46
click at [810, 606] on img "button" at bounding box center [800, 613] width 19 height 19
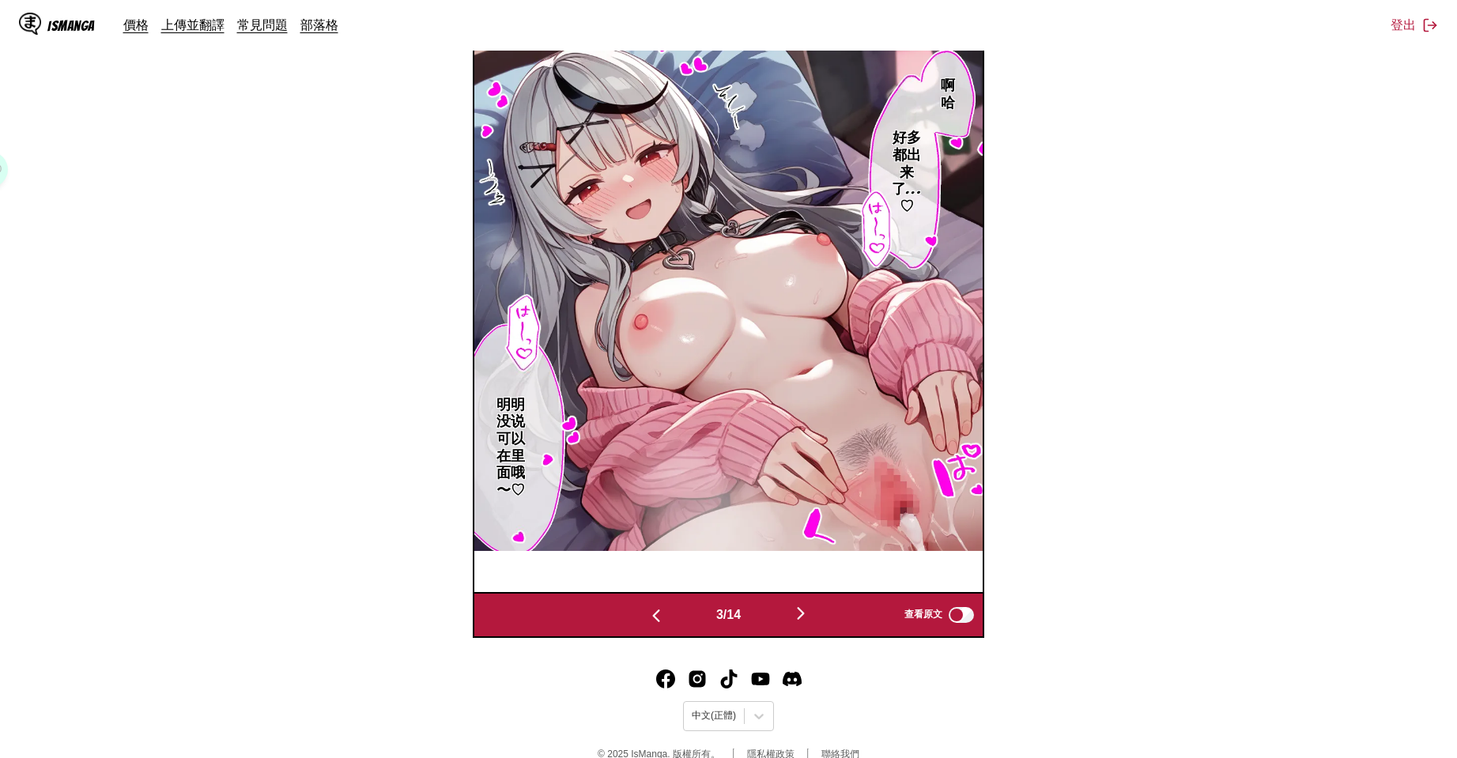
click at [810, 608] on img "button" at bounding box center [800, 613] width 19 height 19
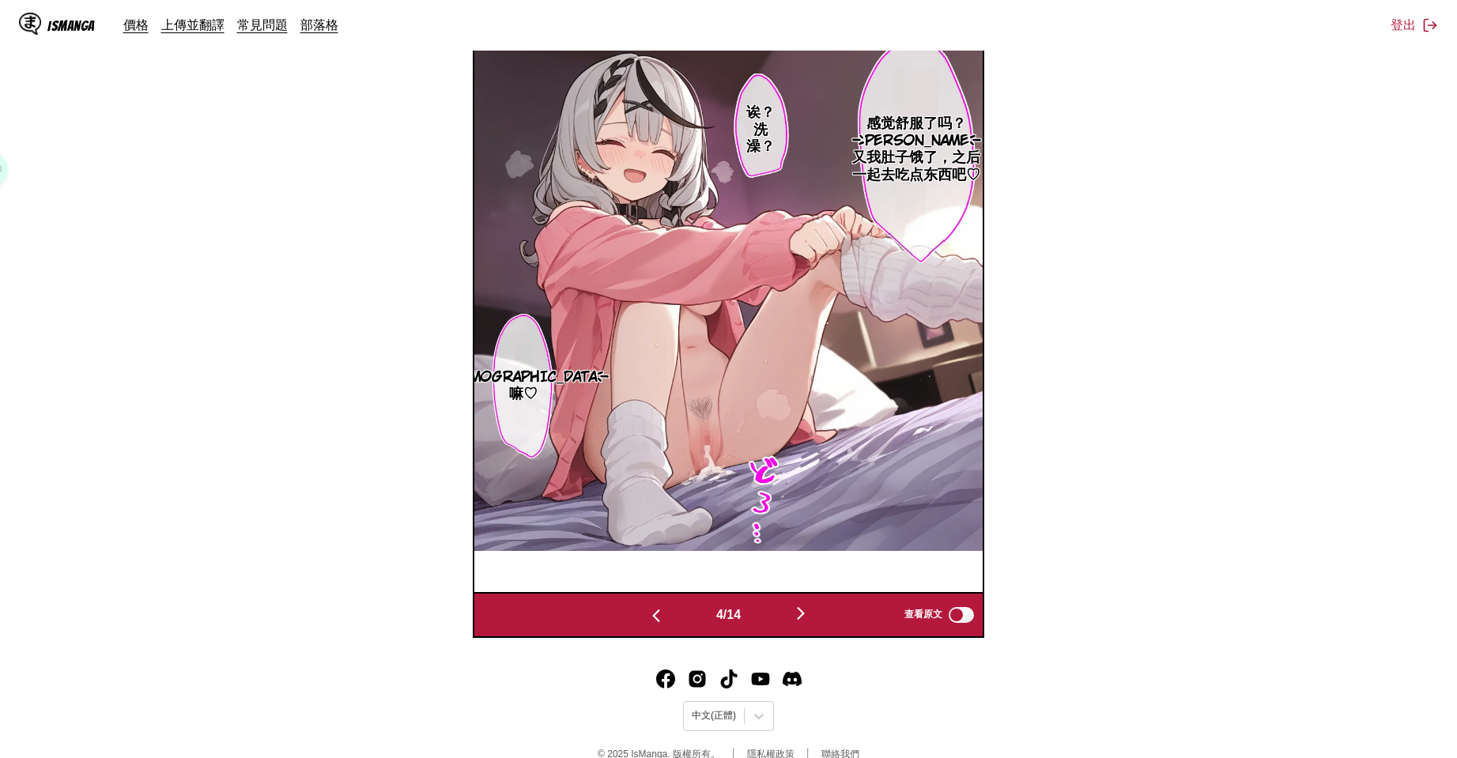
click at [810, 609] on img "button" at bounding box center [800, 613] width 19 height 19
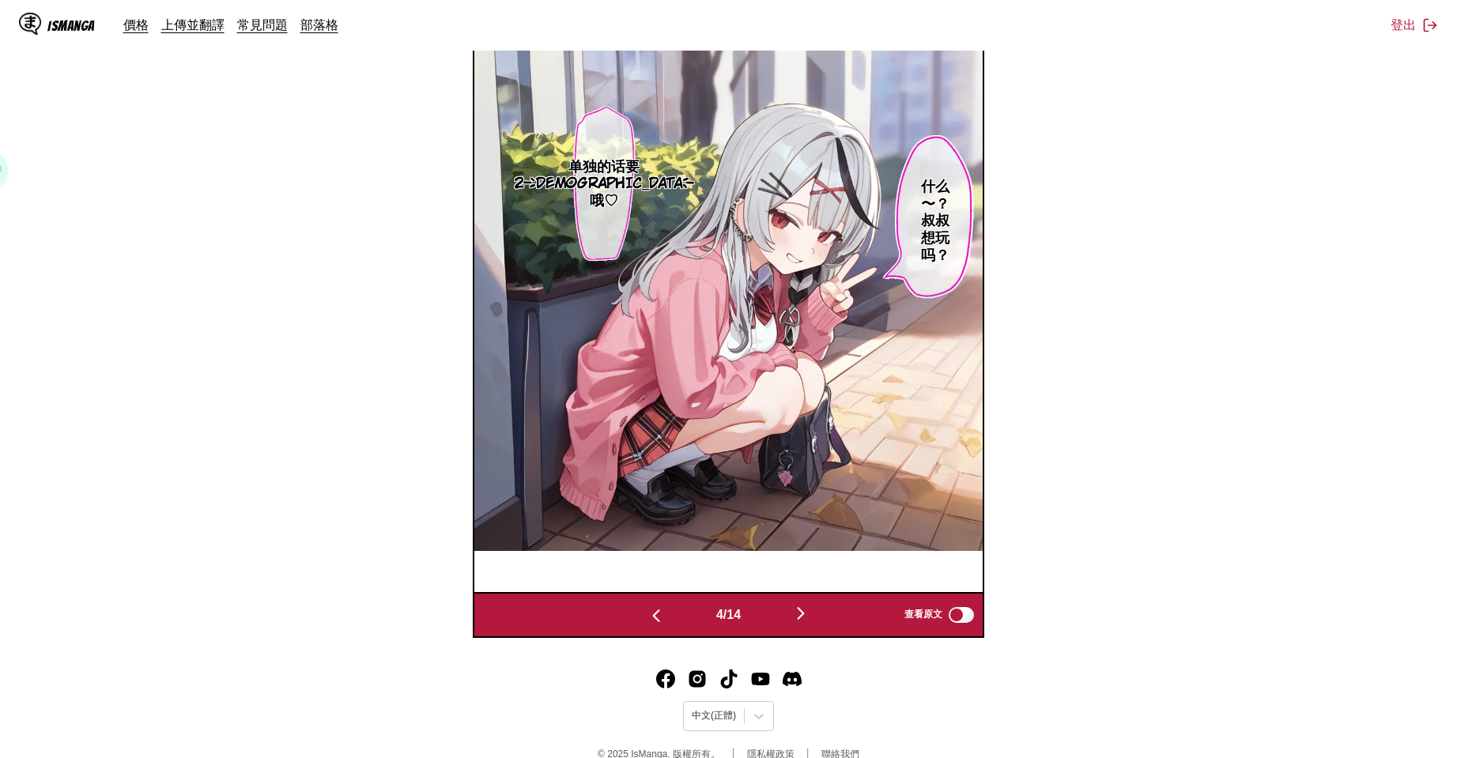
click at [810, 612] on img "button" at bounding box center [800, 613] width 19 height 19
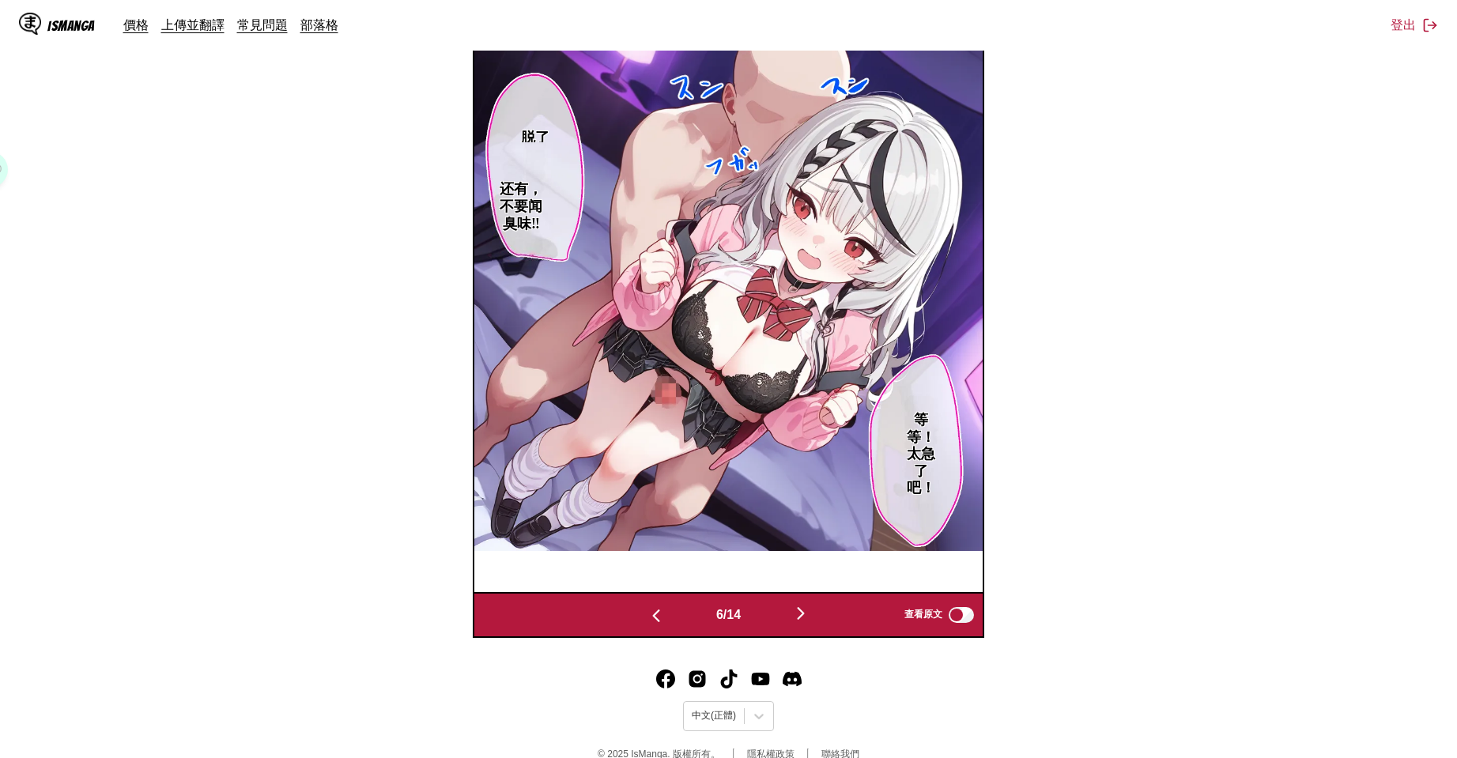
click at [810, 612] on img "button" at bounding box center [800, 613] width 19 height 19
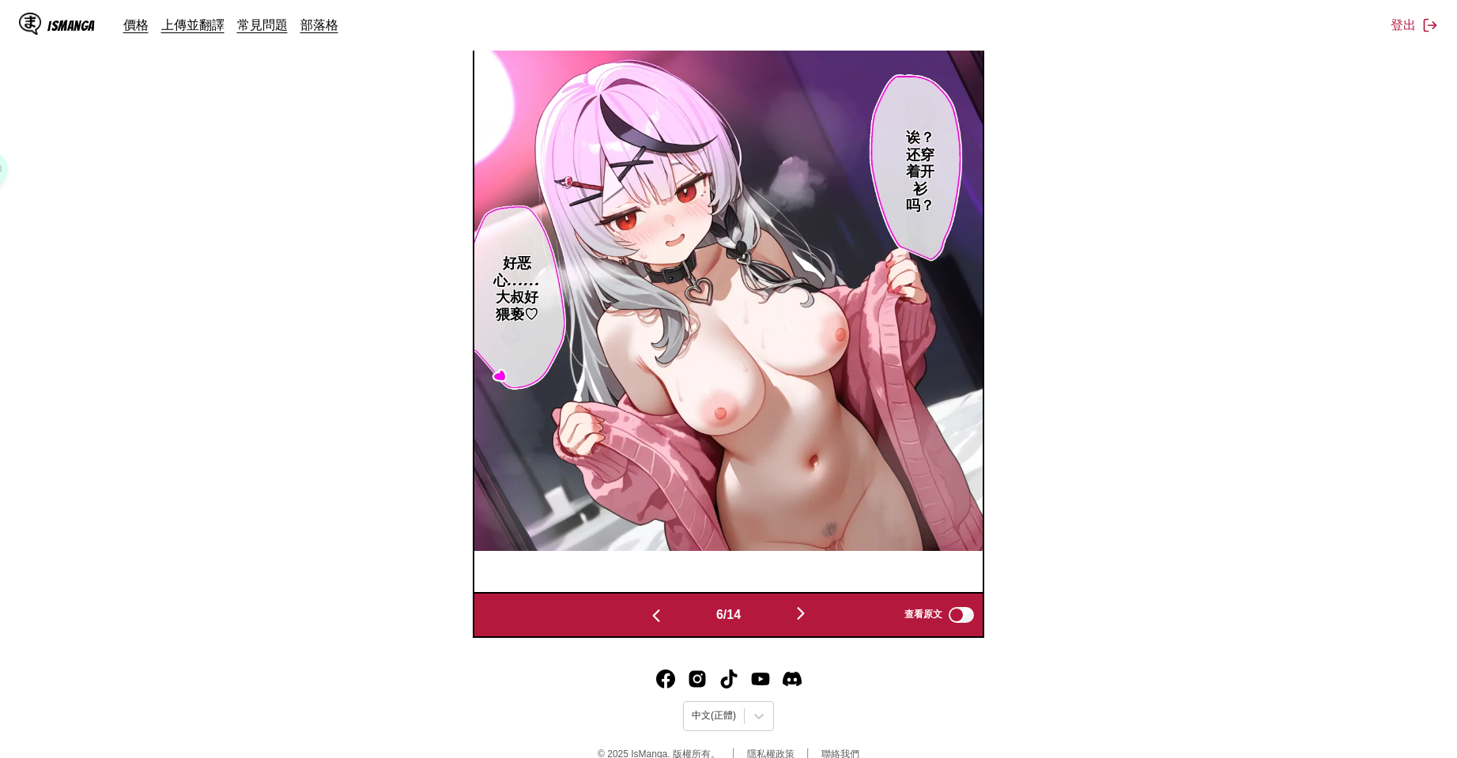
click at [810, 612] on img "button" at bounding box center [800, 613] width 19 height 19
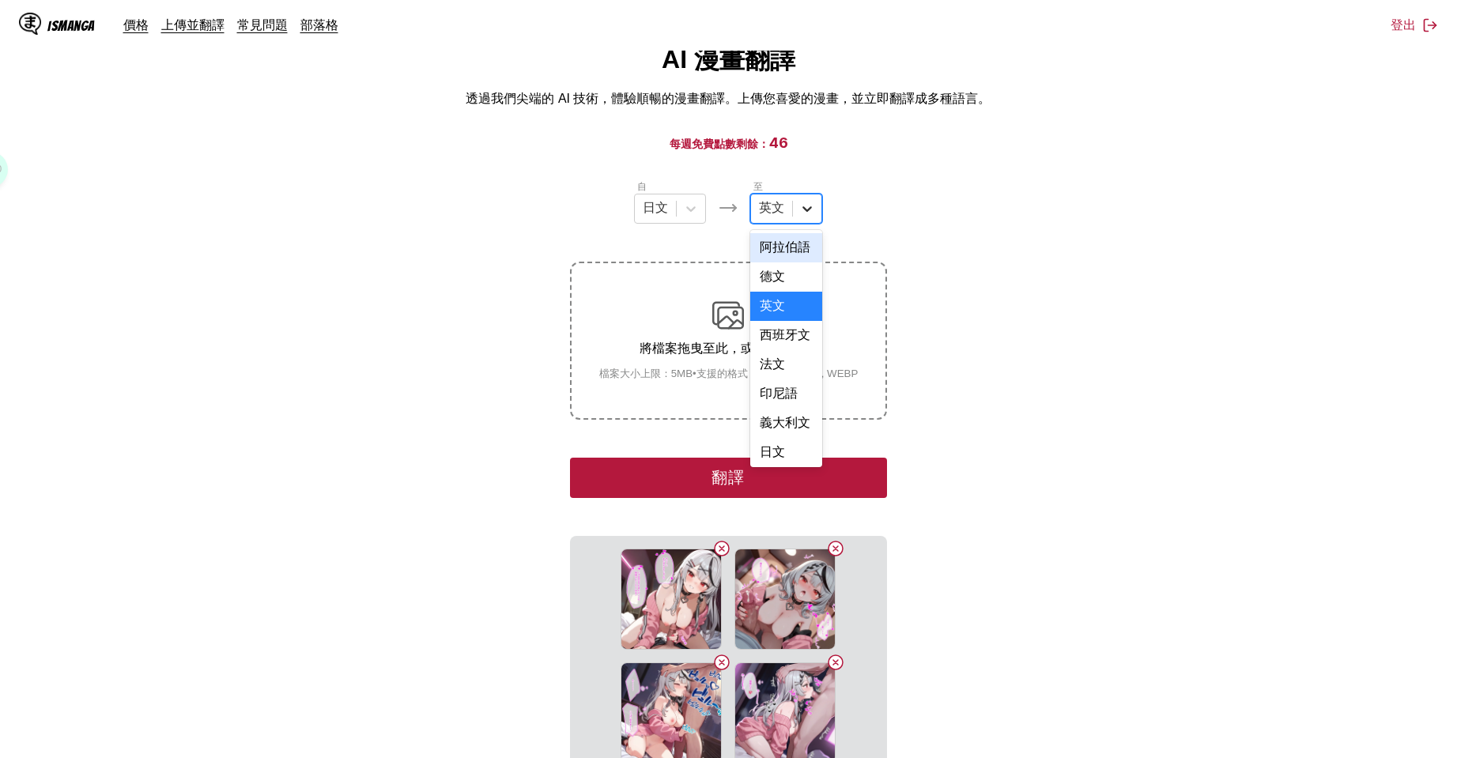
click at [810, 200] on div at bounding box center [807, 209] width 28 height 28
click at [783, 437] on div "中文" at bounding box center [786, 449] width 72 height 29
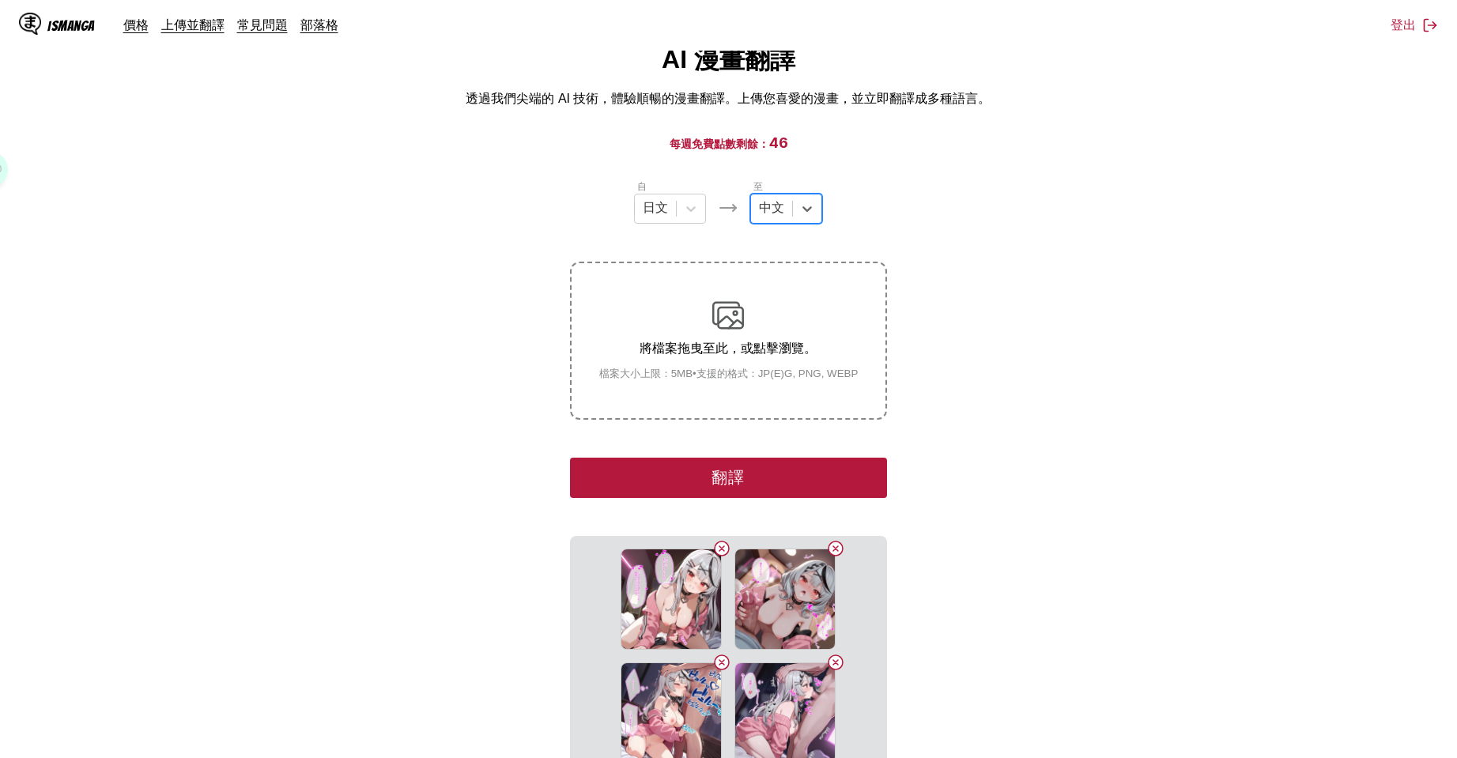
click at [964, 505] on section "自 日文 至 option 中文, selected. 中文 將檔案拖曳至此，或點擊瀏覽。 檔案大小上限：5MB • 支援的格式：JP(E)G, PNG, W…" at bounding box center [729, 516] width 1432 height 674
click at [810, 468] on button "翻譯" at bounding box center [728, 478] width 316 height 40
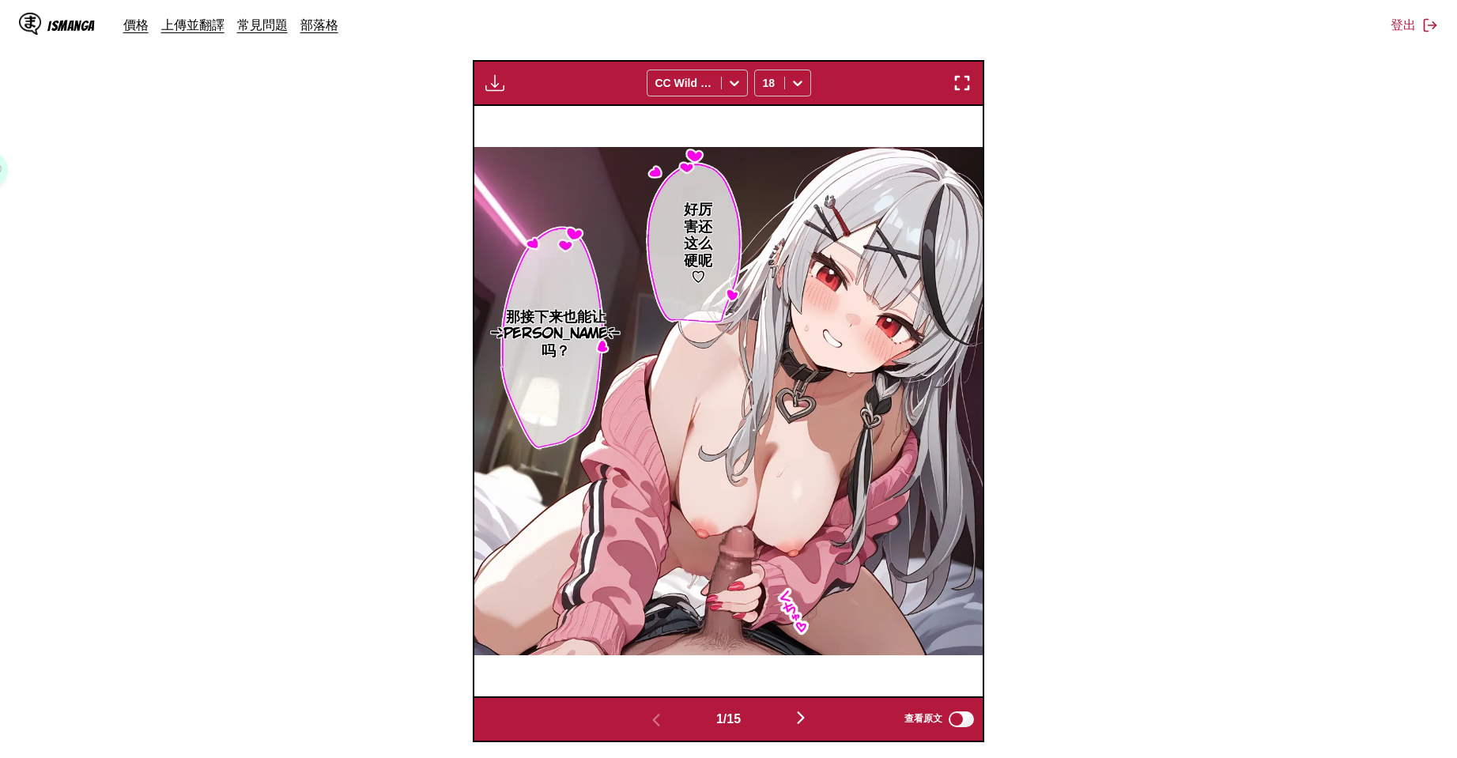
scroll to position [196, 0]
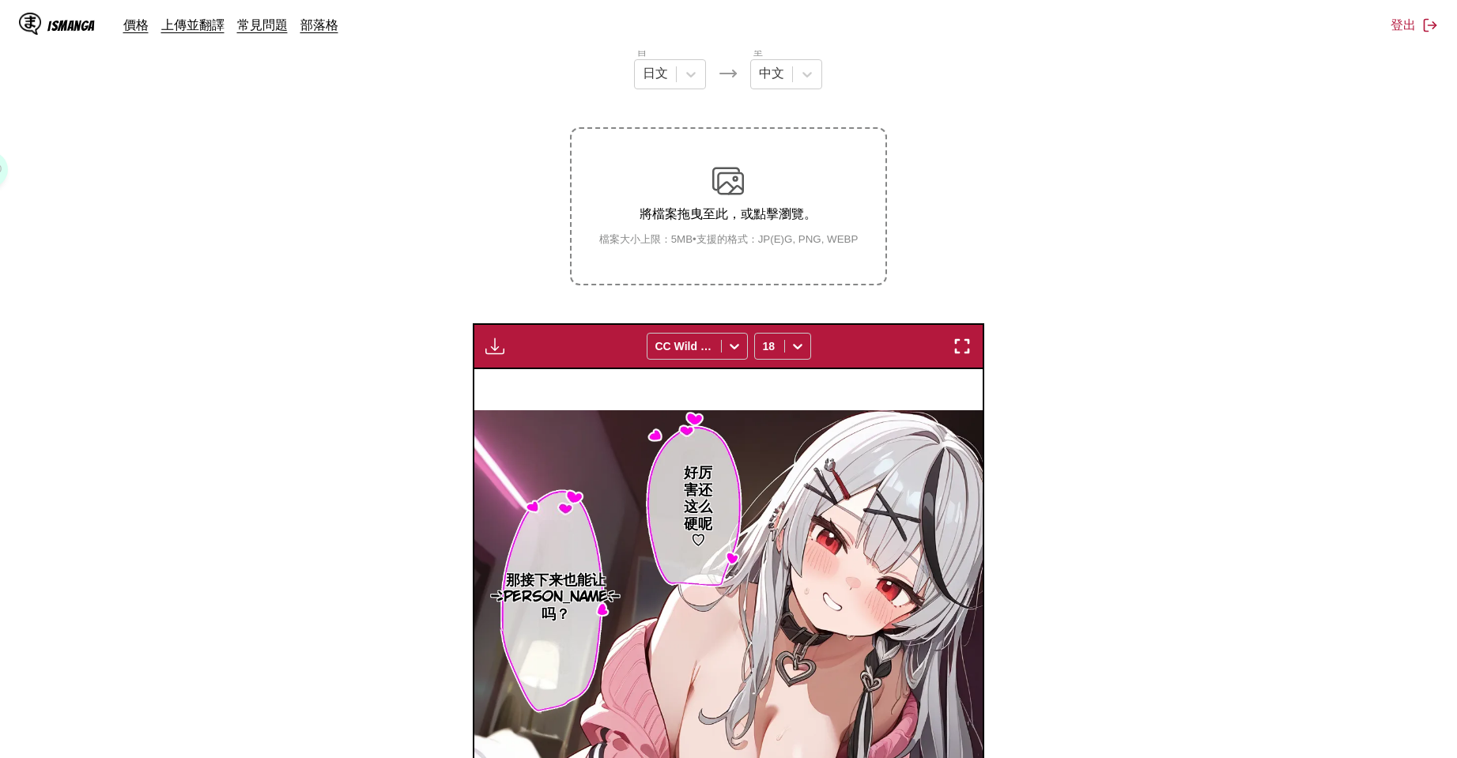
click at [500, 350] on img "button" at bounding box center [494, 346] width 19 height 19
click at [529, 387] on button "下載全部" at bounding box center [537, 399] width 101 height 38
click at [904, 446] on img at bounding box center [728, 664] width 508 height 508
click at [1091, 468] on section "自 日文 至 中文 將檔案拖曳至此，或點擊瀏覽。 檔案大小上限：5MB • 支援的格式：JP(E)G, PNG, WEBP 下載面板 準備中... CC Wi…" at bounding box center [729, 524] width 1432 height 961
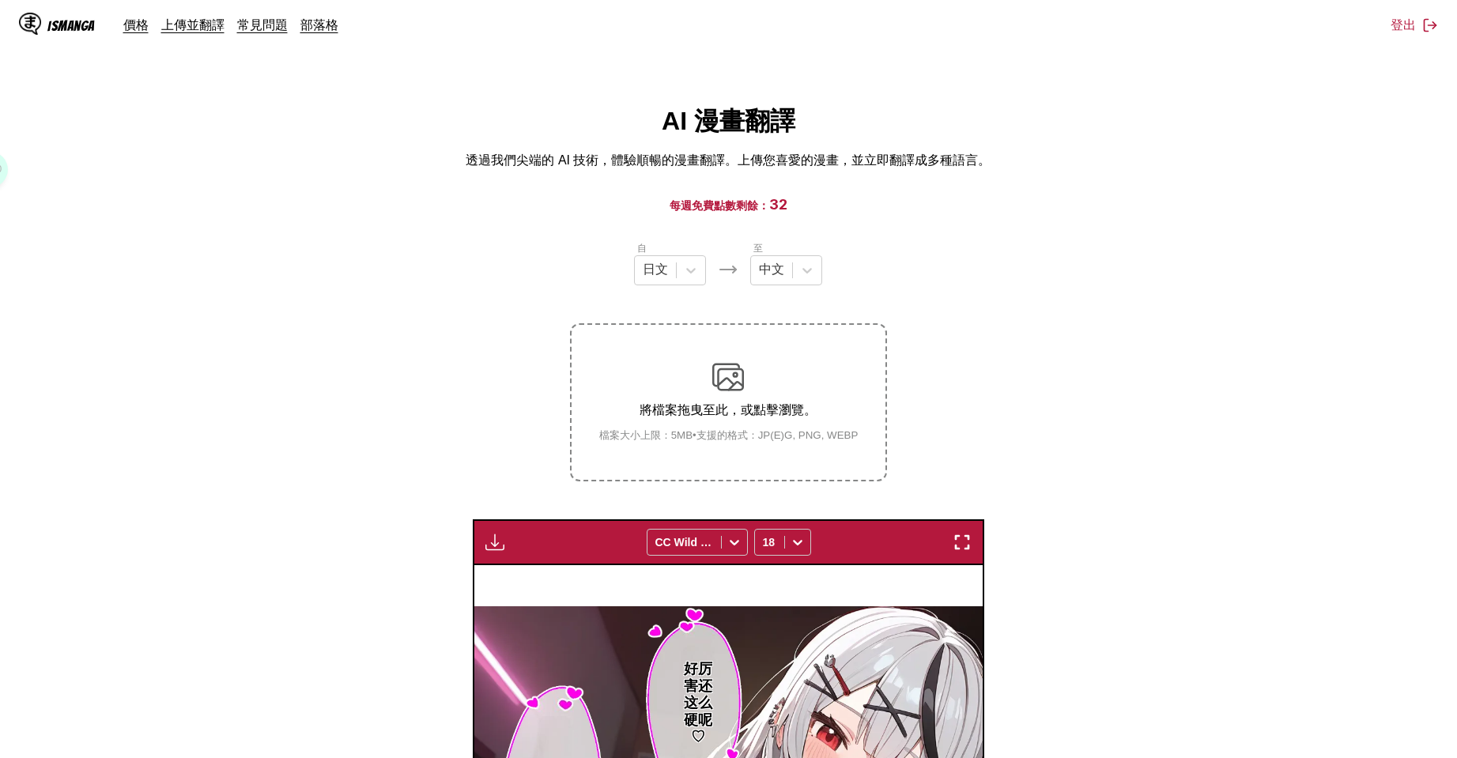
click at [1185, 574] on section "自 日文 至 中文 將檔案拖曳至此，或點擊瀏覽。 檔案大小上限：5MB • 支援的格式：JP(E)G, PNG, WEBP 下載面板 下載全部 CC Wild…" at bounding box center [729, 720] width 1432 height 961
